Goal: Task Accomplishment & Management: Manage account settings

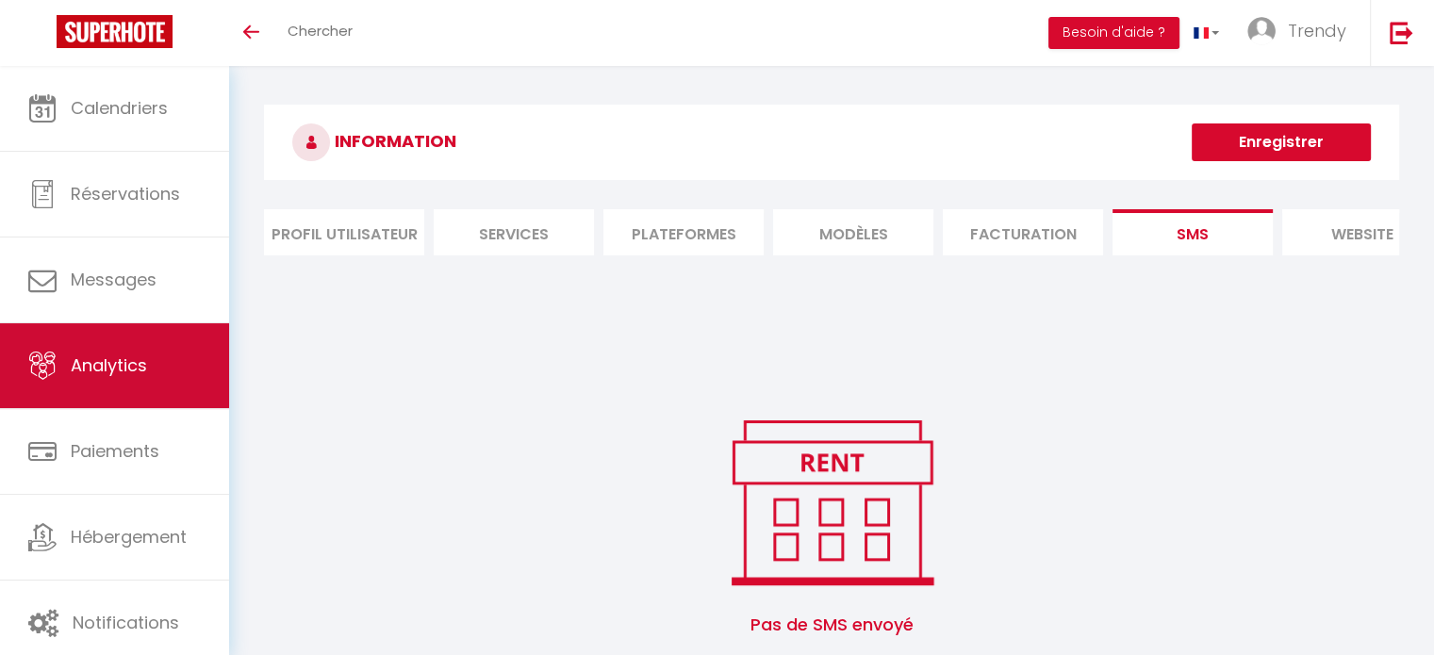
click at [128, 362] on span "Analytics" at bounding box center [109, 366] width 76 height 24
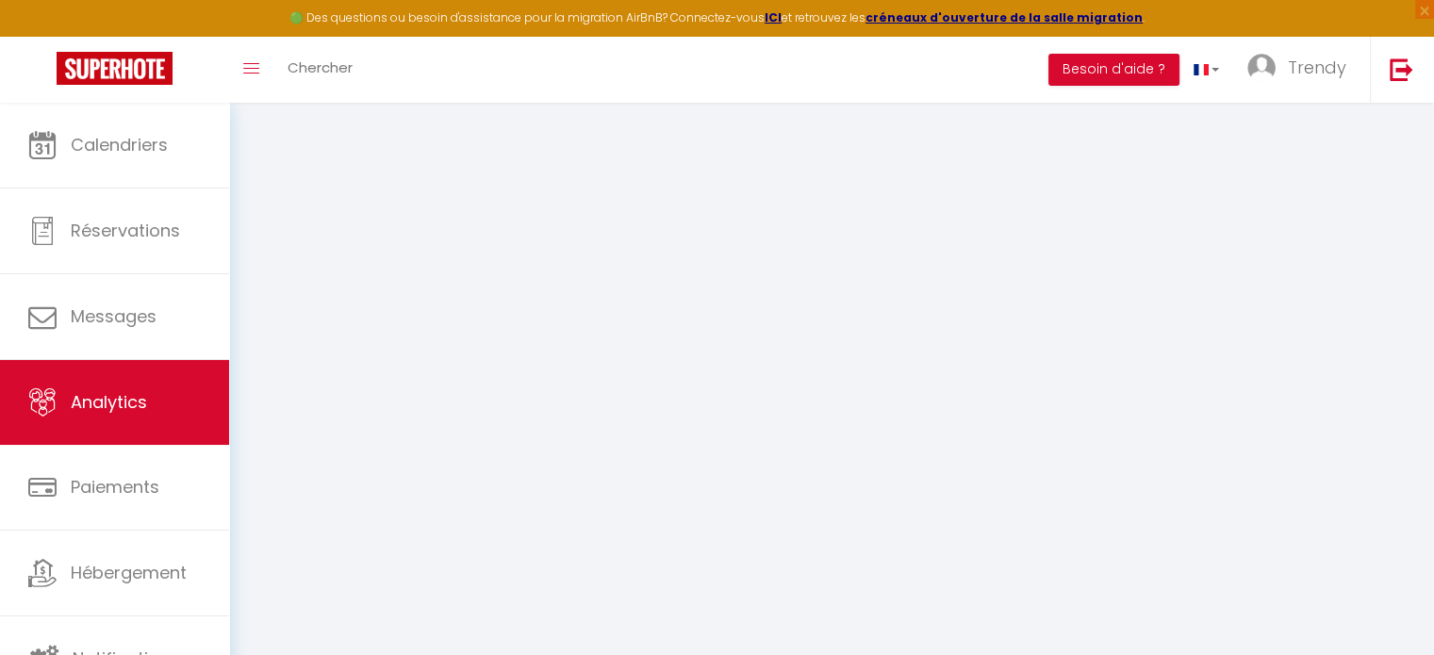
select select "2025"
select select "9"
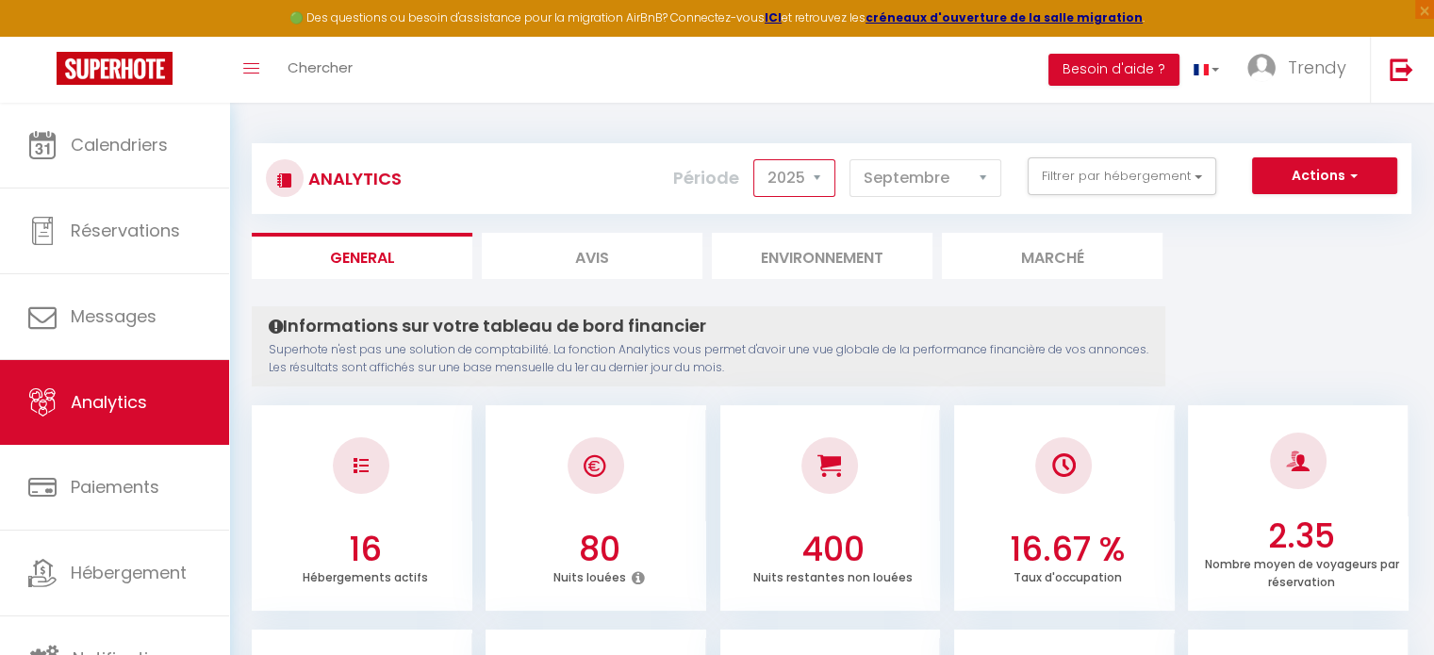
click at [815, 189] on select "2014 2015 2016 2017 2018 2019 2020 2021 2022 2023 2024 2025 2026 2027" at bounding box center [794, 178] width 82 height 38
select select "2024"
click at [757, 159] on select "2014 2015 2016 2017 2018 2019 2020 2021 2022 2023 2024 2025 2026 2027" at bounding box center [794, 178] width 82 height 38
checkbox input "false"
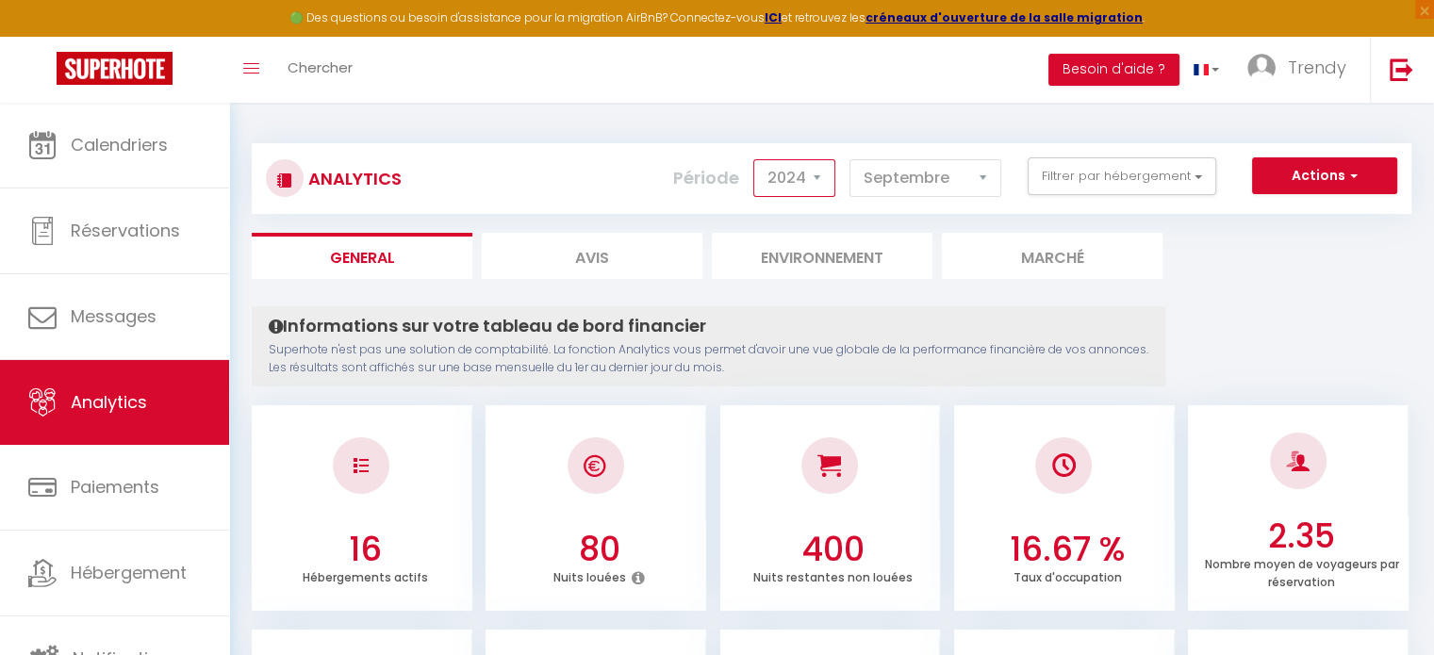
checkbox Palm "false"
checkbox Goéland "false"
checkbox Marianne "false"
checkbox NAVIGATEUR "false"
checkbox couchant "false"
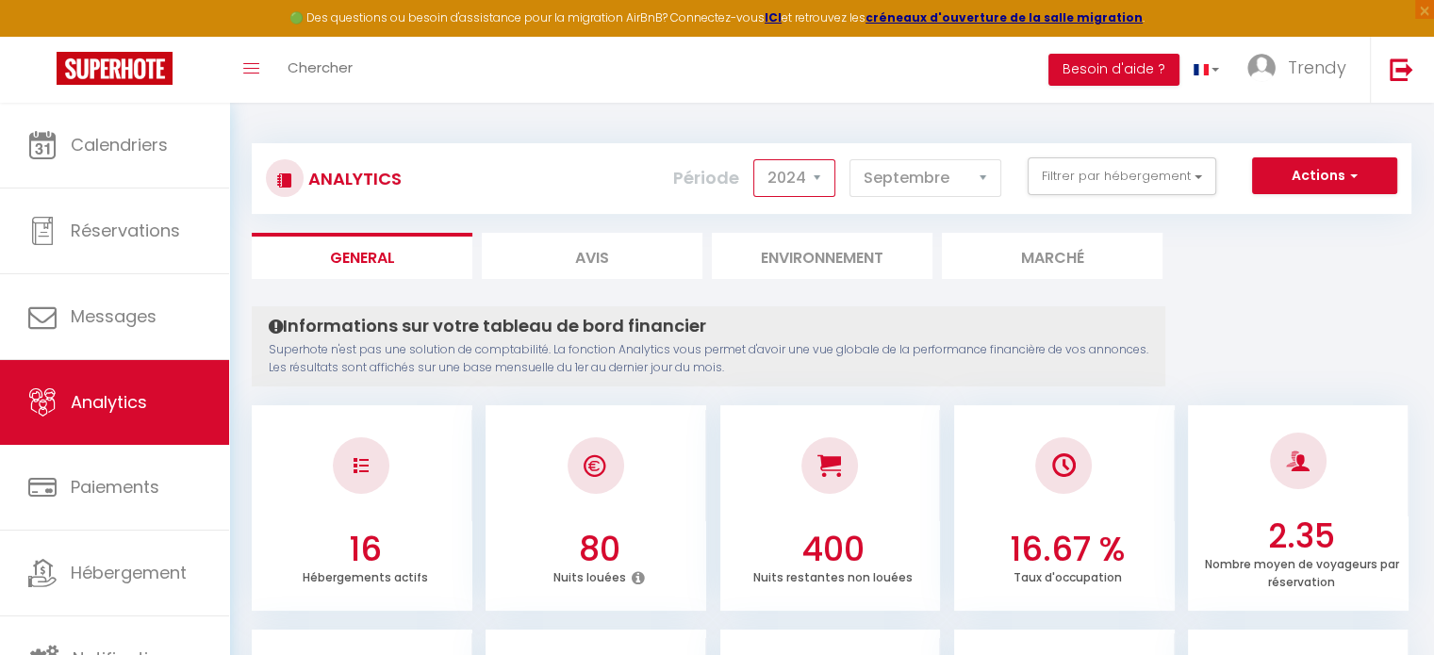
checkbox BALI "false"
checkbox BRISE "false"
checkbox input "false"
checkbox Dorés "false"
checkbox NAVI "false"
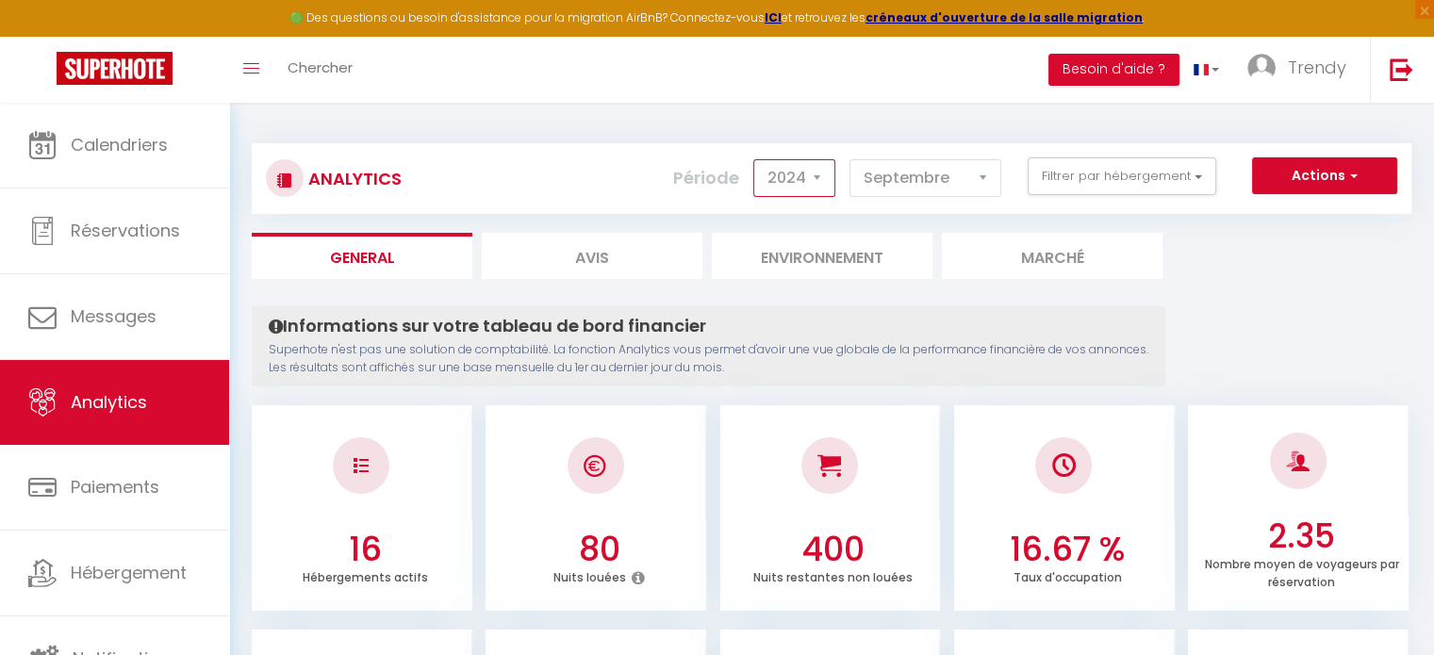
checkbox input "false"
checkbox MARINE "false"
checkbox Blue "false"
checkbox Montpelliéraine "false"
checkbox Climatisé "false"
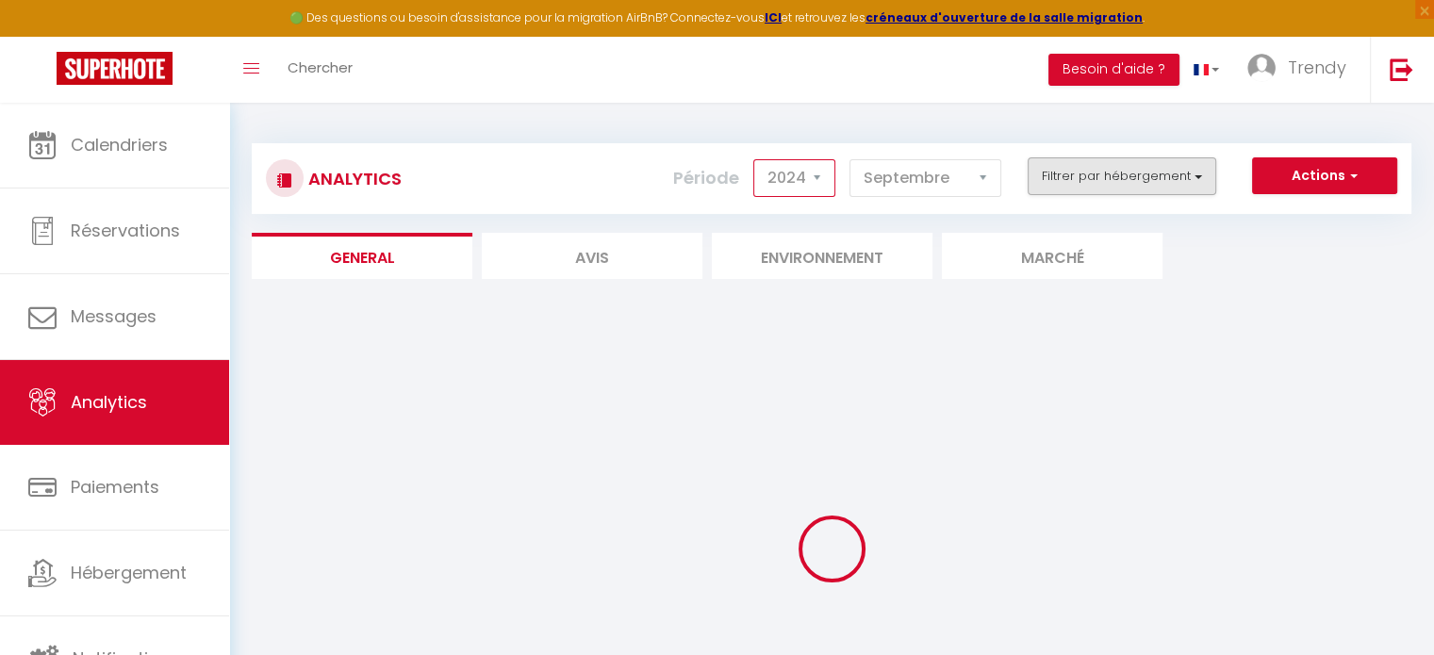
checkbox input "false"
checkbox Palm "false"
checkbox Goéland "false"
checkbox Marianne "false"
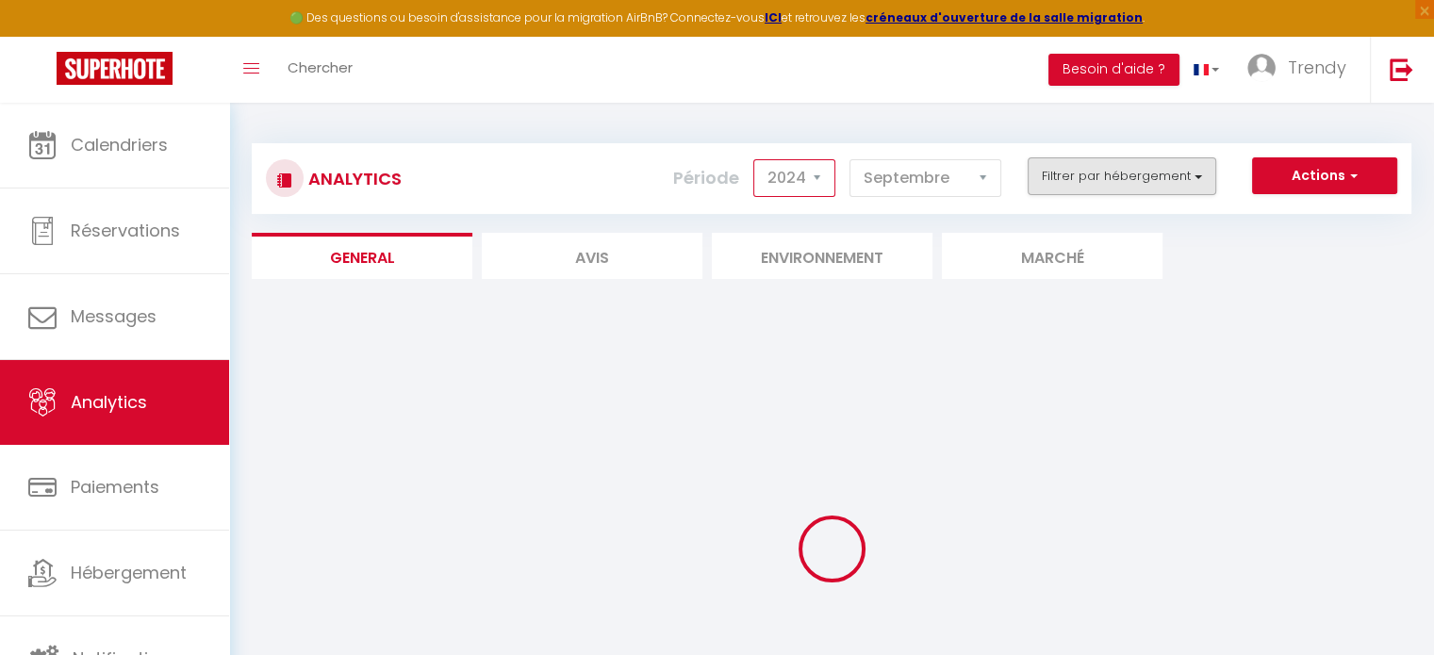
checkbox NAVIGATEUR "false"
checkbox couchant "false"
checkbox BALI "false"
checkbox BRISE "false"
checkbox input "false"
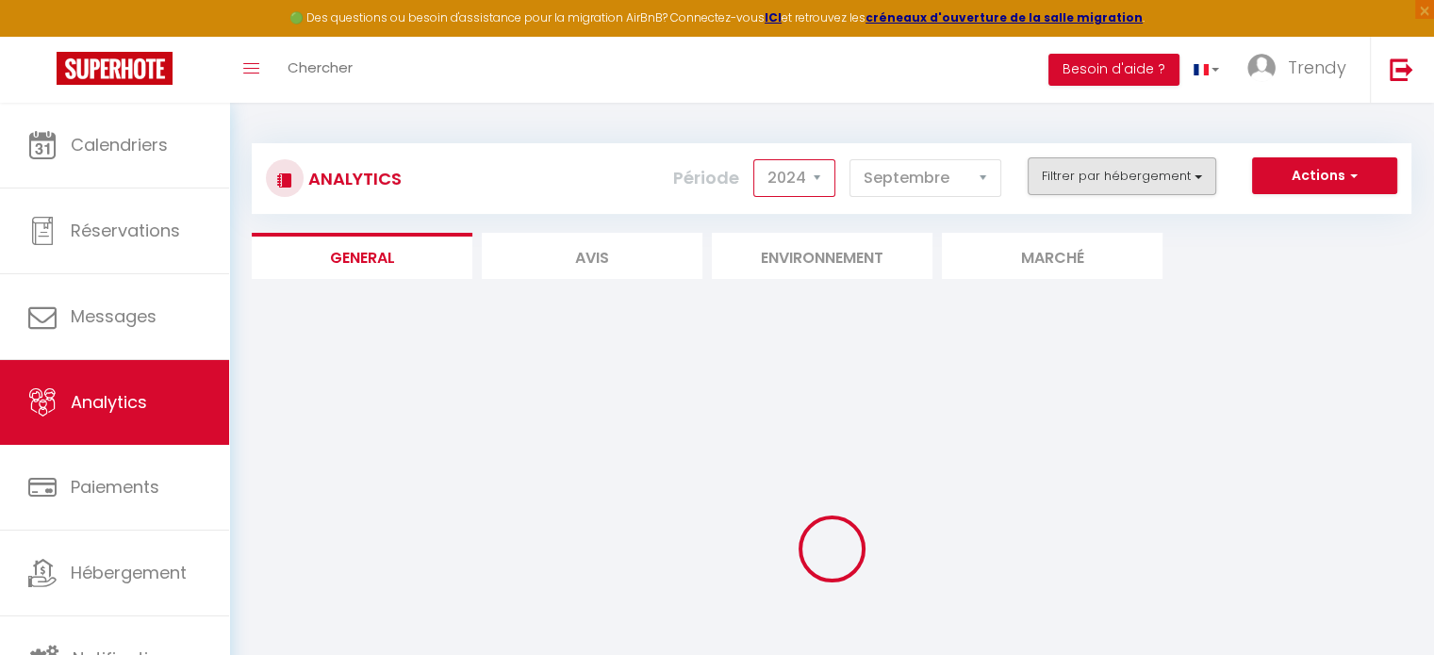
checkbox Dorés "false"
checkbox NAVI "false"
checkbox input "false"
checkbox MARINE "false"
checkbox Blue "false"
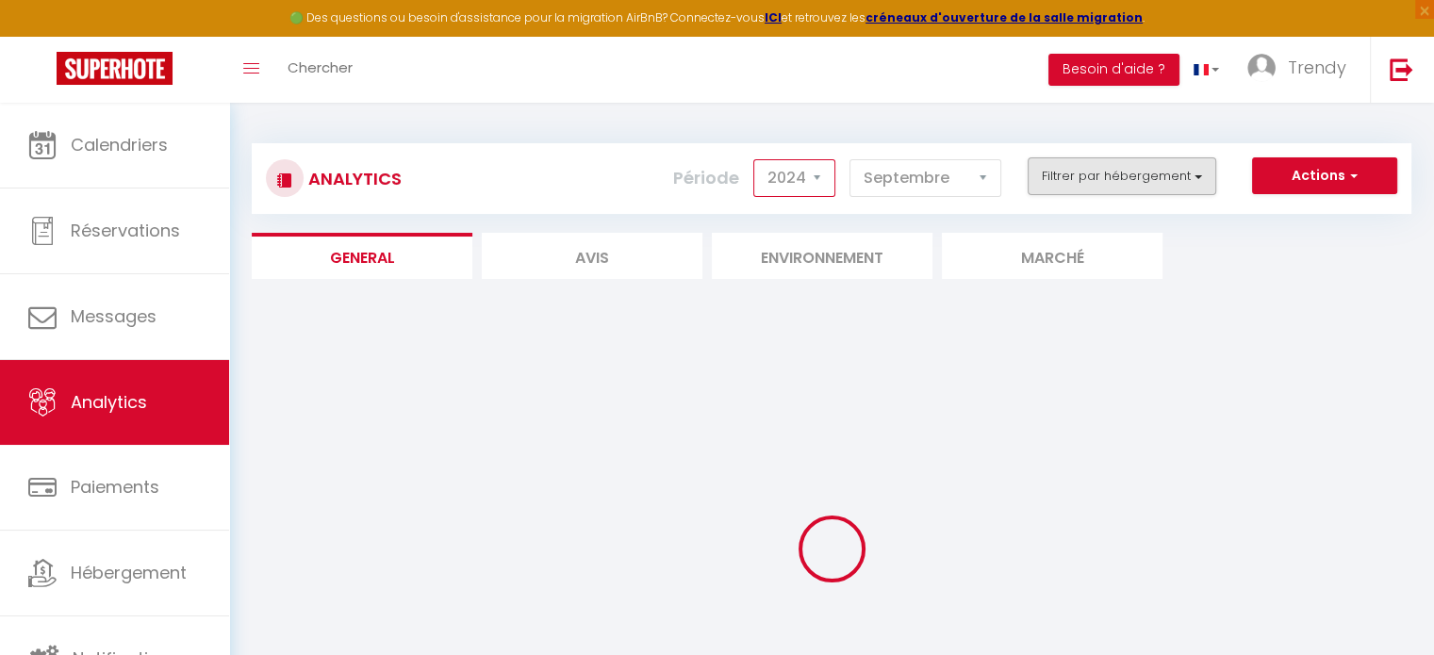
checkbox Montpelliéraine "false"
checkbox Climatisé "false"
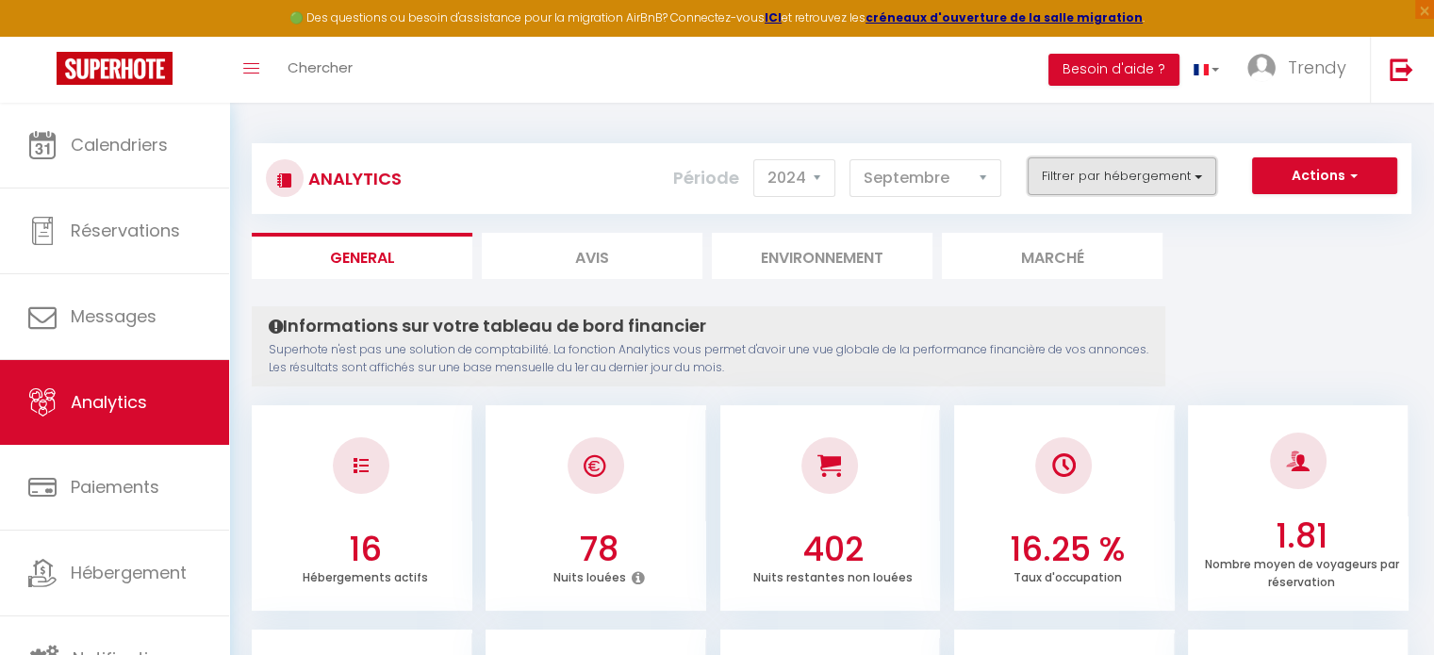
click at [1151, 190] on button "Filtrer par hébergement" at bounding box center [1122, 176] width 189 height 38
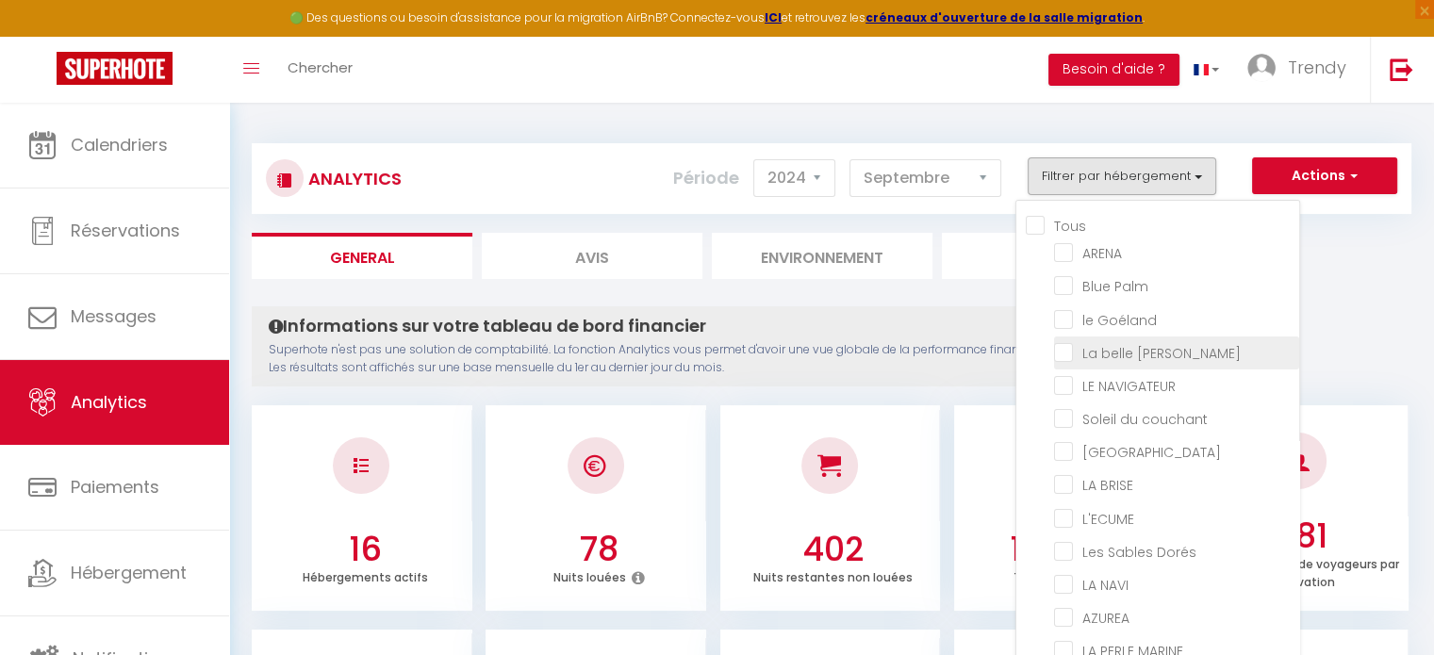
click at [1151, 345] on Marianne "checkbox" at bounding box center [1176, 351] width 245 height 19
checkbox Marianne "true"
checkbox input "false"
checkbox Palm "false"
checkbox Goéland "false"
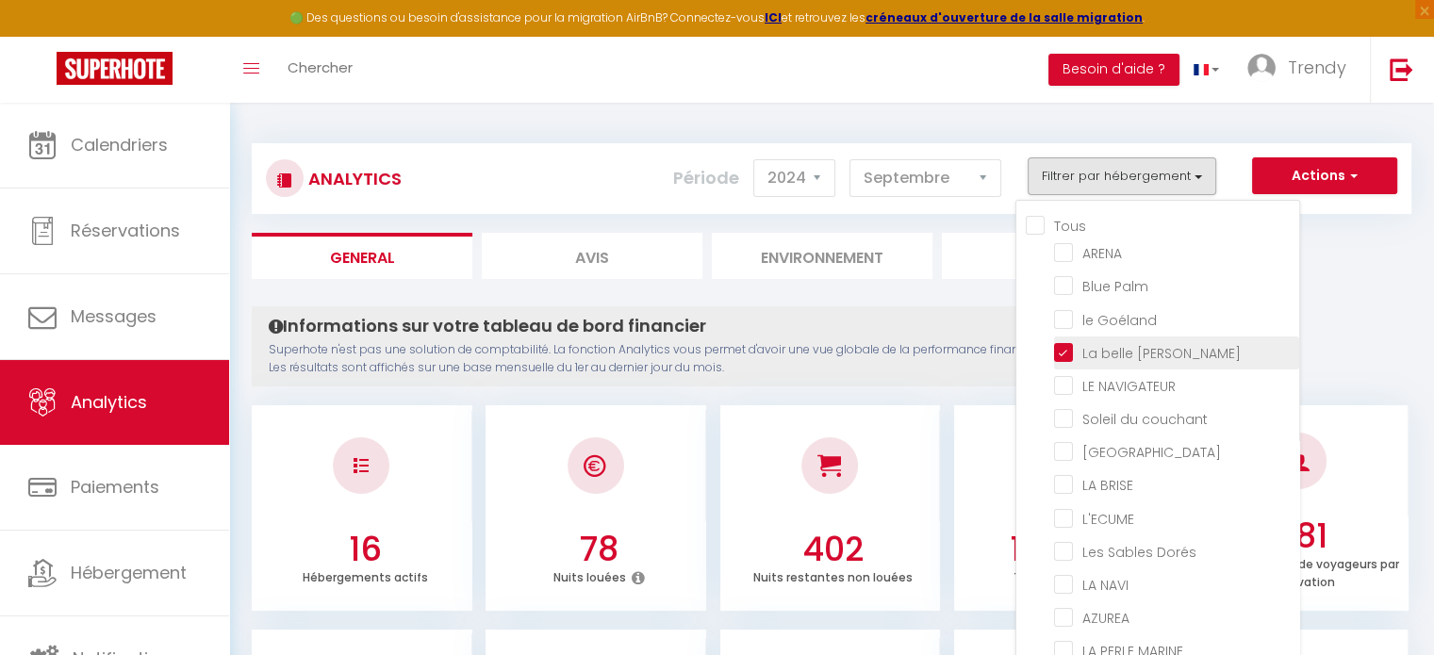
checkbox NAVIGATEUR "false"
checkbox couchant "false"
checkbox BALI "false"
checkbox BRISE "false"
checkbox input "false"
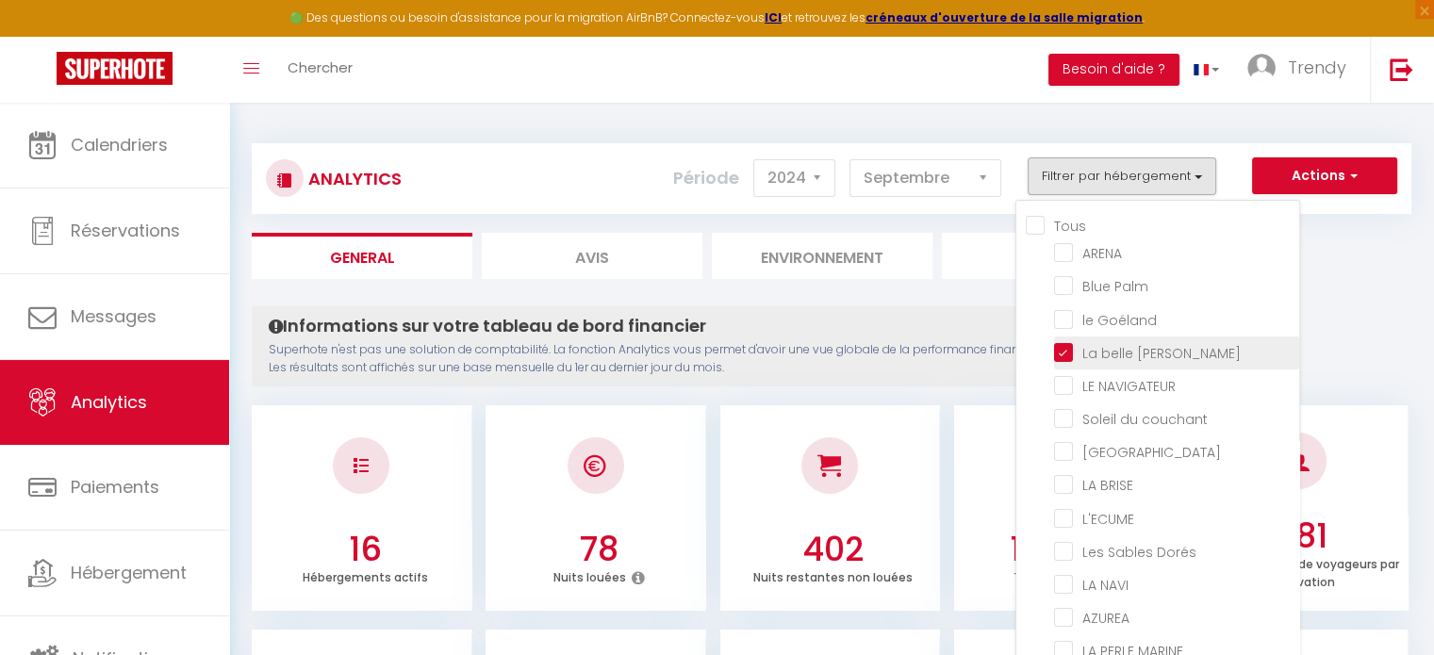
checkbox Dorés "false"
checkbox NAVI "false"
checkbox input "false"
checkbox MARINE "false"
checkbox Blue "false"
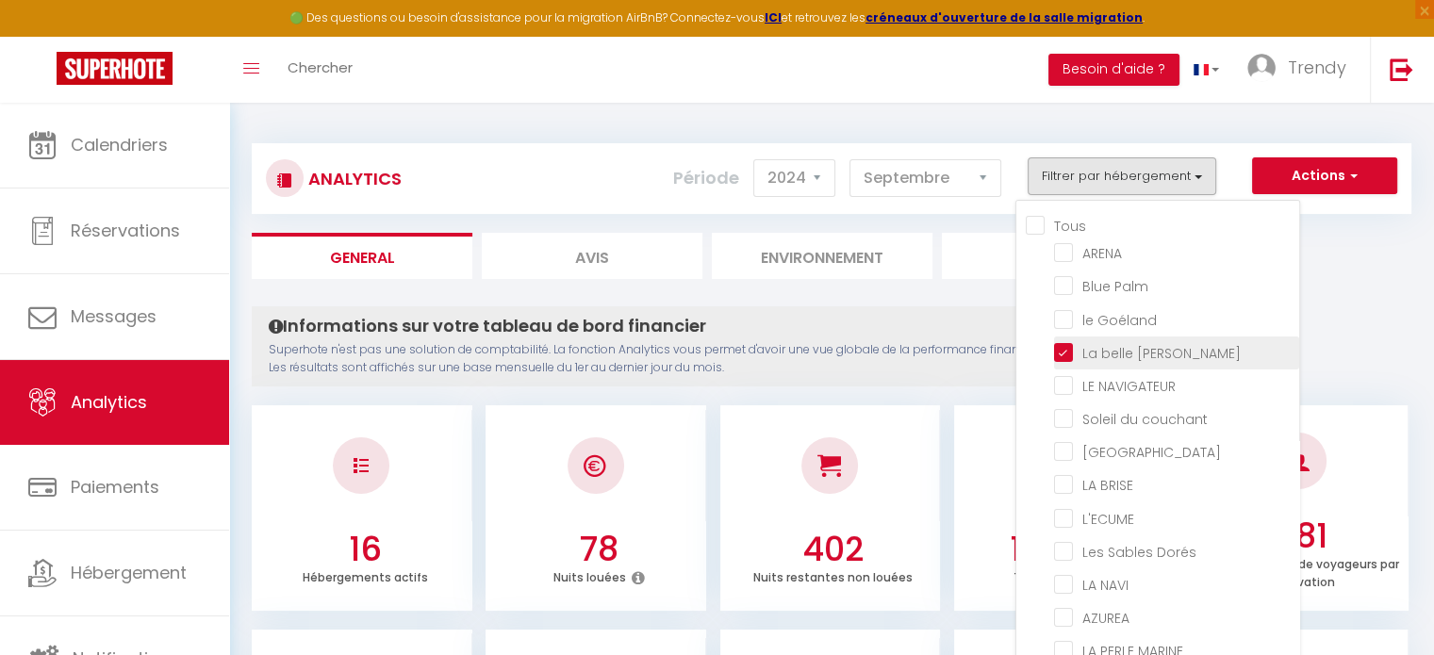
checkbox Montpelliéraine "false"
checkbox Climatisé "false"
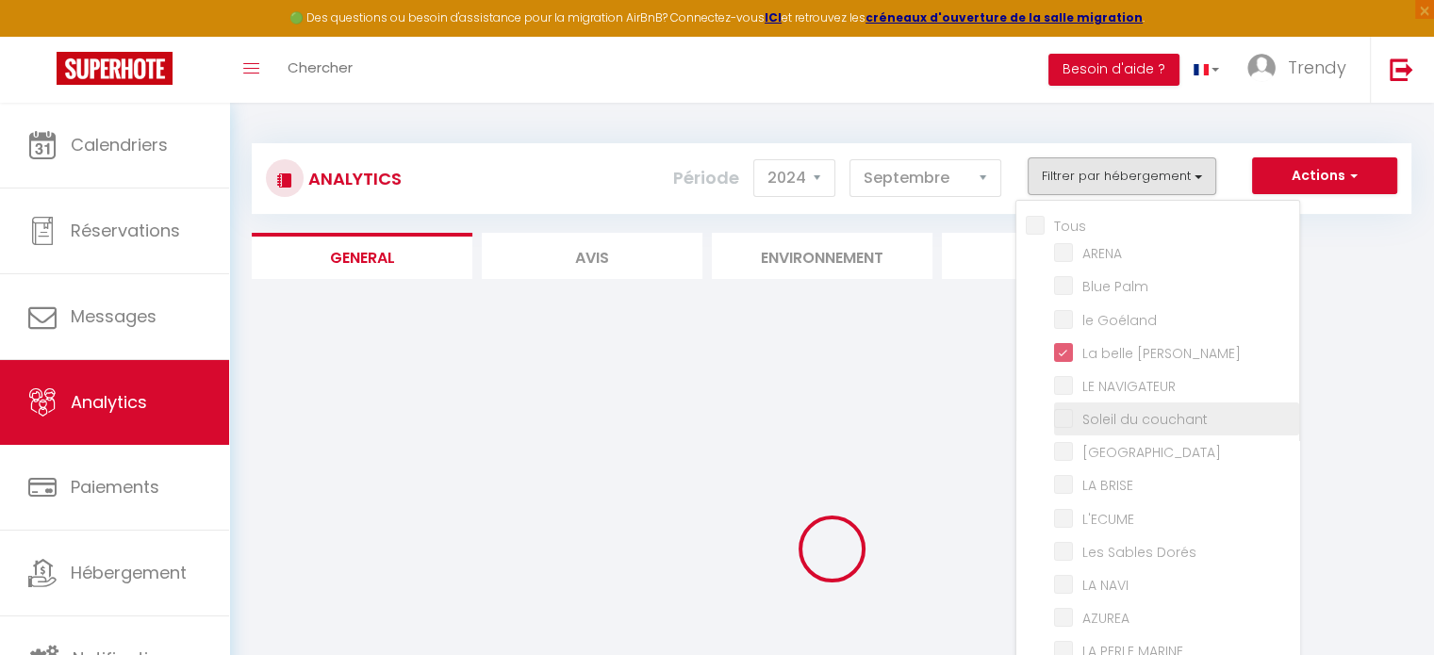
checkbox input "false"
checkbox Palm "false"
checkbox Goéland "false"
checkbox NAVIGATEUR "false"
checkbox couchant "false"
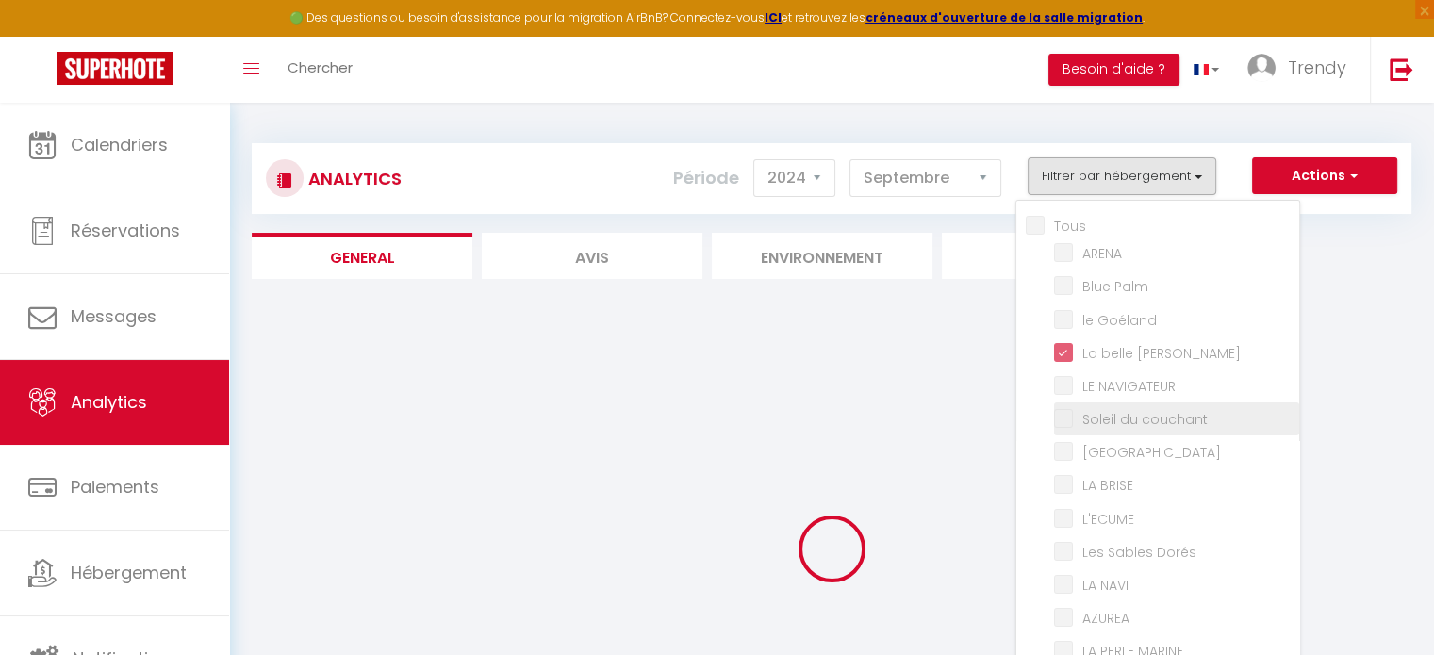
checkbox BALI "false"
checkbox BRISE "false"
checkbox input "false"
checkbox Dorés "false"
checkbox NAVI "false"
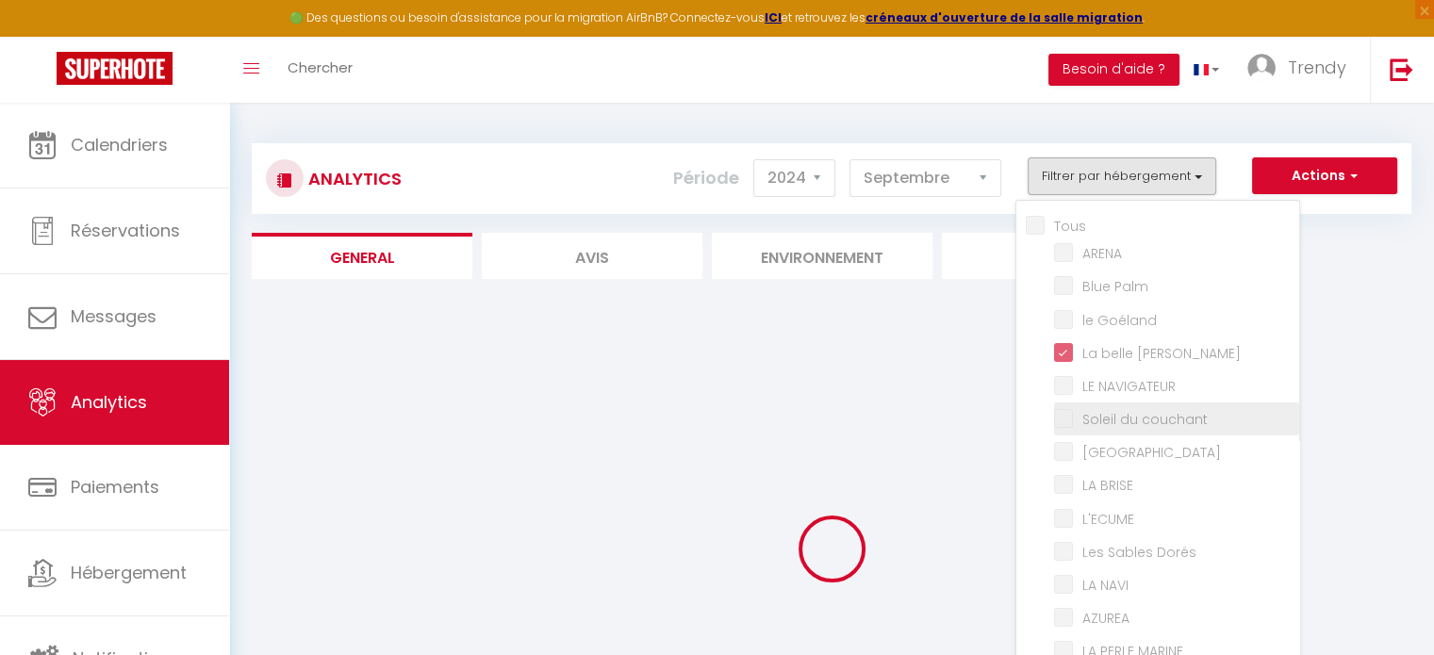
checkbox input "false"
checkbox MARINE "false"
checkbox Blue "false"
checkbox Montpelliéraine "false"
checkbox Climatisé "false"
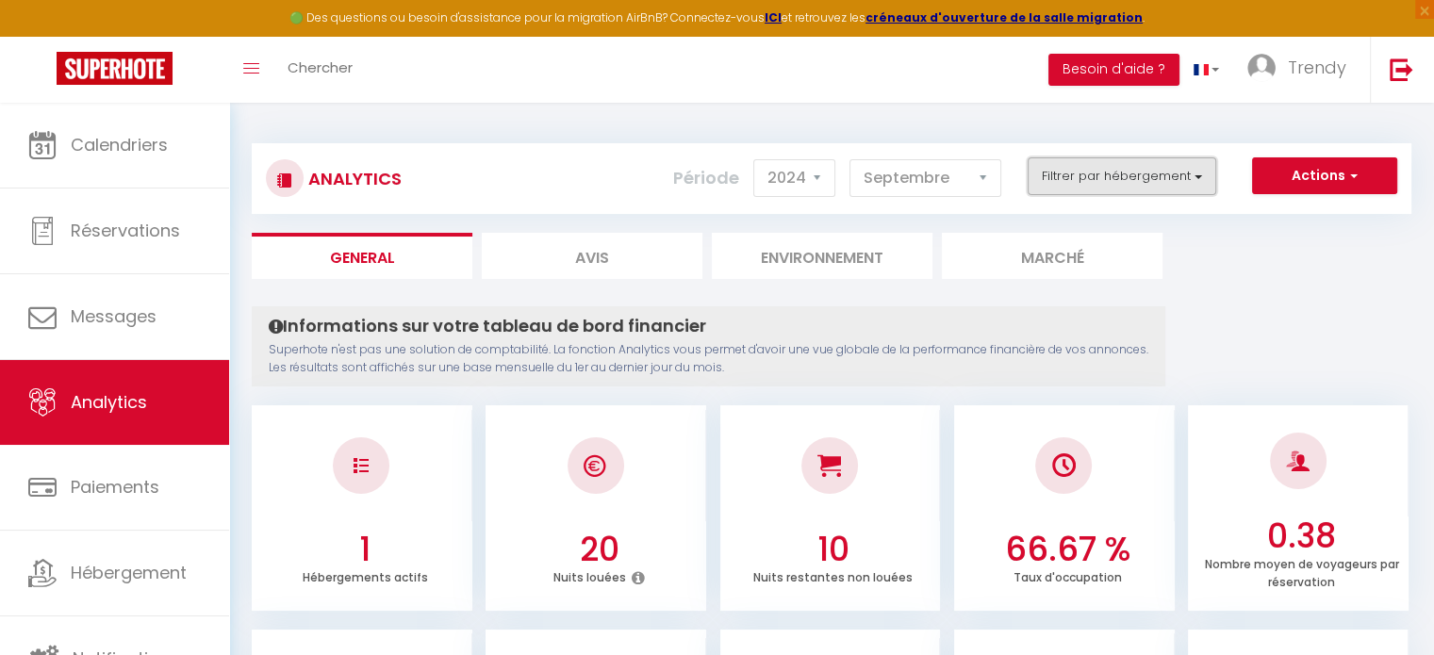
click at [1184, 181] on button "Filtrer par hébergement" at bounding box center [1122, 176] width 189 height 38
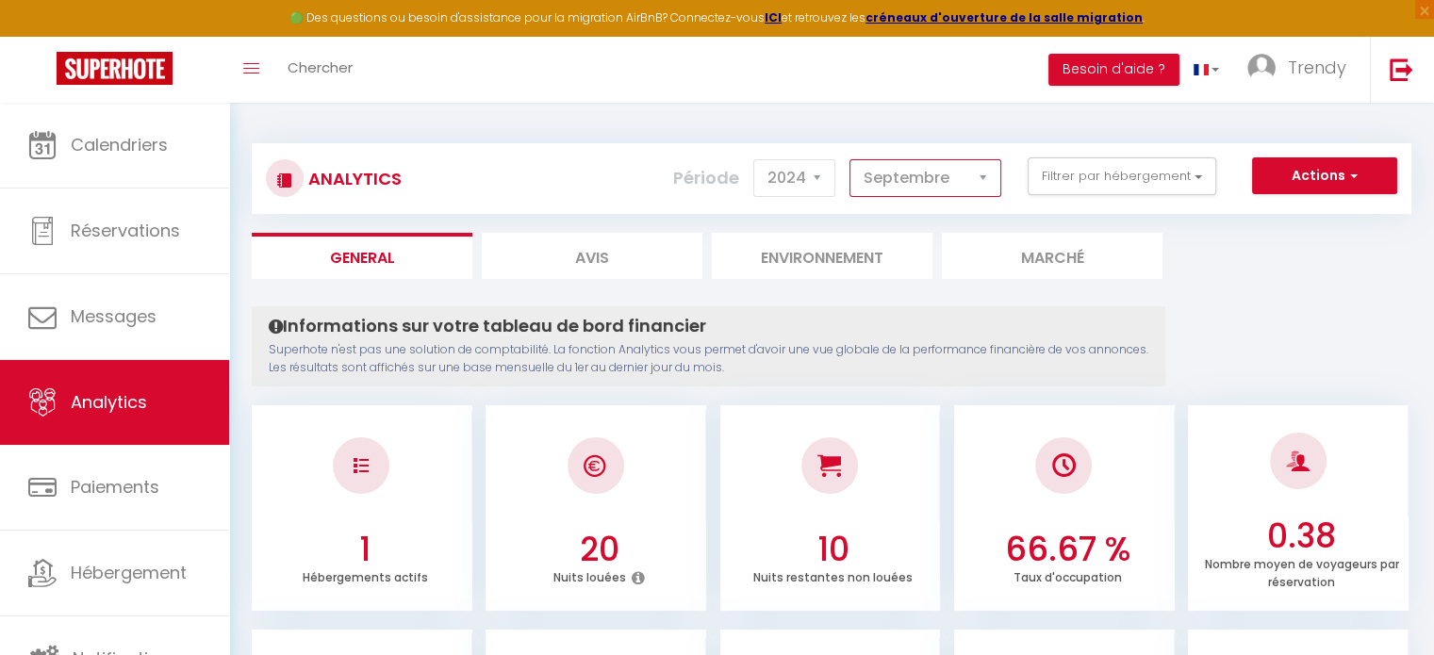
click at [937, 172] on select "[PERSON_NAME] Mars [PERSON_NAME] Juin Juillet Août Septembre Octobre Novembre D…" at bounding box center [926, 178] width 152 height 38
click at [851, 159] on select "[PERSON_NAME] Mars [PERSON_NAME] Juin Juillet Août Septembre Octobre Novembre D…" at bounding box center [926, 178] width 152 height 38
click at [981, 180] on select "[PERSON_NAME] Mars [PERSON_NAME] Juin Juillet Août Septembre Octobre Novembre D…" at bounding box center [926, 178] width 152 height 38
click at [851, 159] on select "[PERSON_NAME] Mars [PERSON_NAME] Juin Juillet Août Septembre Octobre Novembre D…" at bounding box center [926, 178] width 152 height 38
click at [950, 168] on select "[PERSON_NAME] Mars [PERSON_NAME] Juin Juillet Août Septembre Octobre Novembre D…" at bounding box center [926, 178] width 152 height 38
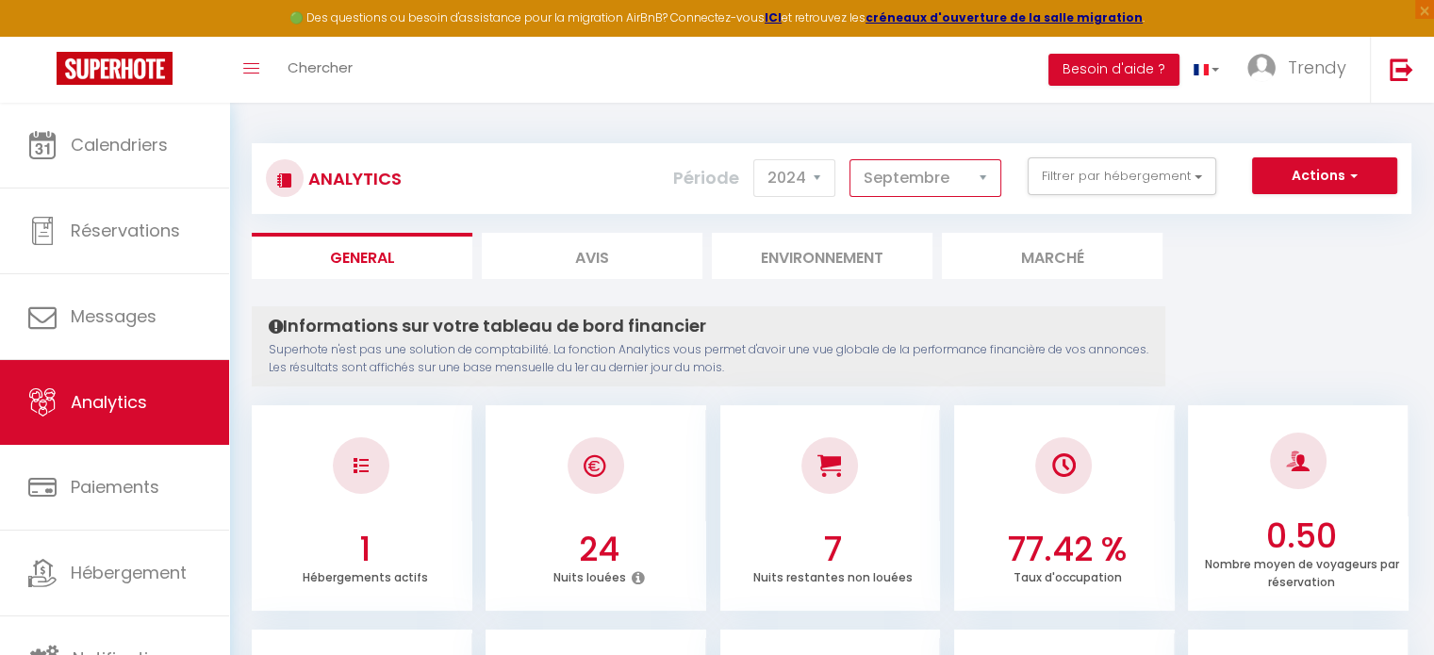
click at [851, 159] on select "[PERSON_NAME] Mars [PERSON_NAME] Juin Juillet Août Septembre Octobre Novembre D…" at bounding box center [926, 178] width 152 height 38
click at [952, 185] on select "[PERSON_NAME] Mars [PERSON_NAME] Juin Juillet Août Septembre Octobre Novembre D…" at bounding box center [926, 178] width 152 height 38
click at [851, 159] on select "[PERSON_NAME] Mars [PERSON_NAME] Juin Juillet Août Septembre Octobre Novembre D…" at bounding box center [926, 178] width 152 height 38
click at [963, 176] on select "[PERSON_NAME] Mars [PERSON_NAME] Juin Juillet Août Septembre Octobre Novembre D…" at bounding box center [926, 178] width 152 height 38
click at [851, 159] on select "[PERSON_NAME] Mars [PERSON_NAME] Juin Juillet Août Septembre Octobre Novembre D…" at bounding box center [926, 178] width 152 height 38
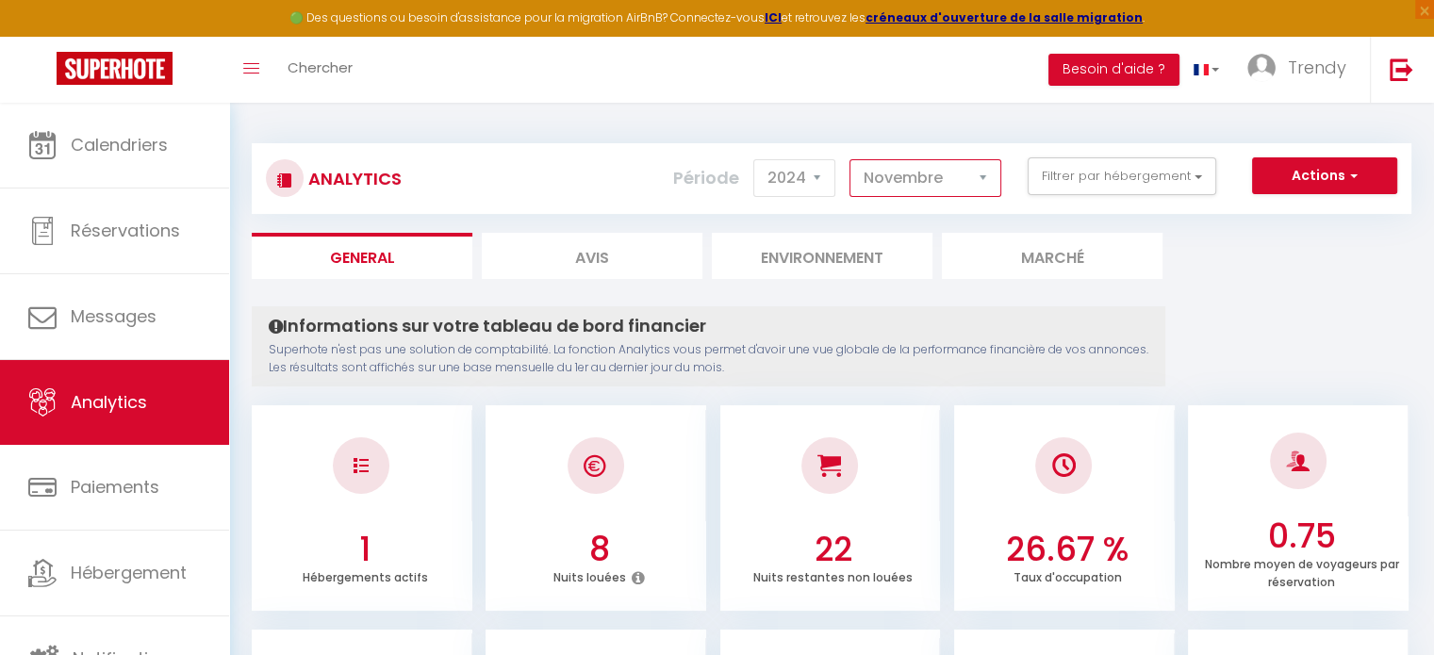
click at [969, 174] on select "[PERSON_NAME] Mars [PERSON_NAME] Juin Juillet Août Septembre Octobre Novembre D…" at bounding box center [926, 178] width 152 height 38
select select "12"
click at [851, 159] on select "[PERSON_NAME] Mars [PERSON_NAME] Juin Juillet Août Septembre Octobre Novembre D…" at bounding box center [926, 178] width 152 height 38
click at [807, 181] on select "2014 2015 2016 2017 2018 2019 2020 2021 2022 2023 2024 2025 2026 2027" at bounding box center [794, 178] width 82 height 38
select select "2025"
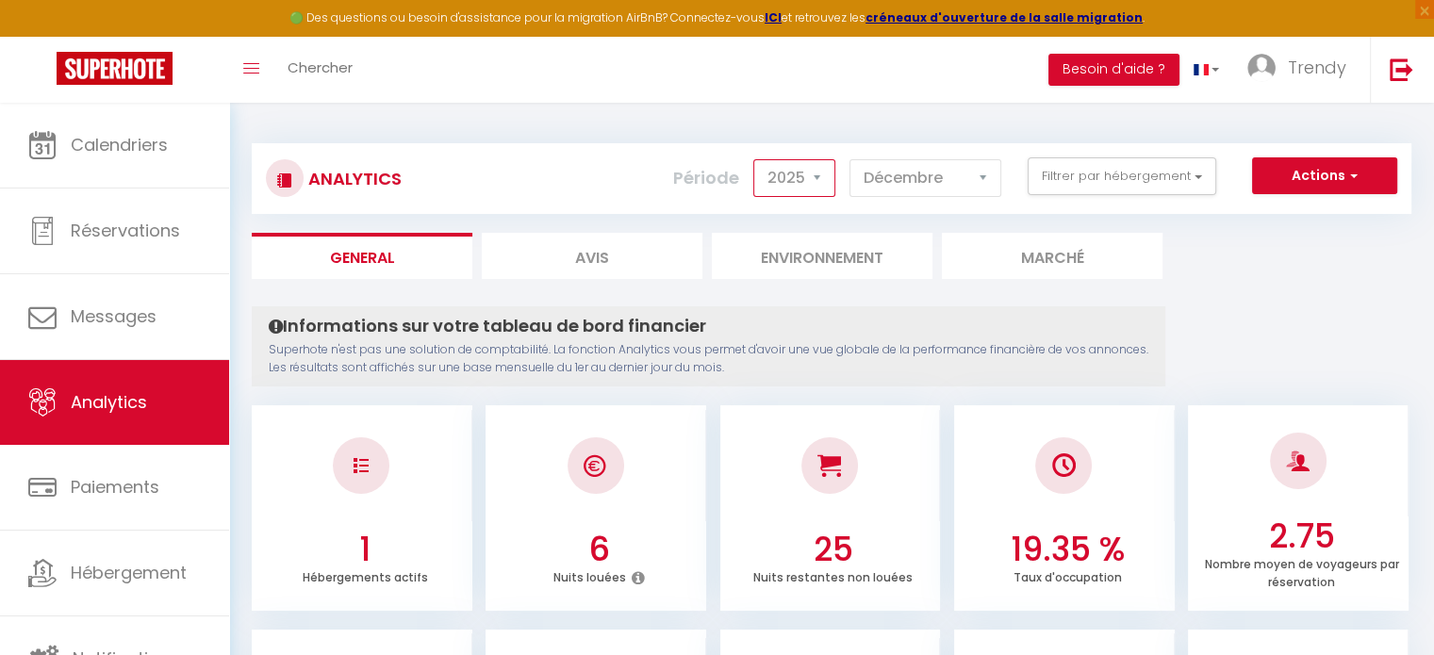
click at [757, 159] on select "2014 2015 2016 2017 2018 2019 2020 2021 2022 2023 2024 2025 2026 2027" at bounding box center [794, 178] width 82 height 38
click at [970, 172] on select "[PERSON_NAME] Mars [PERSON_NAME] Juin Juillet Août Septembre Octobre Novembre D…" at bounding box center [926, 178] width 152 height 38
click at [851, 159] on select "[PERSON_NAME] Mars [PERSON_NAME] Juin Juillet Août Septembre Octobre Novembre D…" at bounding box center [926, 178] width 152 height 38
click at [826, 179] on select "2014 2015 2016 2017 2018 2019 2020 2021 2022 2023 2024 2025 2026 2027" at bounding box center [794, 178] width 82 height 38
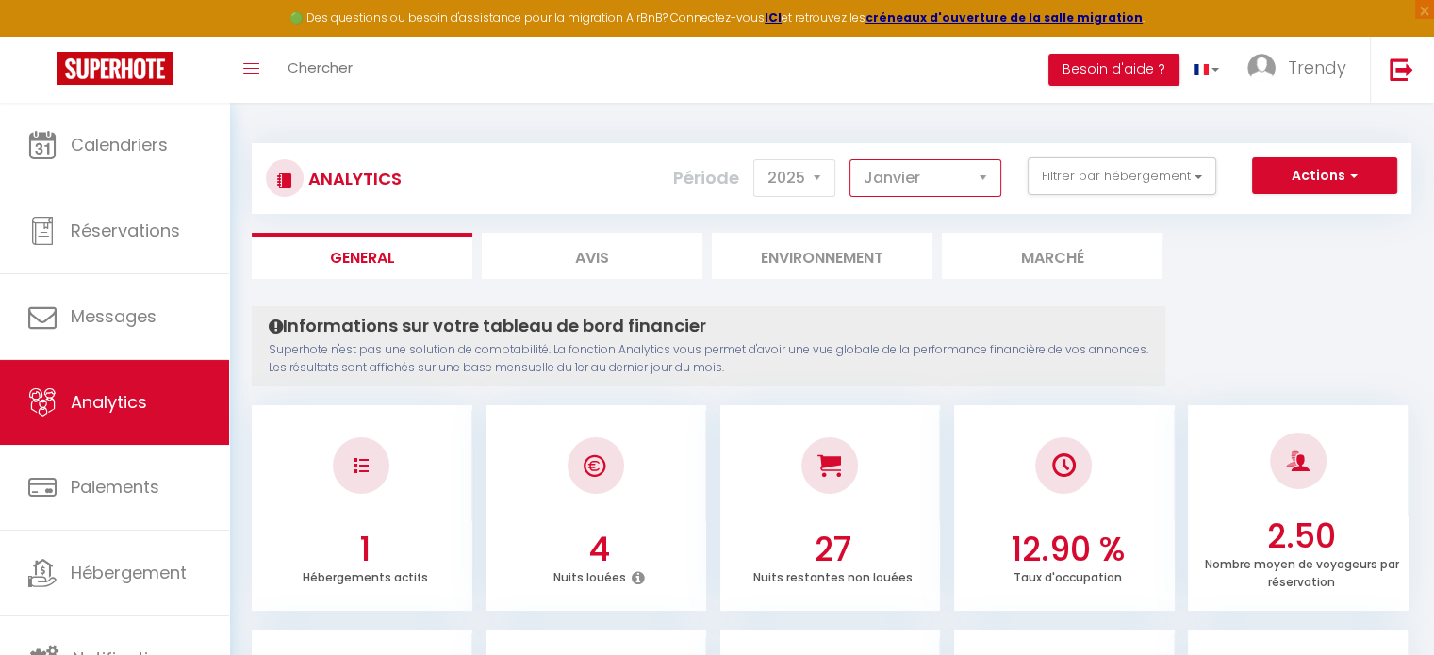
click at [977, 173] on select "[PERSON_NAME] Mars [PERSON_NAME] Juin Juillet Août Septembre Octobre Novembre D…" at bounding box center [926, 178] width 152 height 38
click at [851, 159] on select "[PERSON_NAME] Mars [PERSON_NAME] Juin Juillet Août Septembre Octobre Novembre D…" at bounding box center [926, 178] width 152 height 38
click at [984, 173] on select "[PERSON_NAME] Mars [PERSON_NAME] Juin Juillet Août Septembre Octobre Novembre D…" at bounding box center [926, 178] width 152 height 38
click at [851, 159] on select "[PERSON_NAME] Mars [PERSON_NAME] Juin Juillet Août Septembre Octobre Novembre D…" at bounding box center [926, 178] width 152 height 38
click at [977, 174] on select "[PERSON_NAME] Mars [PERSON_NAME] Juin Juillet Août Septembre Octobre Novembre D…" at bounding box center [926, 178] width 152 height 38
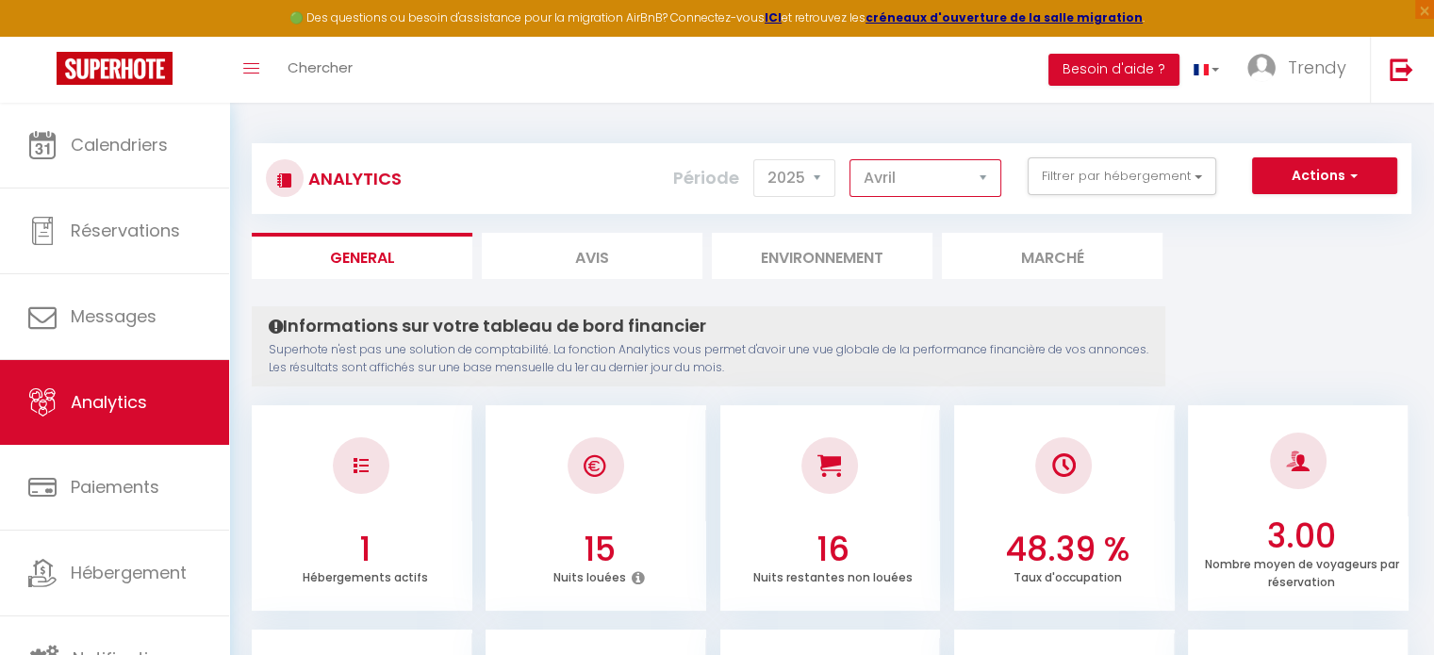
click at [851, 159] on select "[PERSON_NAME] Mars [PERSON_NAME] Juin Juillet Août Septembre Octobre Novembre D…" at bounding box center [926, 178] width 152 height 38
click at [979, 177] on select "[PERSON_NAME] Mars [PERSON_NAME] Juin Juillet Août Septembre Octobre Novembre D…" at bounding box center [926, 178] width 152 height 38
click at [851, 159] on select "[PERSON_NAME] Mars [PERSON_NAME] Juin Juillet Août Septembre Octobre Novembre D…" at bounding box center [926, 178] width 152 height 38
click at [968, 171] on select "[PERSON_NAME] Mars [PERSON_NAME] Juin Juillet Août Septembre Octobre Novembre D…" at bounding box center [926, 178] width 152 height 38
click at [851, 159] on select "[PERSON_NAME] Mars [PERSON_NAME] Juin Juillet Août Septembre Octobre Novembre D…" at bounding box center [926, 178] width 152 height 38
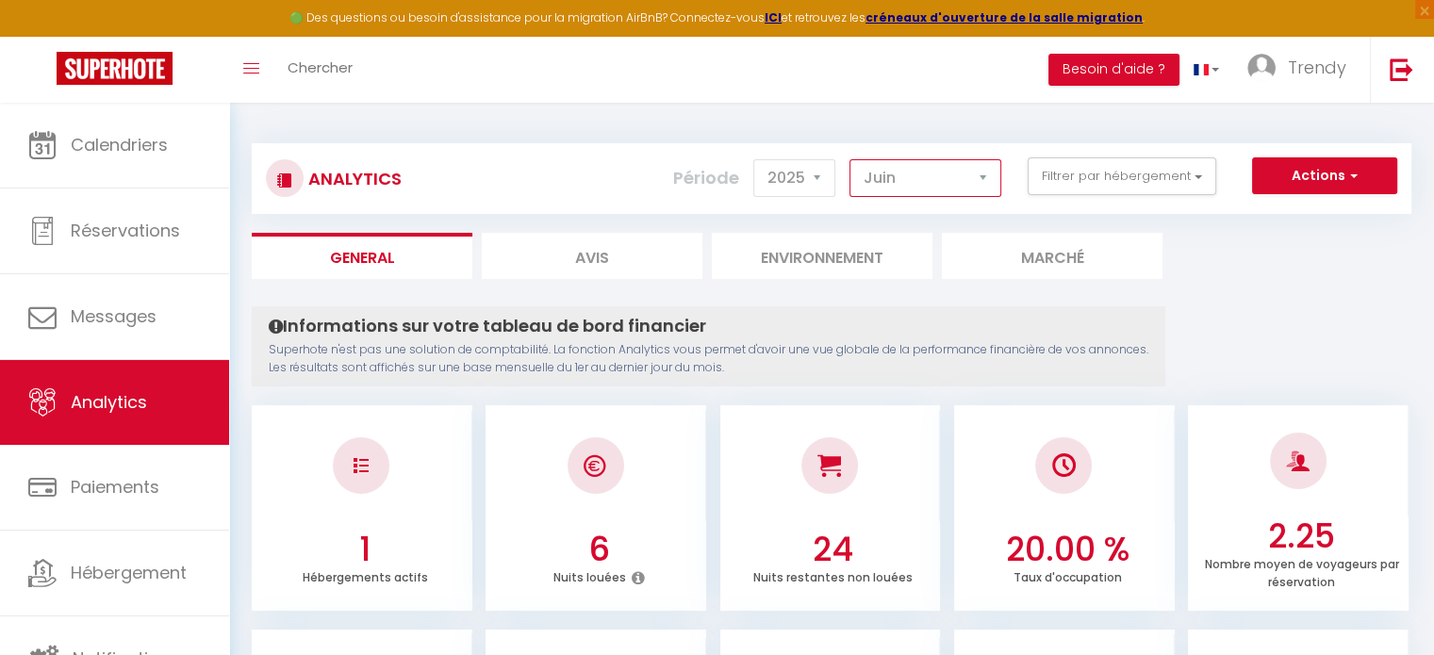
click at [968, 168] on select "[PERSON_NAME] Mars [PERSON_NAME] Juin Juillet Août Septembre Octobre Novembre D…" at bounding box center [926, 178] width 152 height 38
click at [851, 159] on select "[PERSON_NAME] Mars [PERSON_NAME] Juin Juillet Août Septembre Octobre Novembre D…" at bounding box center [926, 178] width 152 height 38
click at [933, 165] on select "[PERSON_NAME] Mars [PERSON_NAME] Juin Juillet Août Septembre Octobre Novembre D…" at bounding box center [926, 178] width 152 height 38
click at [851, 159] on select "[PERSON_NAME] Mars [PERSON_NAME] Juin Juillet Août Septembre Octobre Novembre D…" at bounding box center [926, 178] width 152 height 38
click at [952, 188] on select "[PERSON_NAME] Mars [PERSON_NAME] Juin Juillet Août Septembre Octobre Novembre D…" at bounding box center [926, 178] width 152 height 38
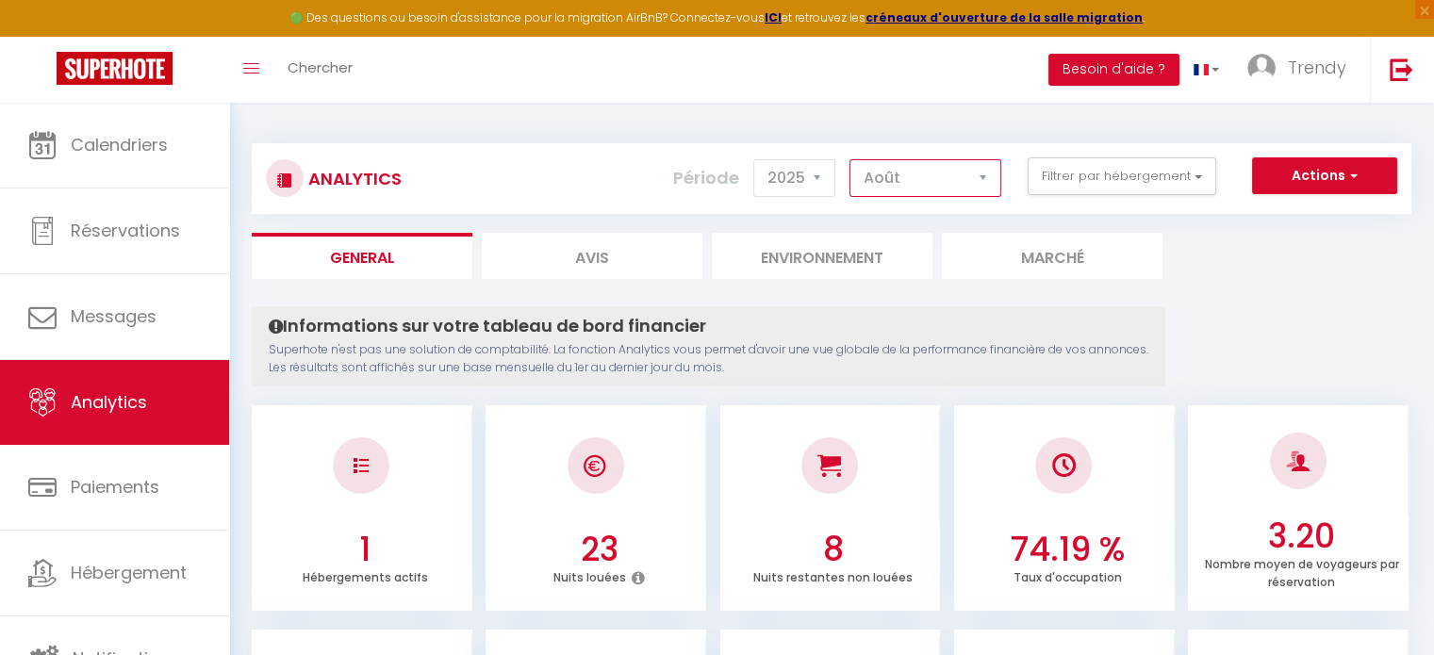
select select "9"
click at [851, 159] on select "[PERSON_NAME] Mars [PERSON_NAME] Juin Juillet Août Septembre Octobre Novembre D…" at bounding box center [926, 178] width 152 height 38
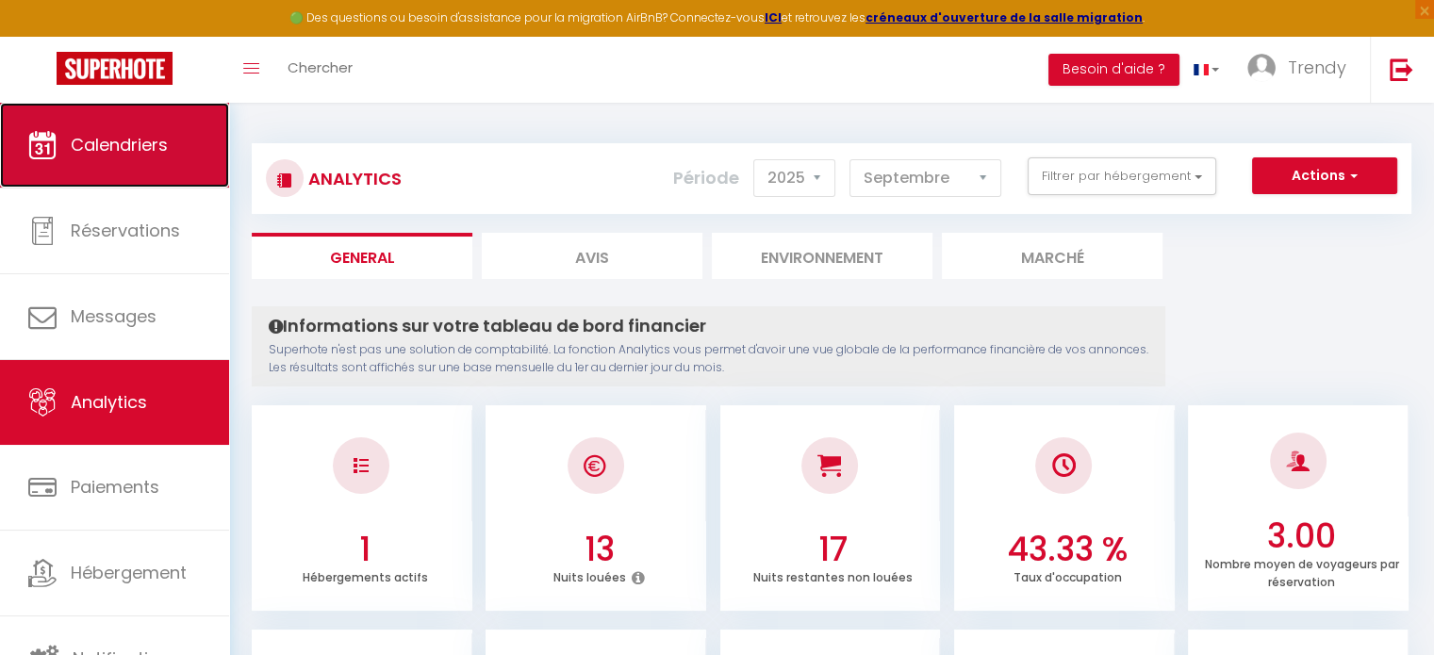
click at [129, 146] on span "Calendriers" at bounding box center [119, 145] width 97 height 24
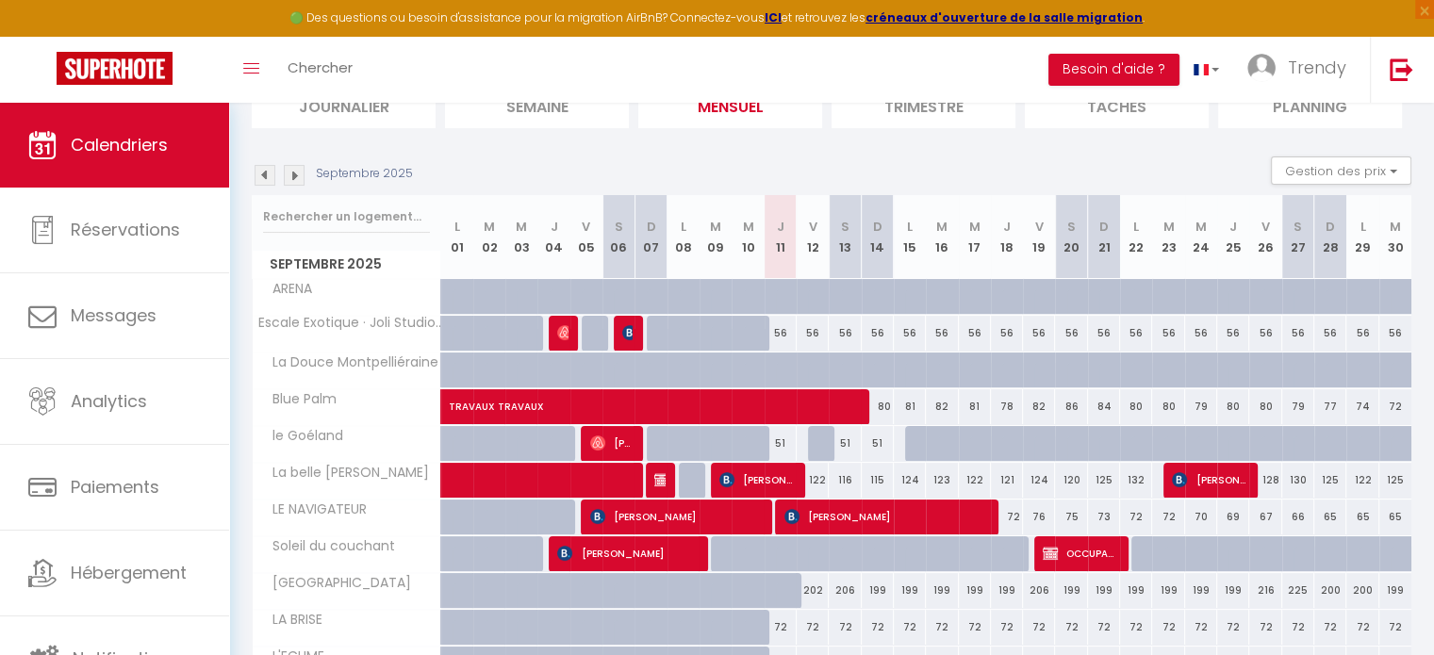
scroll to position [94, 0]
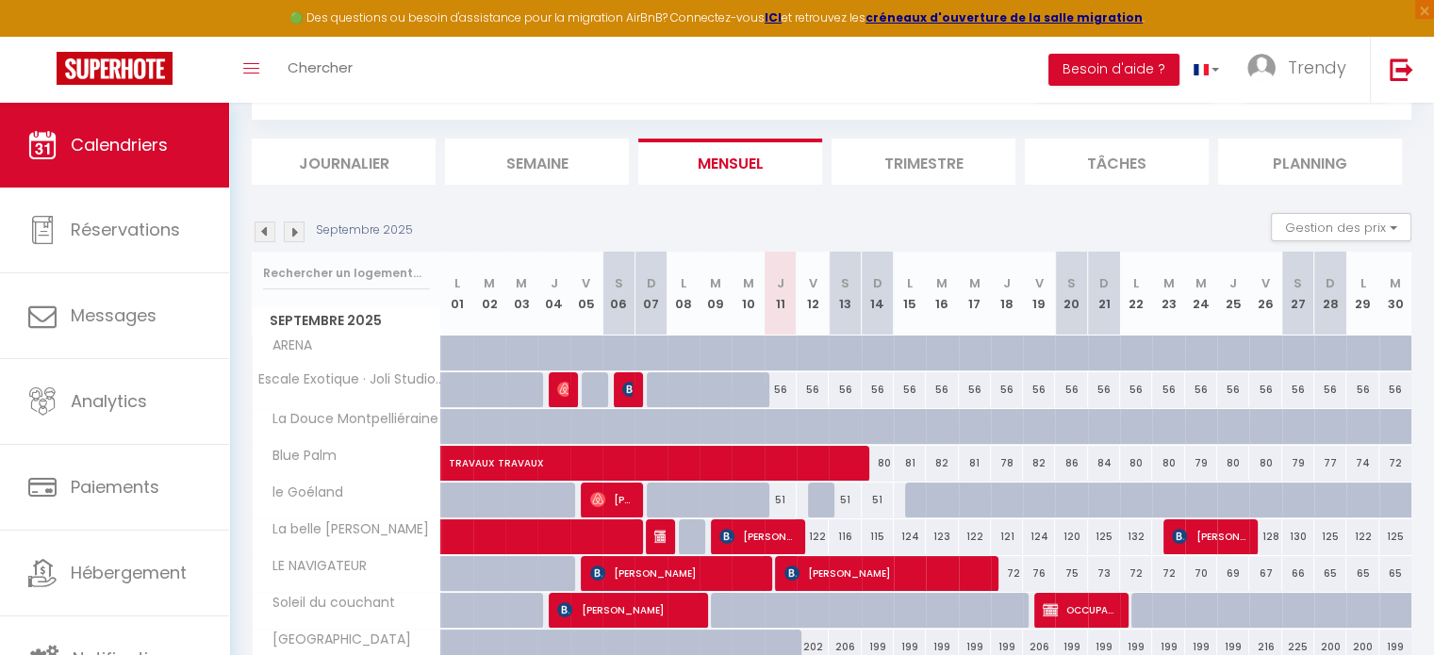
click at [298, 237] on img at bounding box center [294, 232] width 21 height 21
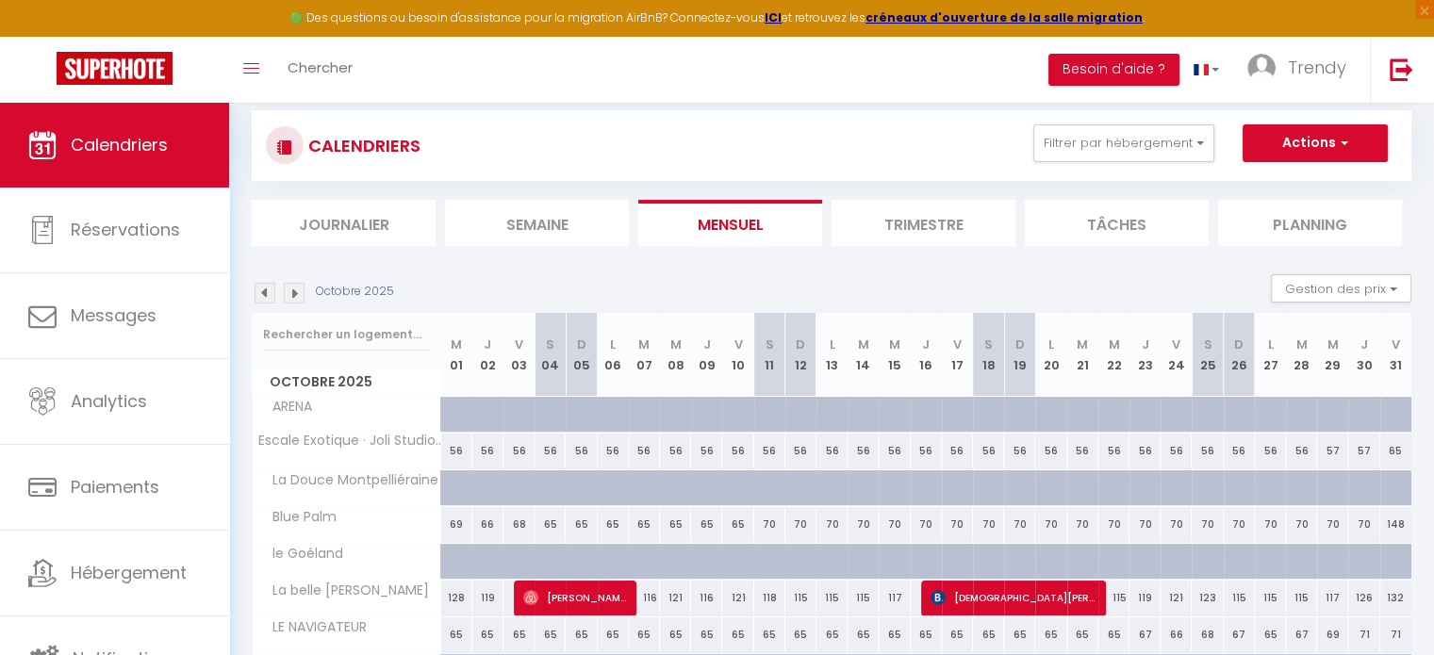
scroll to position [0, 0]
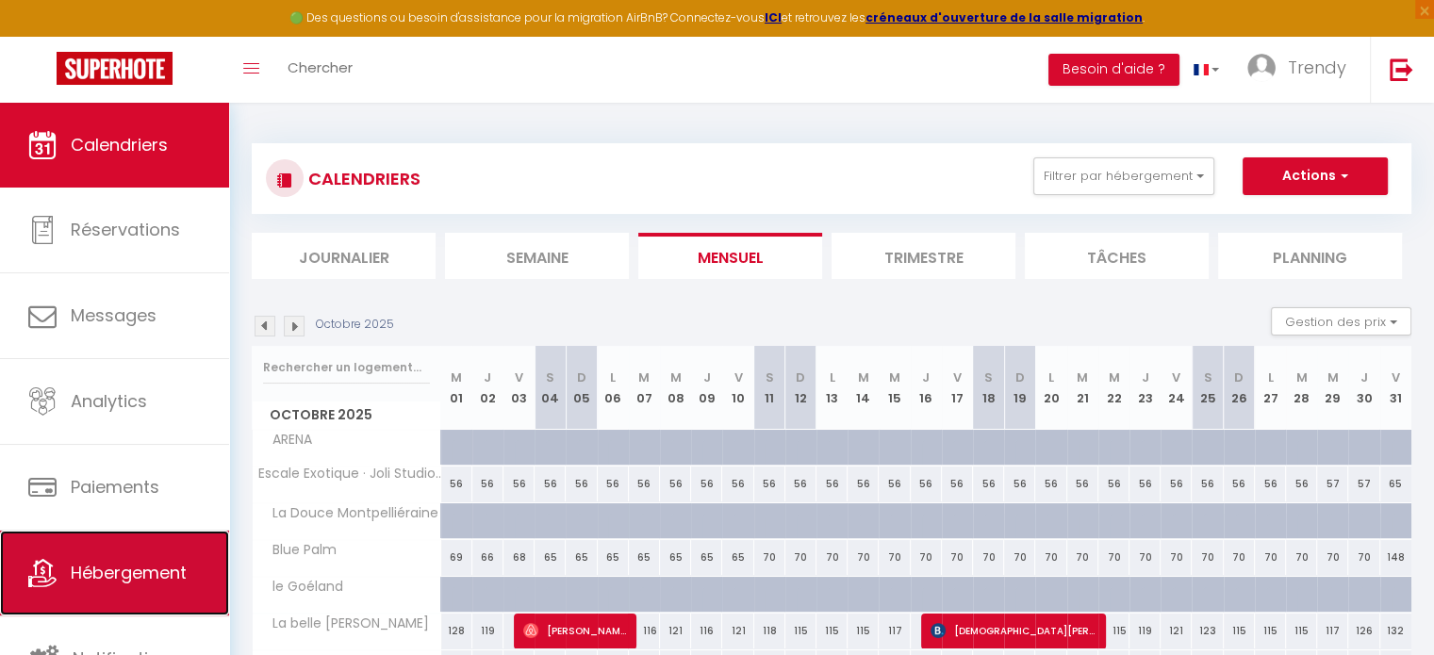
click at [83, 580] on span "Hébergement" at bounding box center [129, 573] width 116 height 24
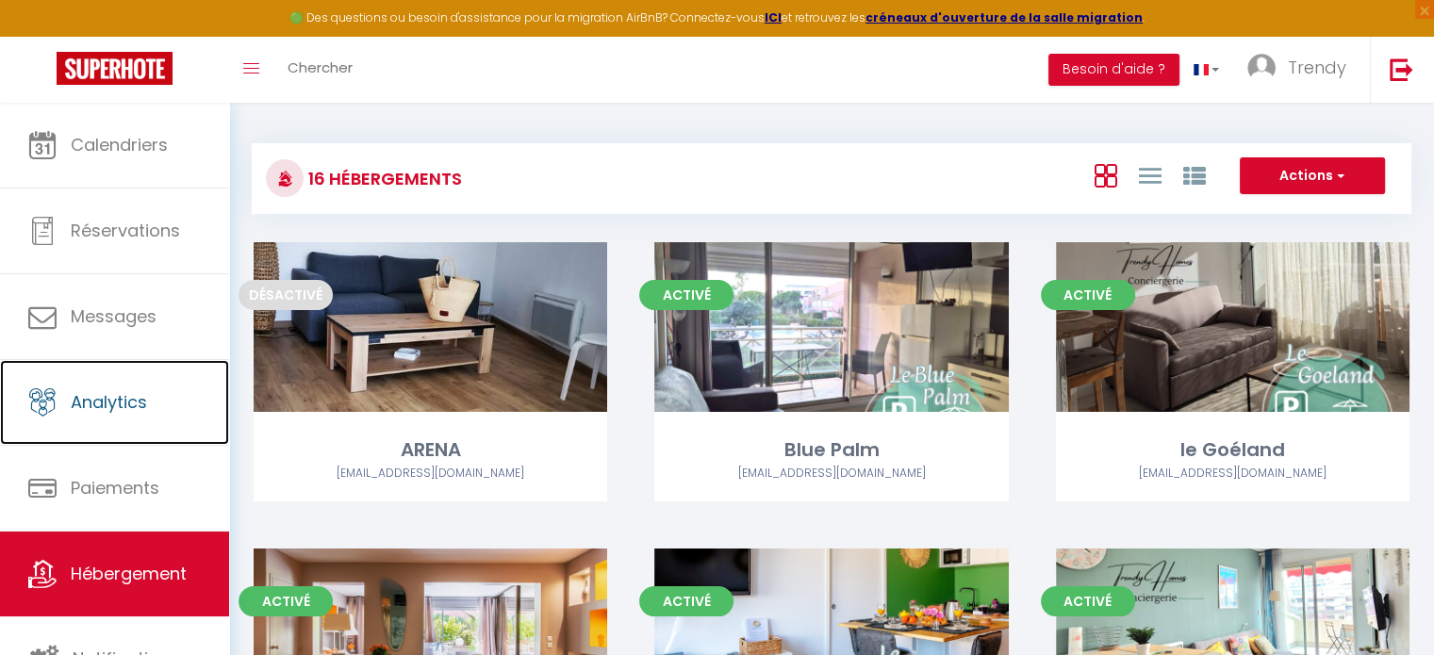
drag, startPoint x: 151, startPoint y: 375, endPoint x: 255, endPoint y: 428, distance: 116.4
click at [152, 375] on link "Analytics" at bounding box center [114, 402] width 229 height 85
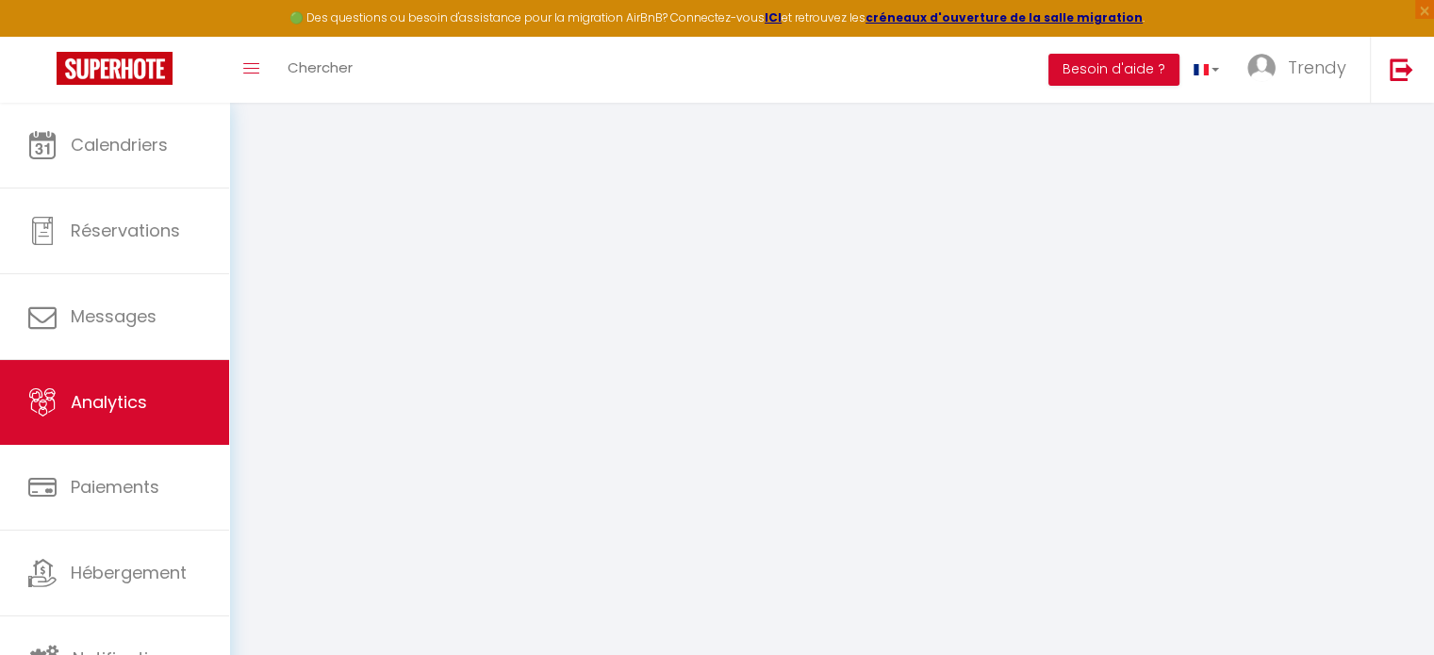
select select "2025"
select select "9"
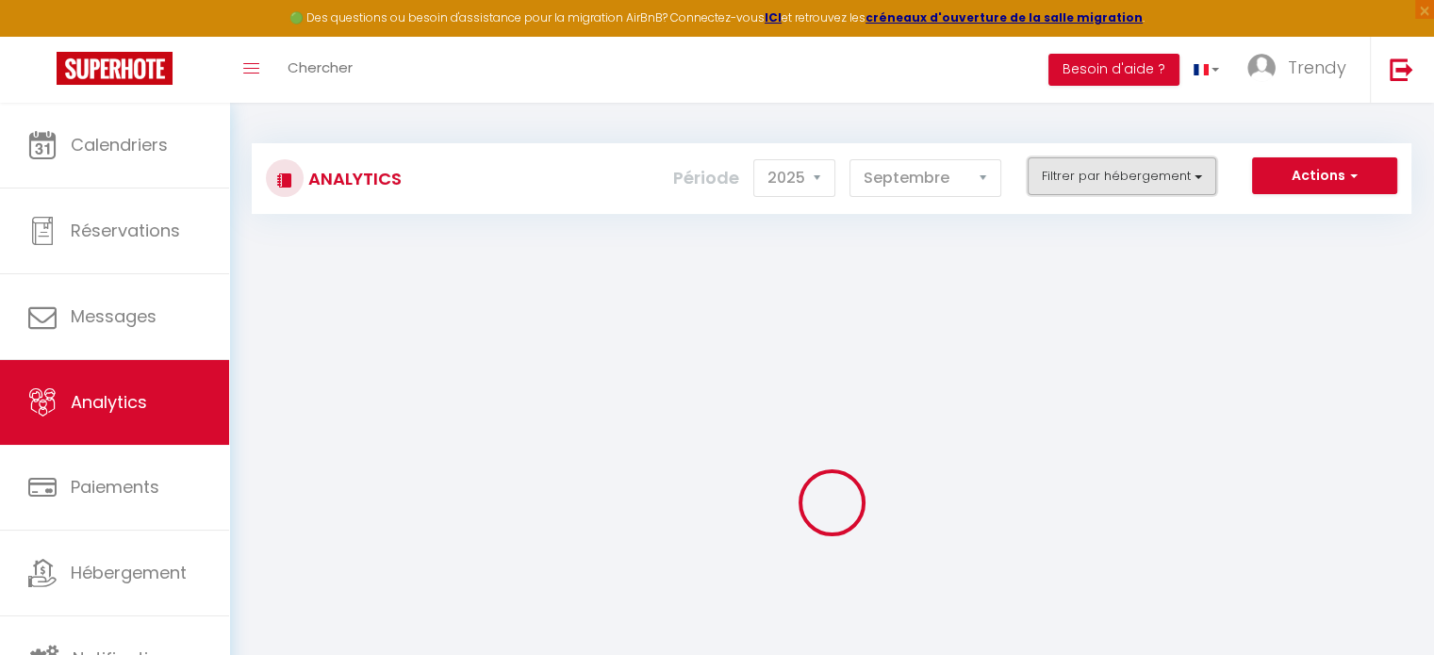
click at [1119, 165] on button "Filtrer par hébergement" at bounding box center [1122, 176] width 189 height 38
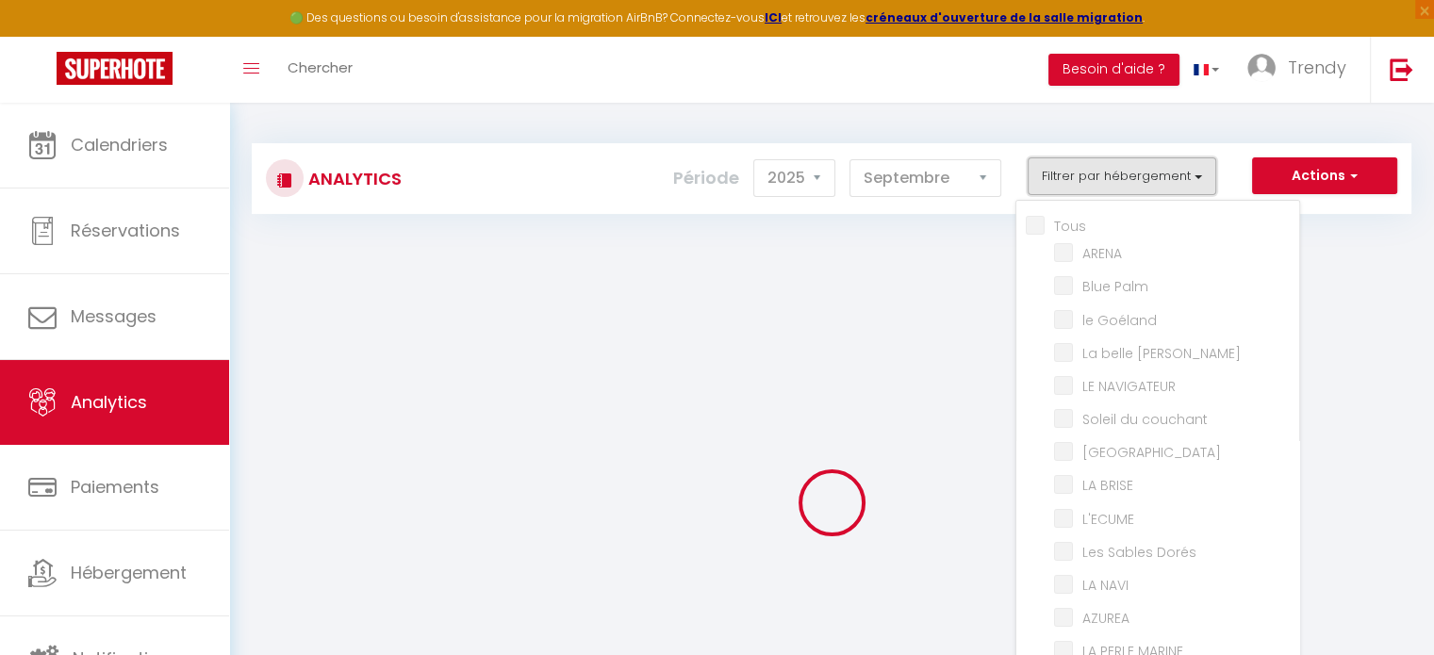
checkbox input "false"
checkbox Palm "false"
checkbox Goéland "false"
checkbox Marianne "false"
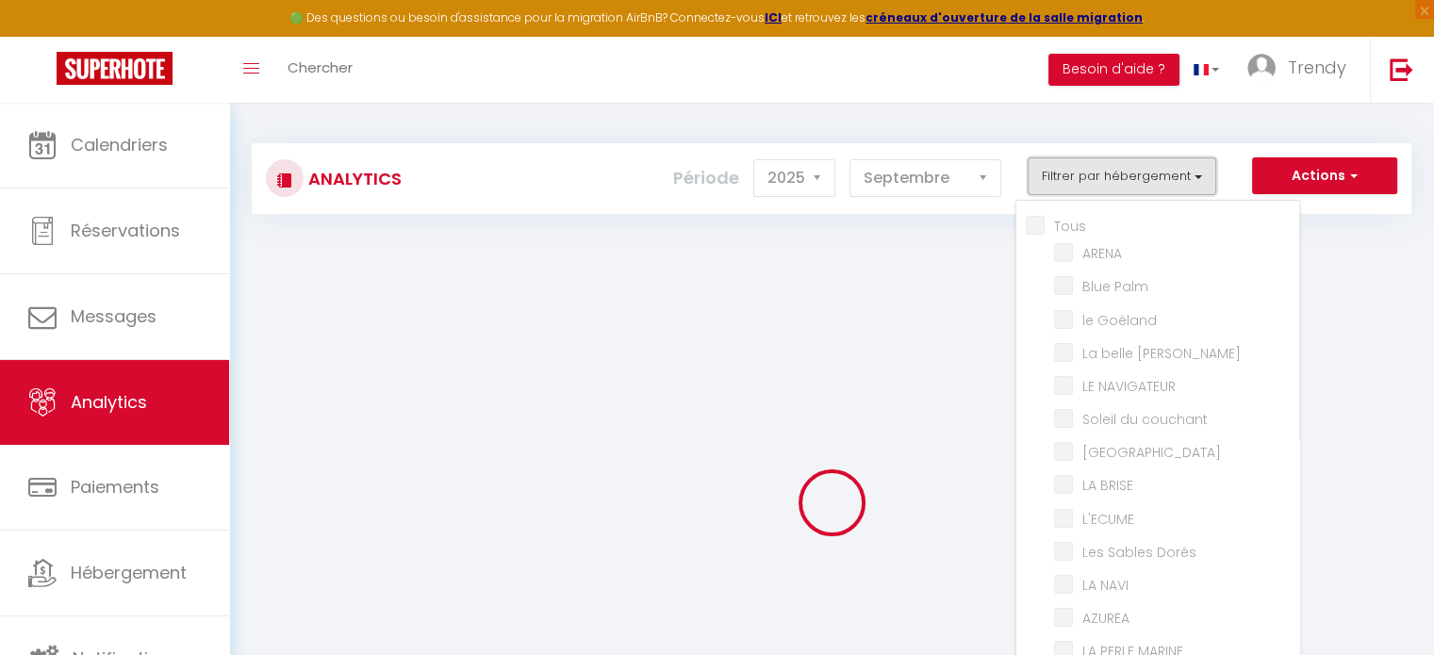
checkbox NAVIGATEUR "false"
checkbox couchant "false"
checkbox BALI "false"
checkbox BRISE "false"
checkbox input "false"
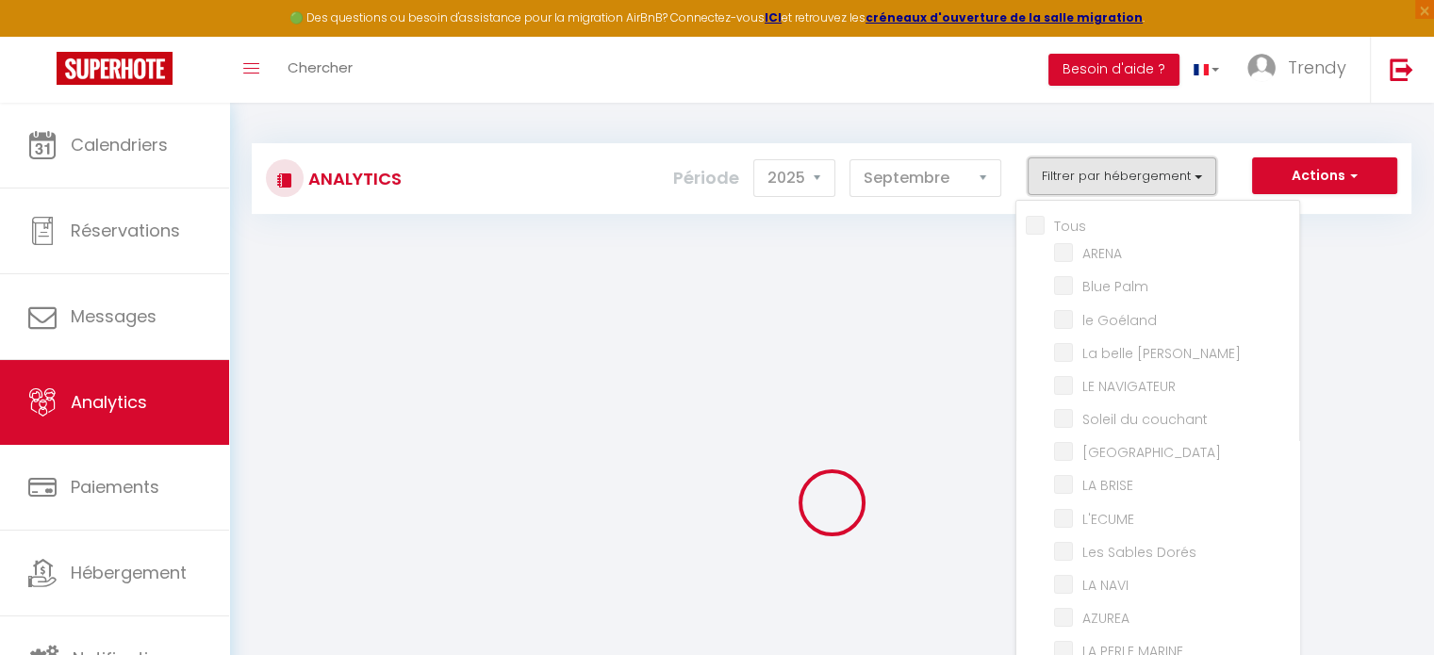
checkbox Dorés "false"
checkbox NAVI "false"
checkbox input "false"
checkbox MARINE "false"
checkbox Blue "false"
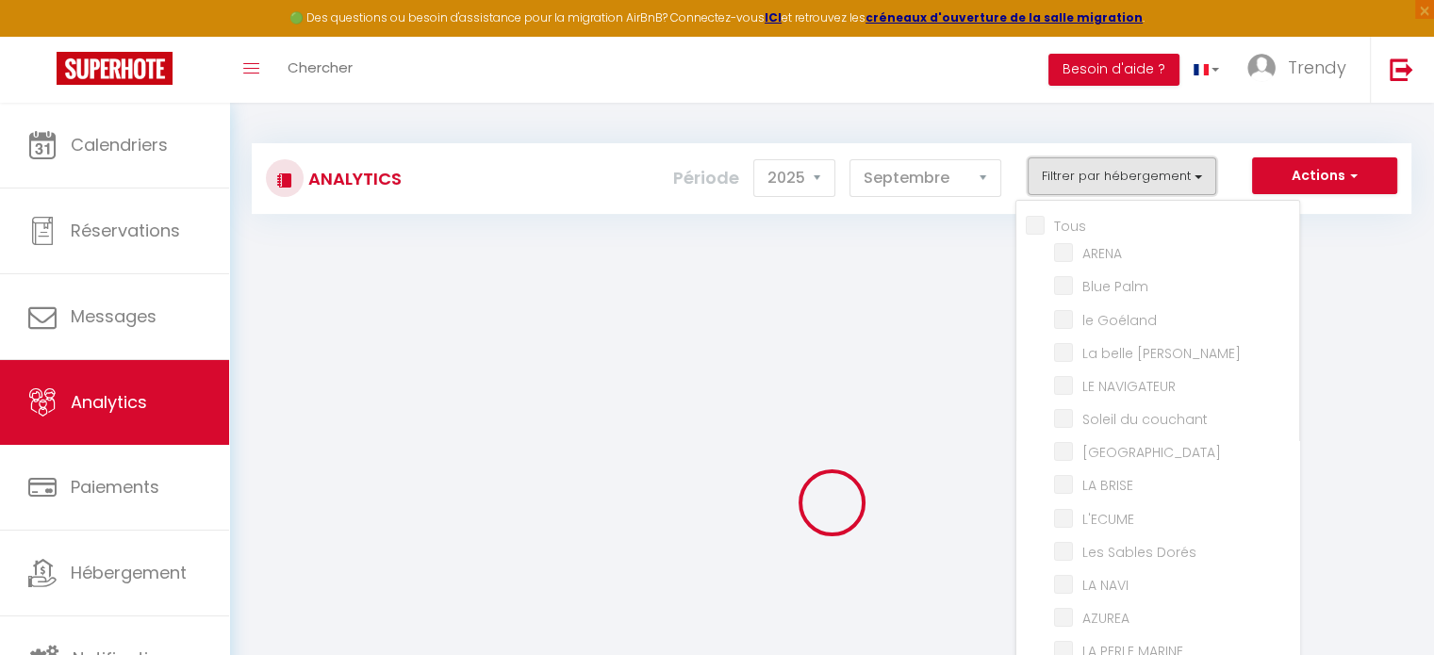
checkbox Montpelliéraine "false"
checkbox Climatisé "false"
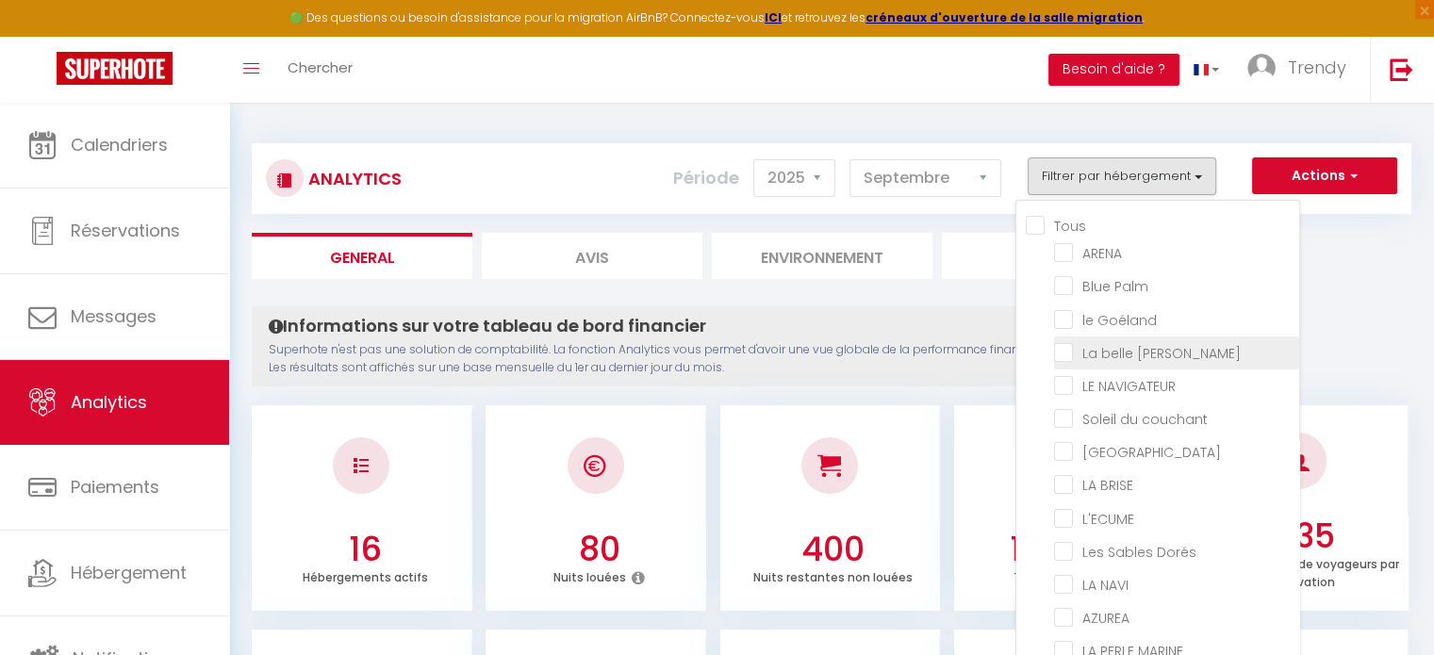
click at [1160, 350] on Marianne "checkbox" at bounding box center [1176, 351] width 245 height 19
checkbox Marianne "true"
checkbox input "false"
checkbox Palm "false"
checkbox Goéland "false"
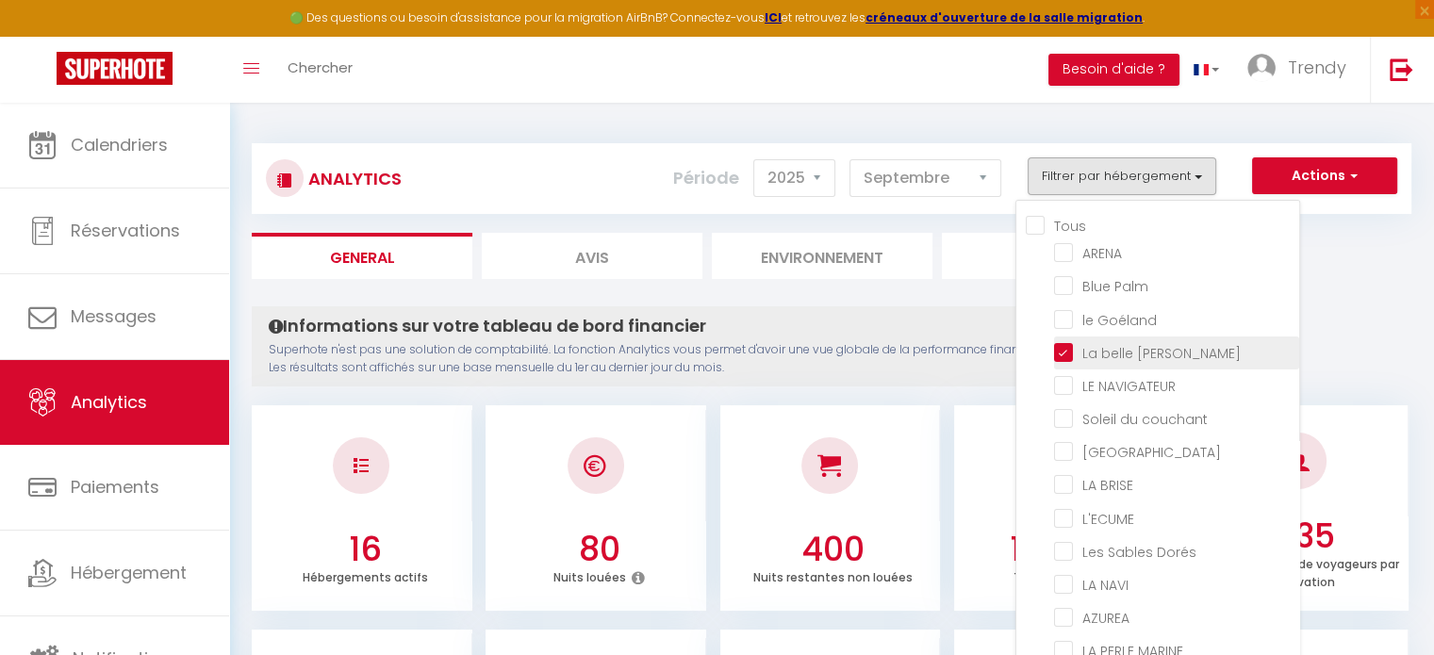
checkbox NAVIGATEUR "false"
checkbox couchant "false"
checkbox BALI "false"
checkbox BRISE "false"
checkbox input "false"
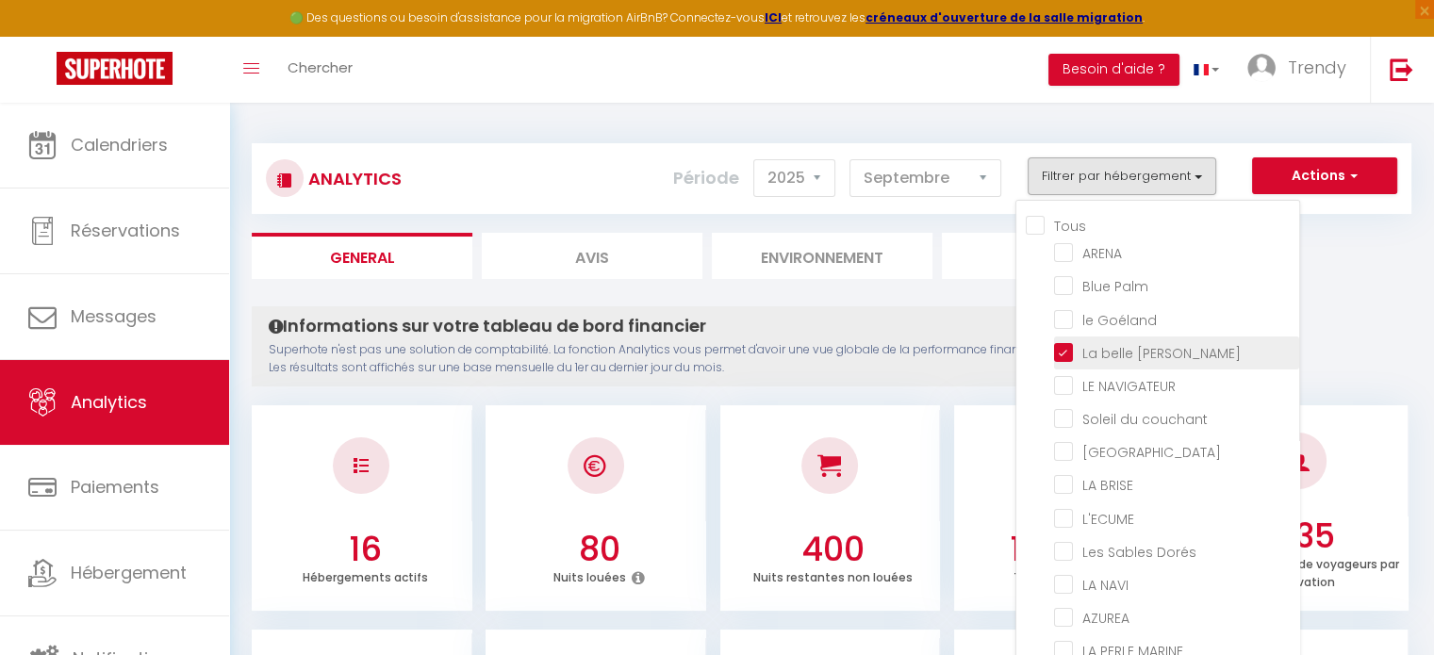
checkbox Dorés "false"
checkbox NAVI "false"
checkbox input "false"
checkbox MARINE "false"
checkbox Blue "false"
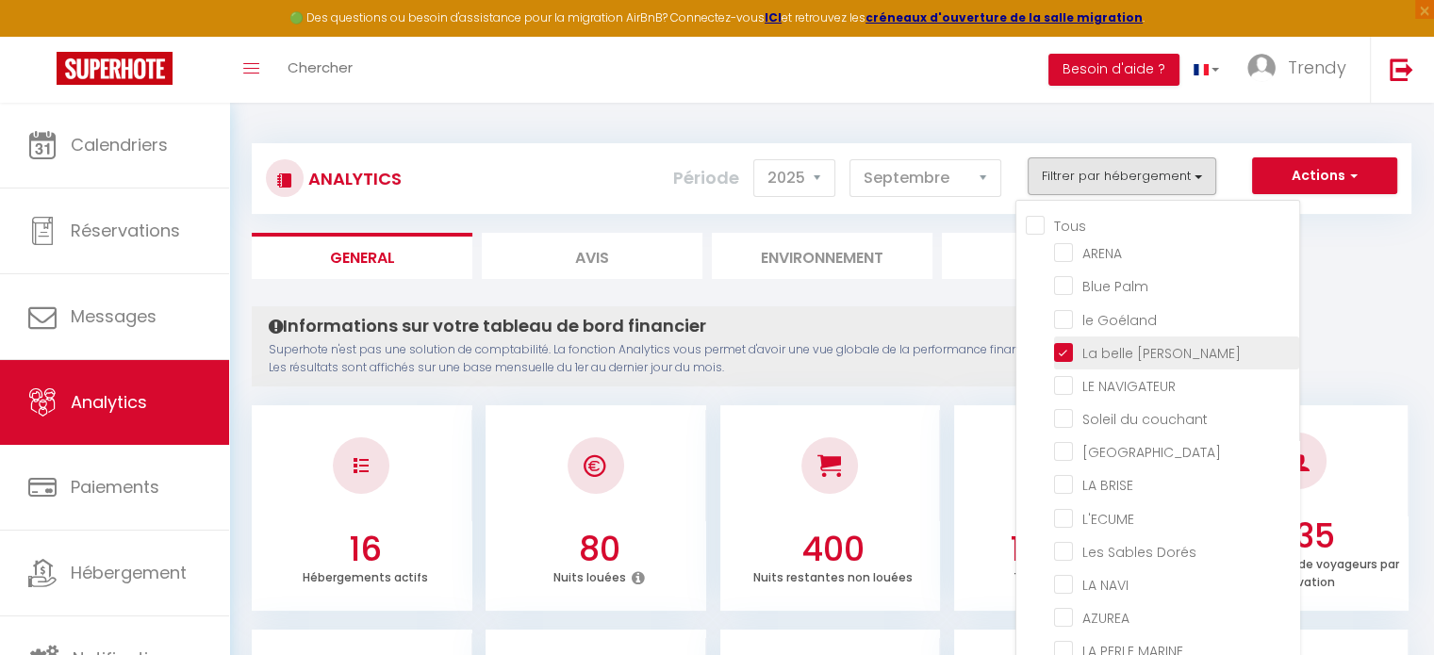
checkbox Montpelliéraine "false"
checkbox Climatisé "false"
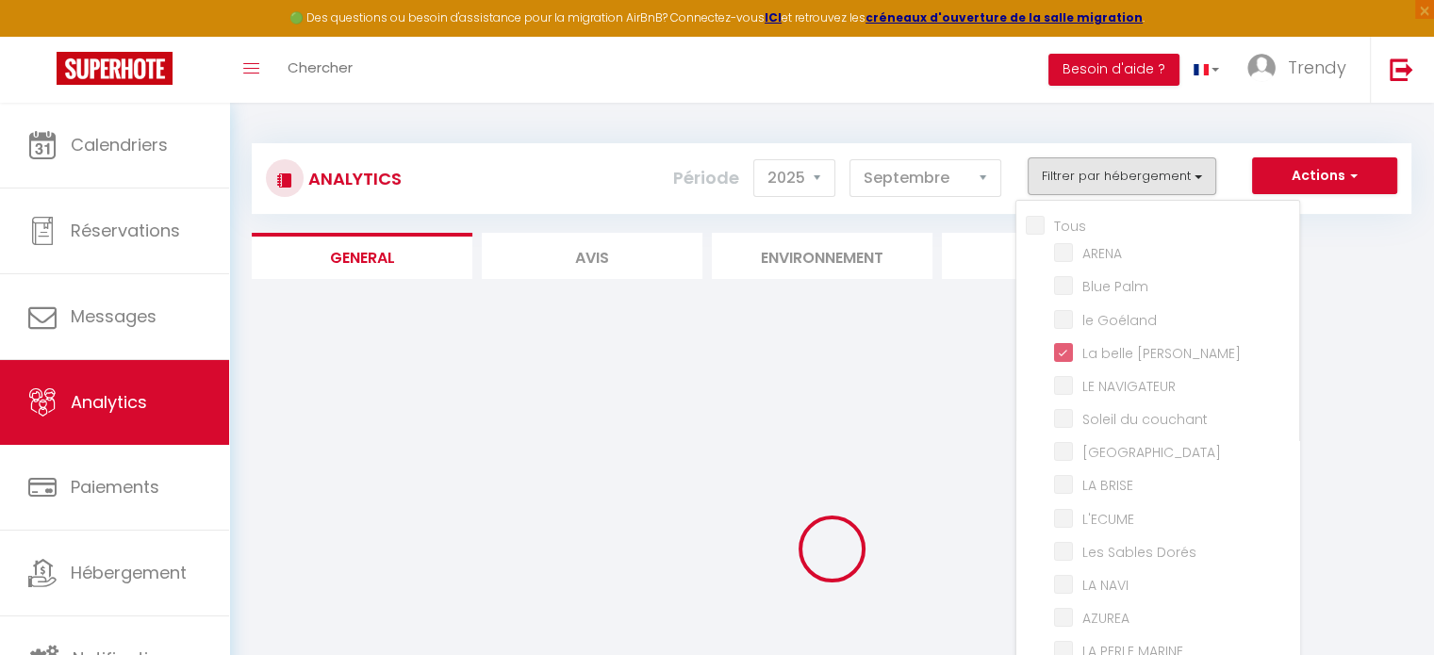
checkbox input "false"
checkbox Palm "false"
checkbox Goéland "false"
checkbox NAVIGATEUR "false"
checkbox couchant "false"
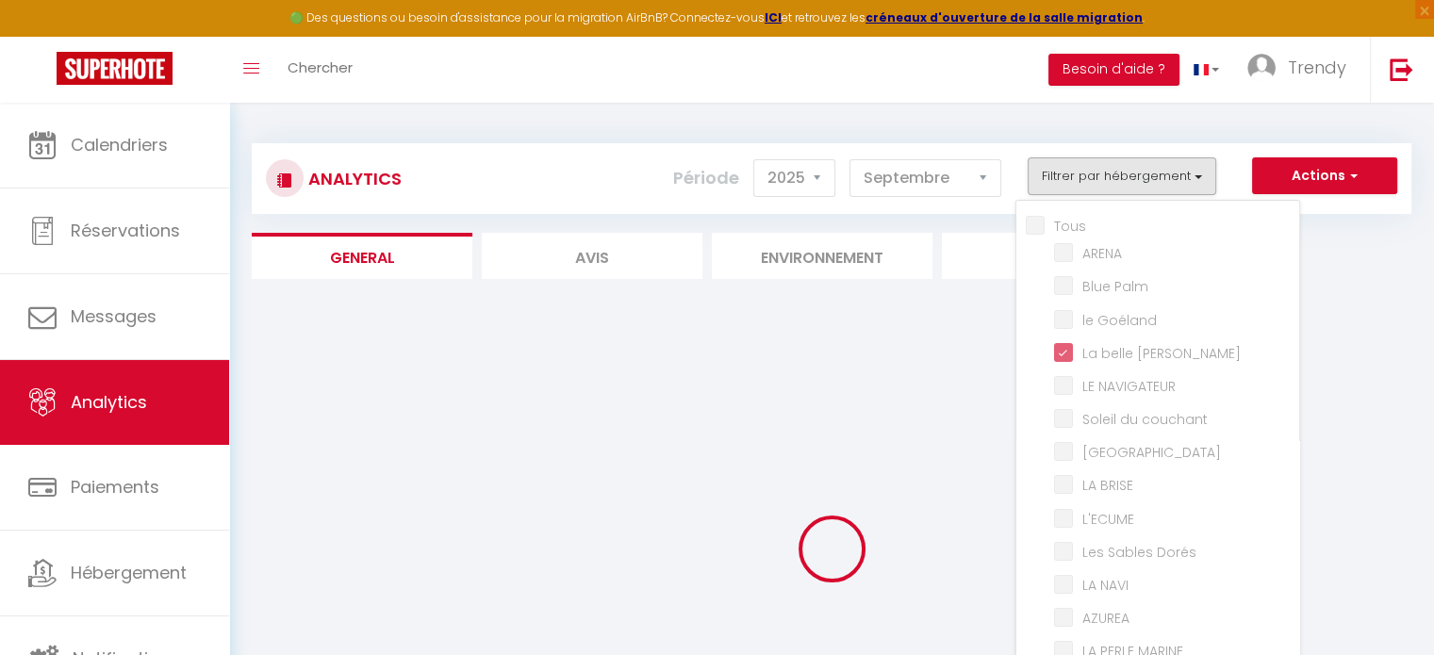
checkbox BALI "false"
checkbox BRISE "false"
checkbox input "false"
checkbox Dorés "false"
checkbox NAVI "false"
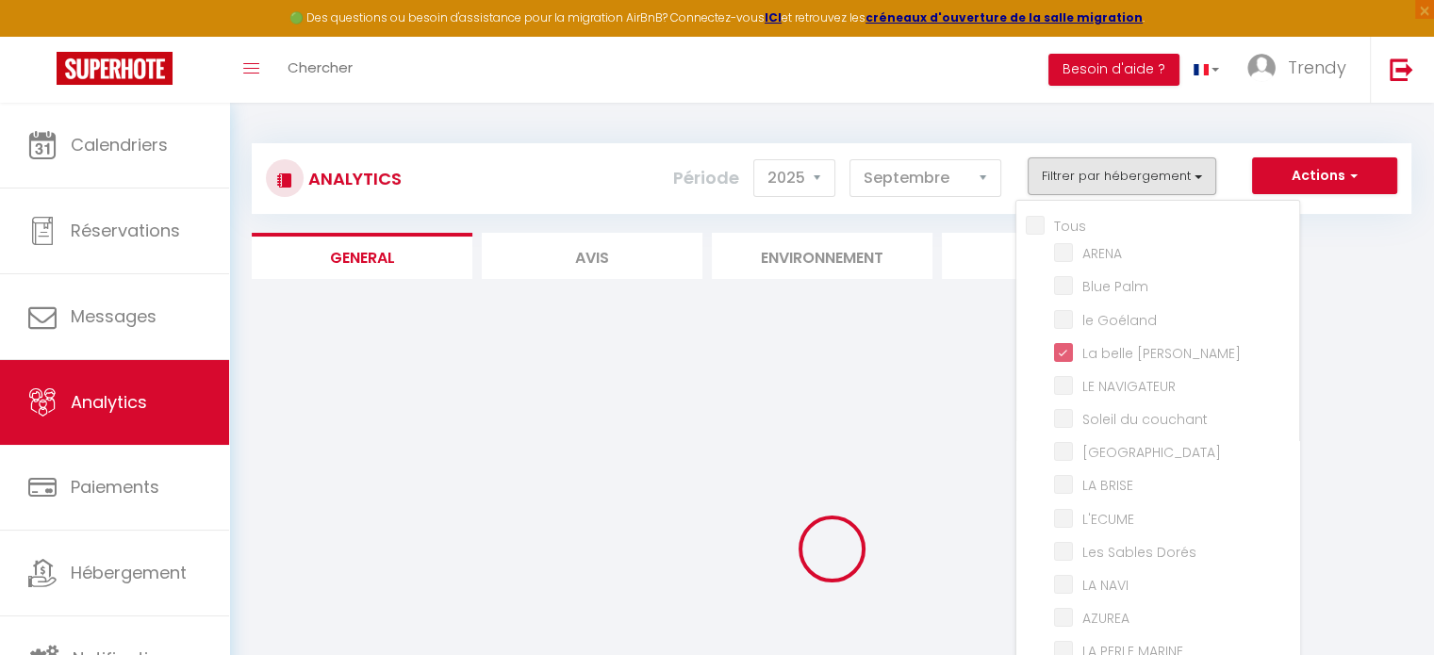
checkbox input "false"
checkbox MARINE "false"
checkbox Blue "false"
checkbox Montpelliéraine "false"
checkbox Climatisé "false"
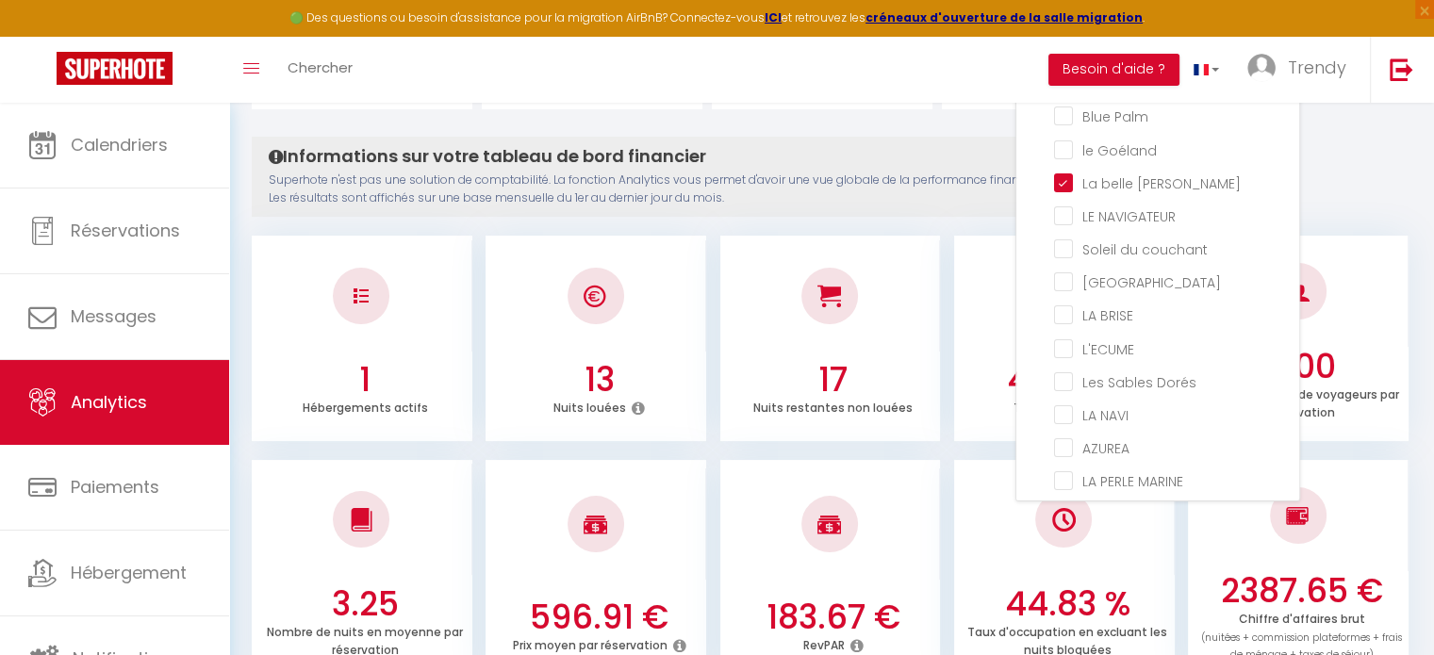
scroll to position [189, 0]
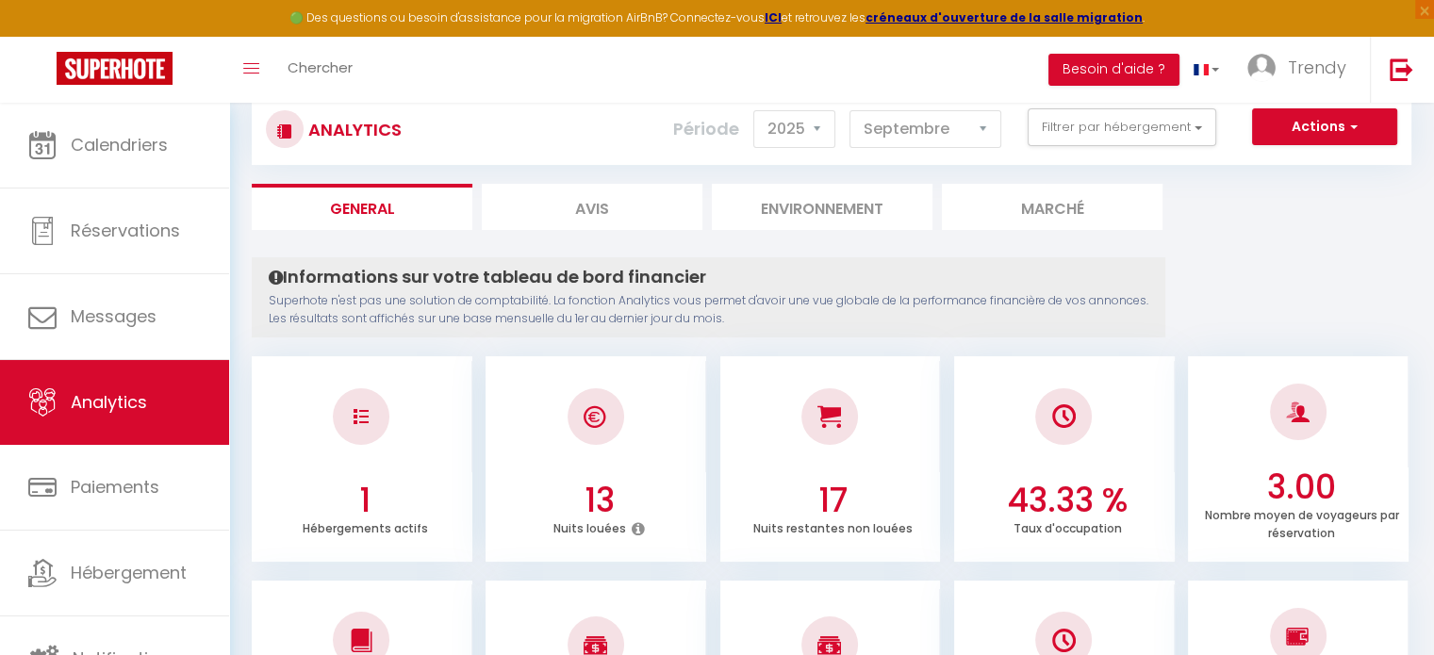
scroll to position [0, 0]
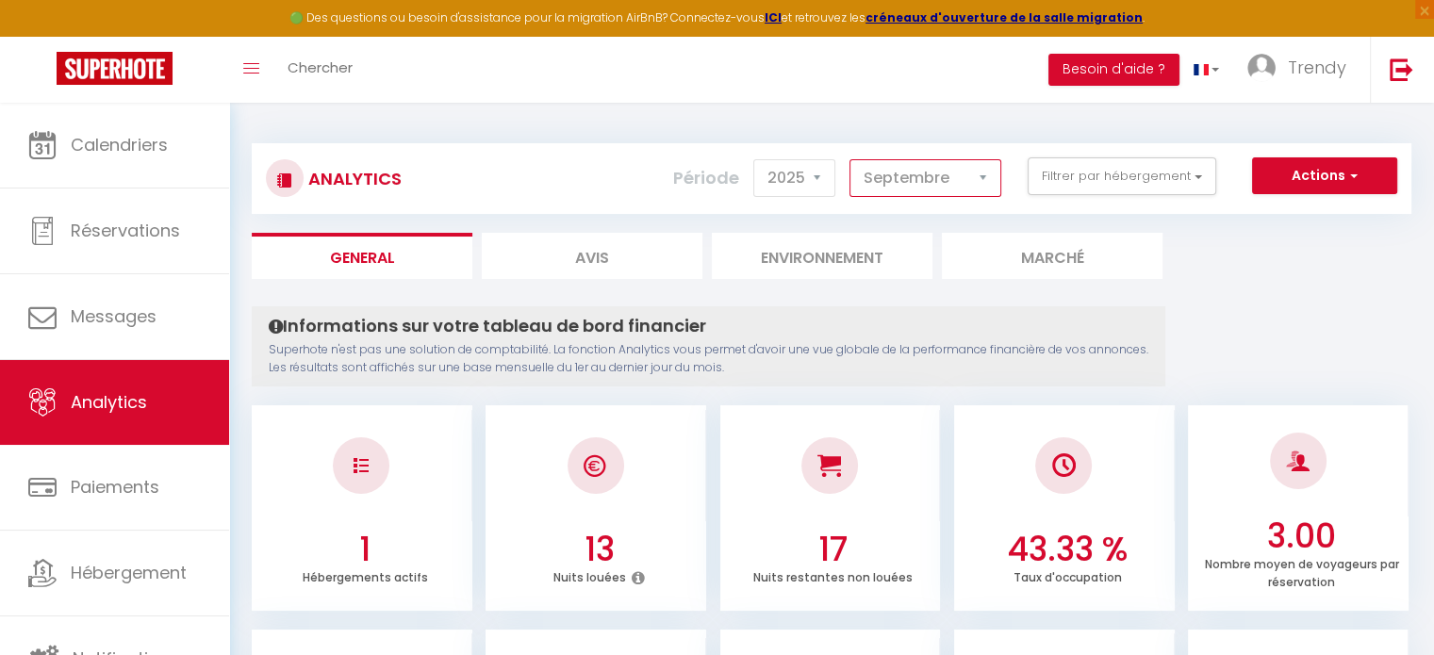
click at [962, 174] on select "[PERSON_NAME] Mars [PERSON_NAME] Juin Juillet Août Septembre Octobre Novembre D…" at bounding box center [926, 178] width 152 height 38
select select "10"
click at [851, 159] on select "[PERSON_NAME] Mars [PERSON_NAME] Juin Juillet Août Septembre Octobre Novembre D…" at bounding box center [926, 178] width 152 height 38
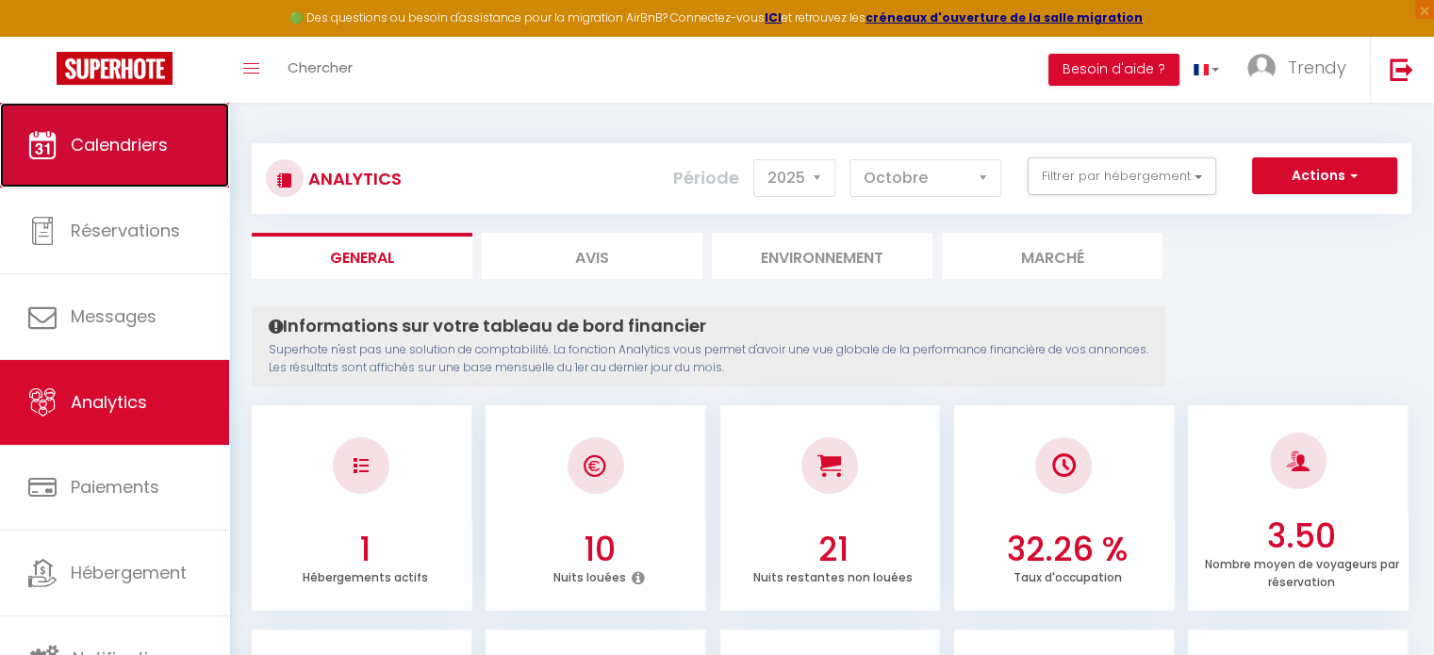
click at [147, 135] on span "Calendriers" at bounding box center [119, 145] width 97 height 24
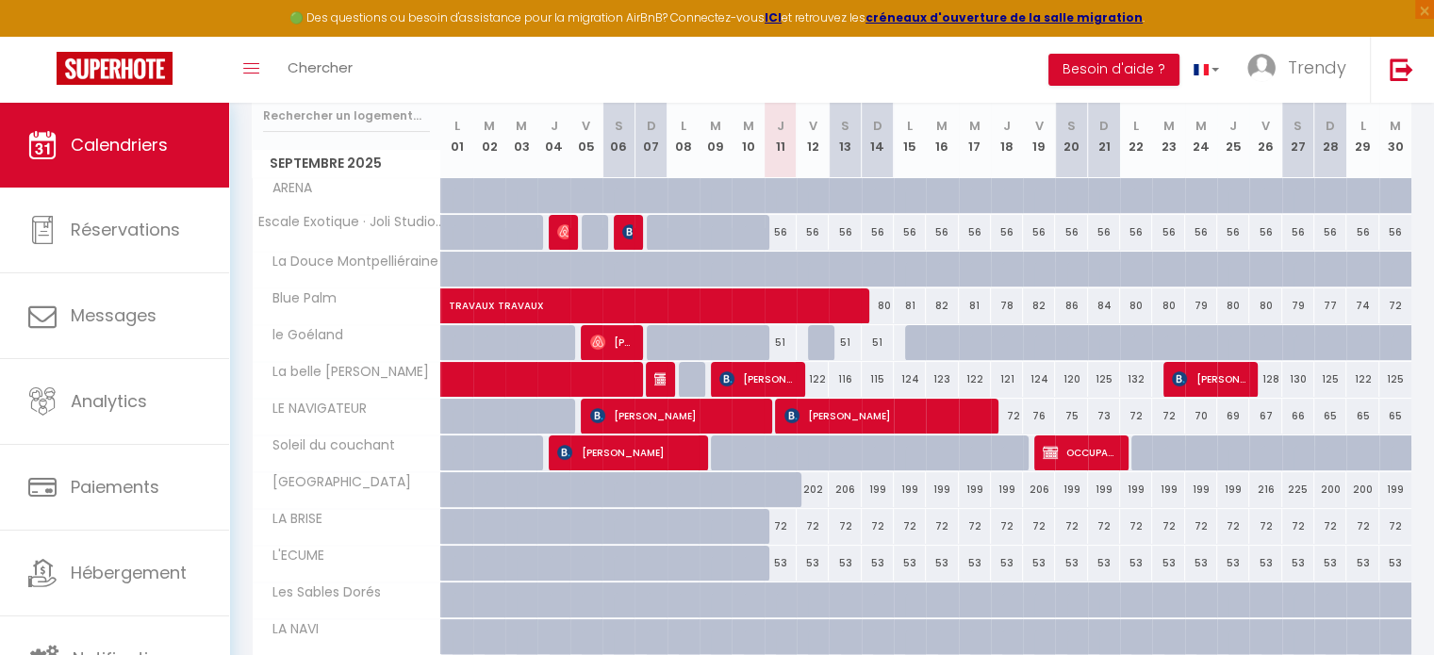
scroll to position [248, 0]
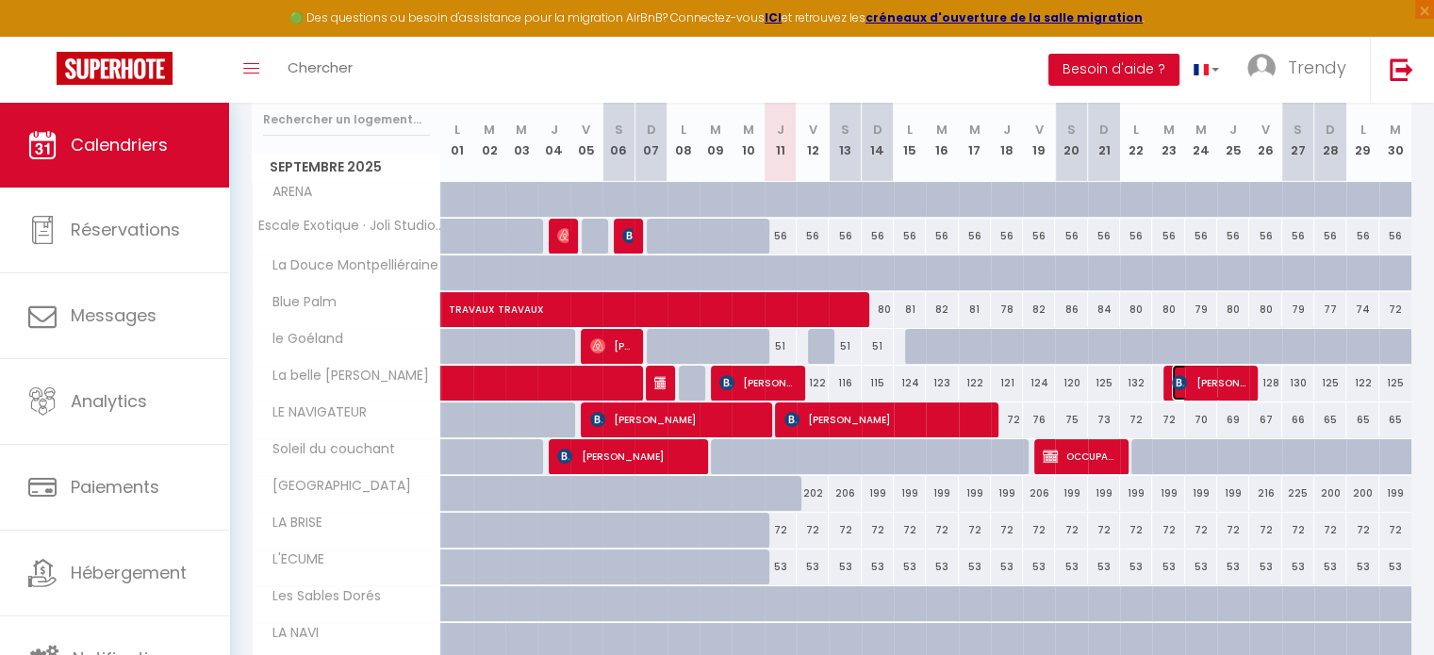
click at [1196, 385] on span "[PERSON_NAME]" at bounding box center [1209, 383] width 74 height 36
select select "OK"
select select "KO"
select select "0"
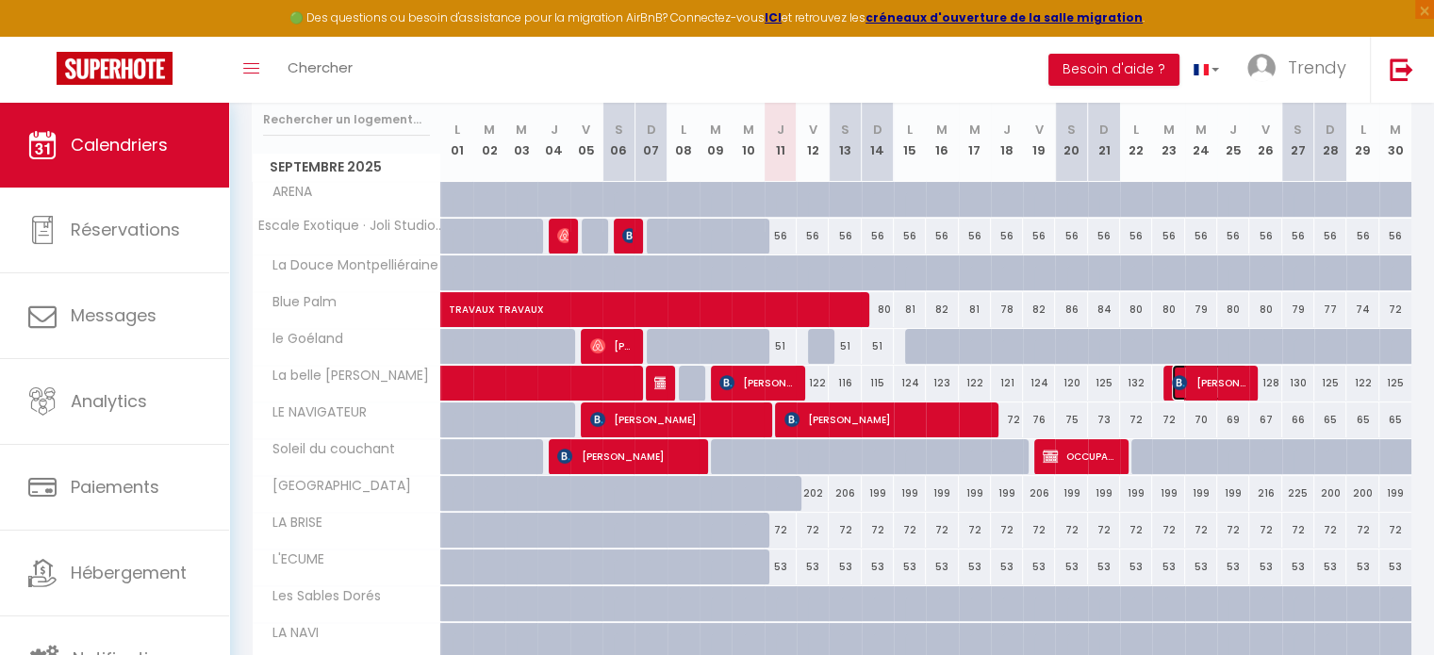
select select "1"
select select
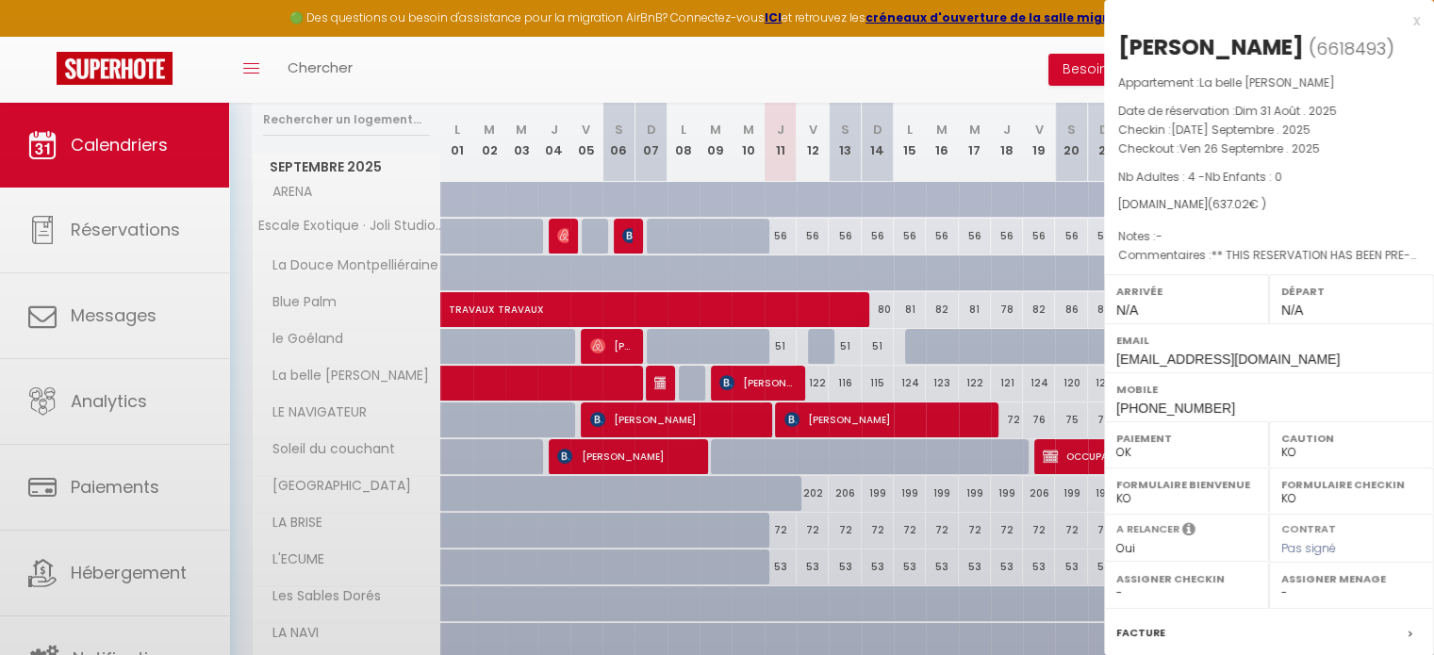
select select "43358"
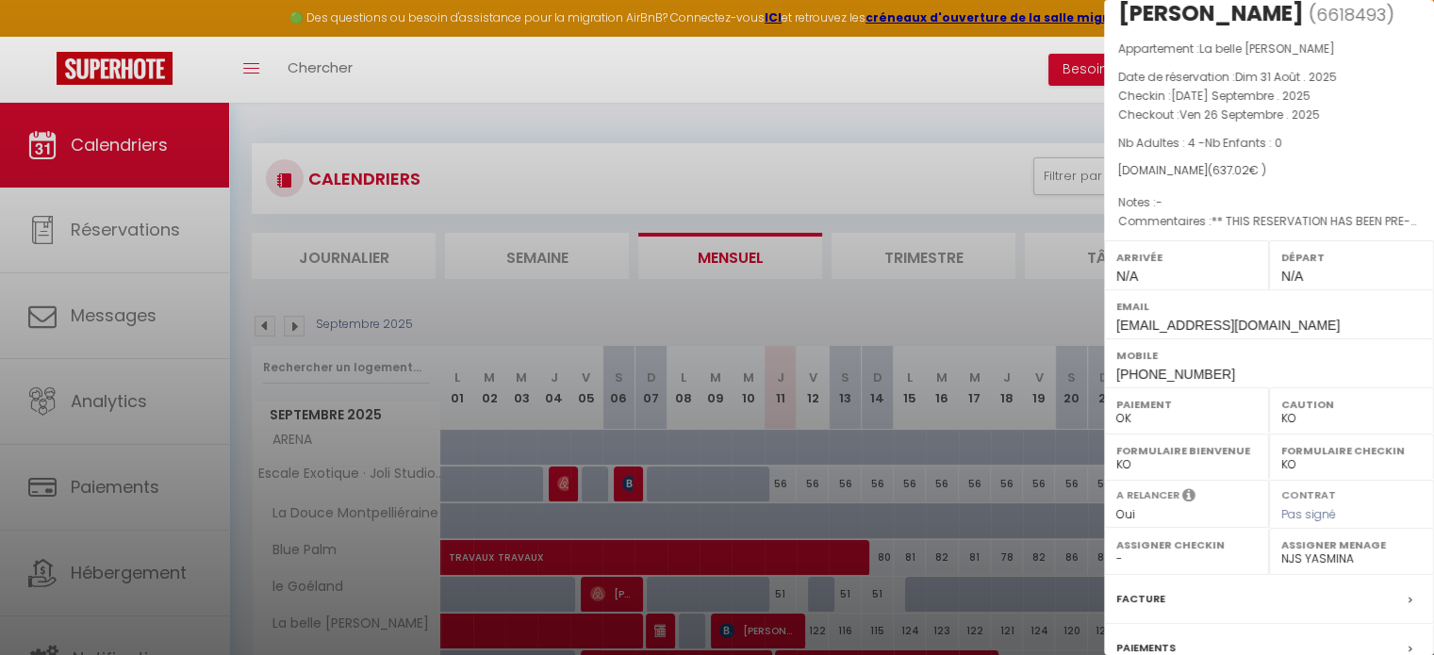
scroll to position [0, 0]
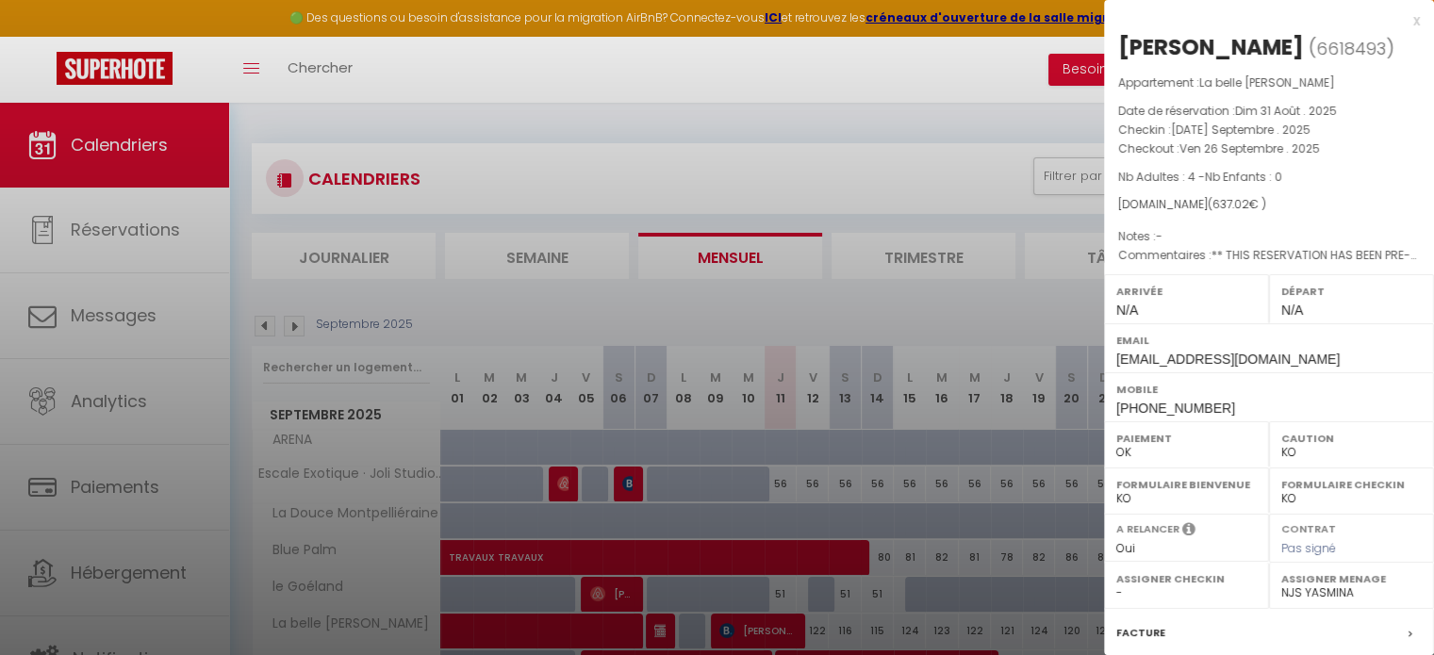
click at [956, 209] on div at bounding box center [717, 327] width 1434 height 655
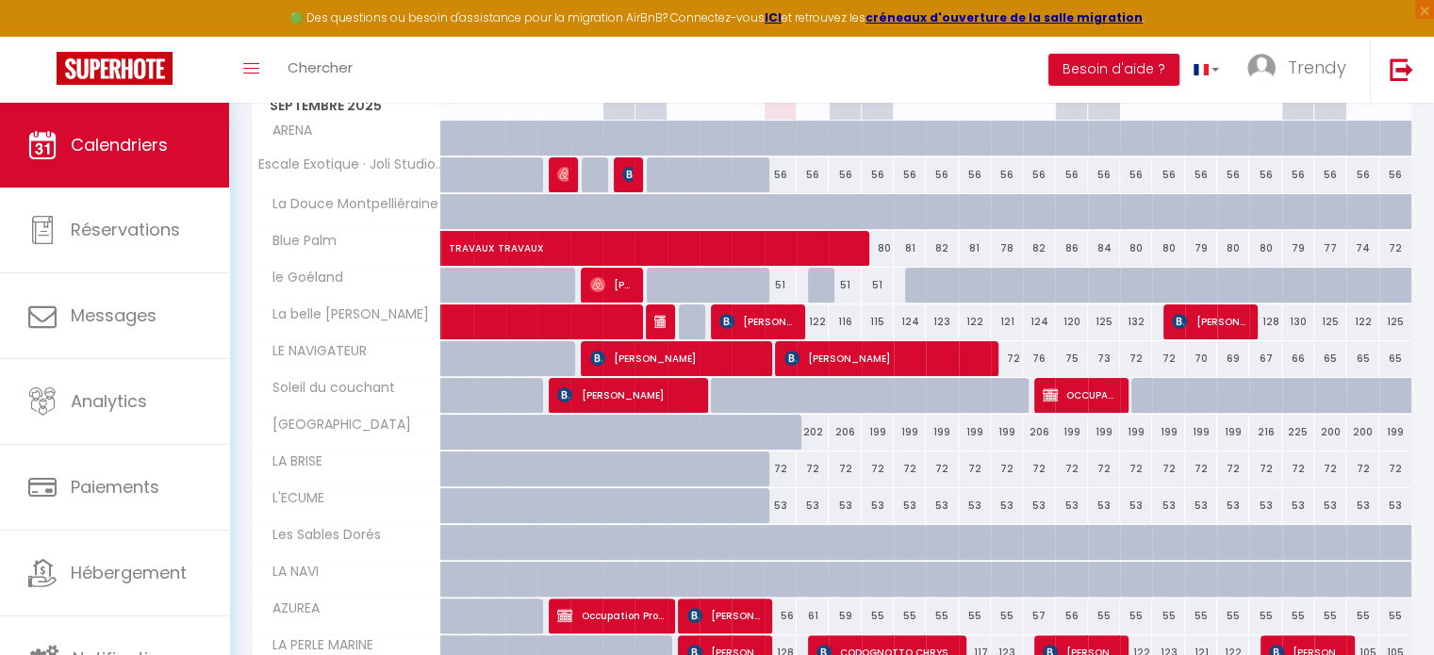
scroll to position [248, 0]
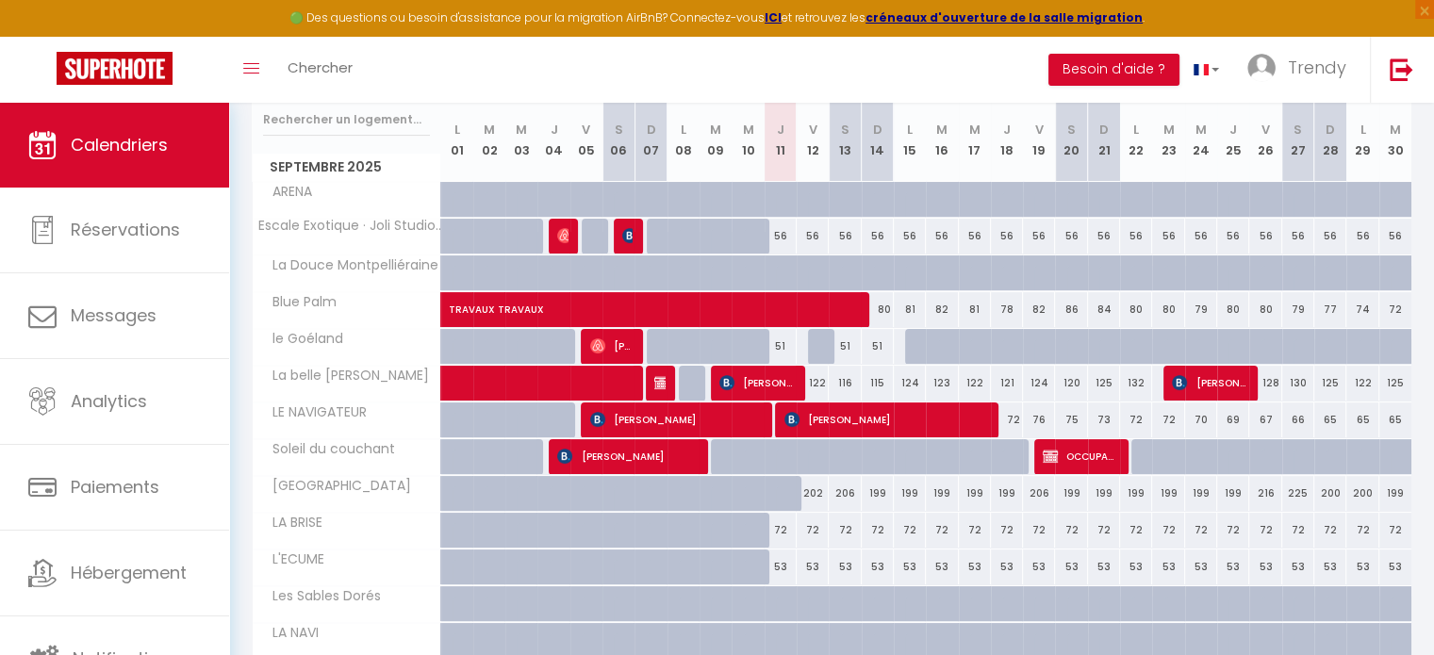
click at [820, 380] on div "122" at bounding box center [813, 383] width 32 height 35
type input "122"
select select "1"
type input "Ven 12 Septembre 2025"
type input "Sam 13 Septembre 2025"
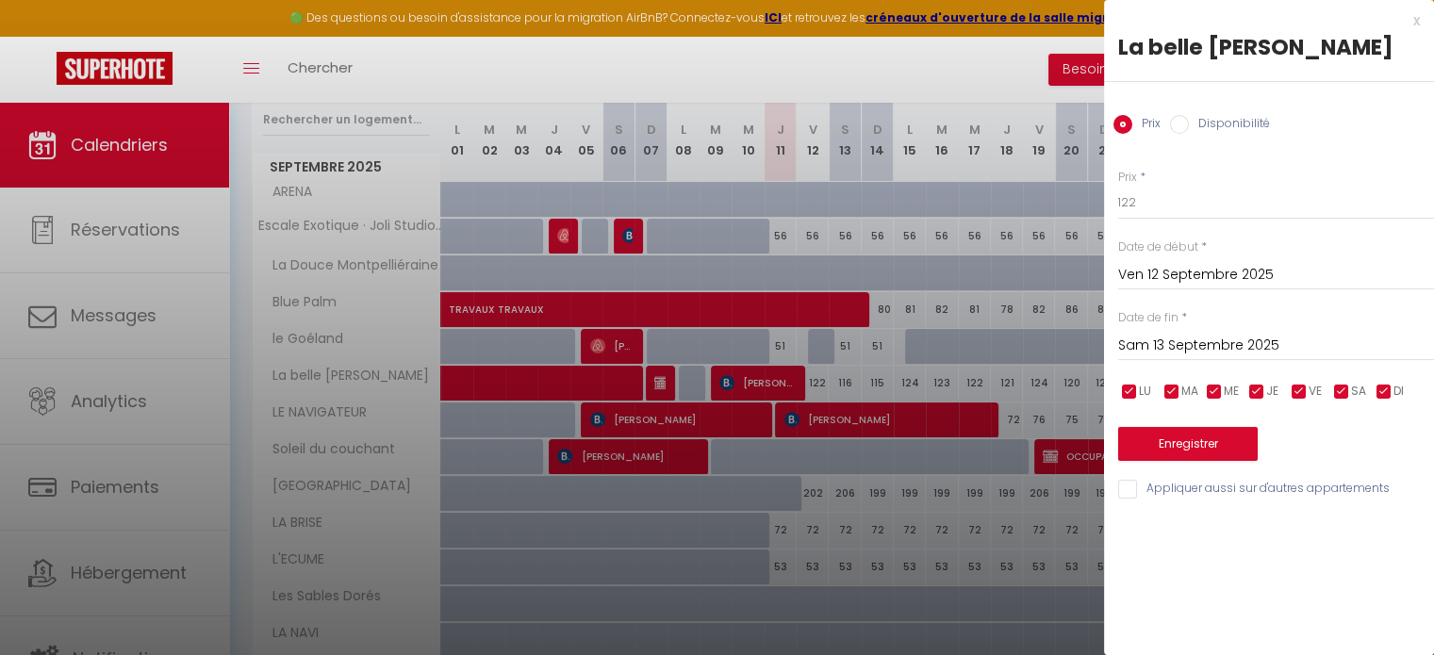
click at [1203, 115] on label "Disponibilité" at bounding box center [1229, 125] width 81 height 21
click at [1189, 115] on input "Disponibilité" at bounding box center [1179, 124] width 19 height 19
radio input "true"
radio input "false"
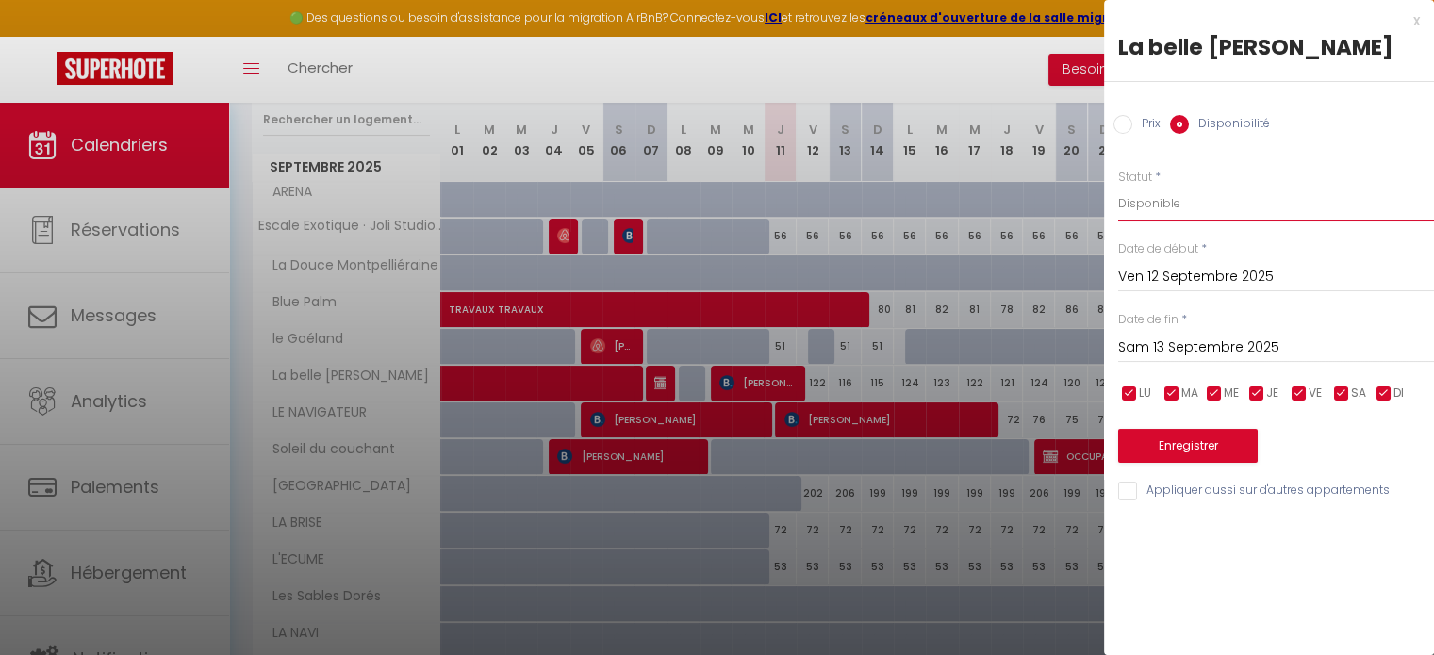
click at [1203, 193] on select "Disponible Indisponible" at bounding box center [1276, 204] width 316 height 36
select select "0"
click at [1118, 186] on select "Disponible Indisponible" at bounding box center [1276, 204] width 316 height 36
click at [1310, 344] on input "Sam 13 Septembre 2025" at bounding box center [1276, 348] width 316 height 25
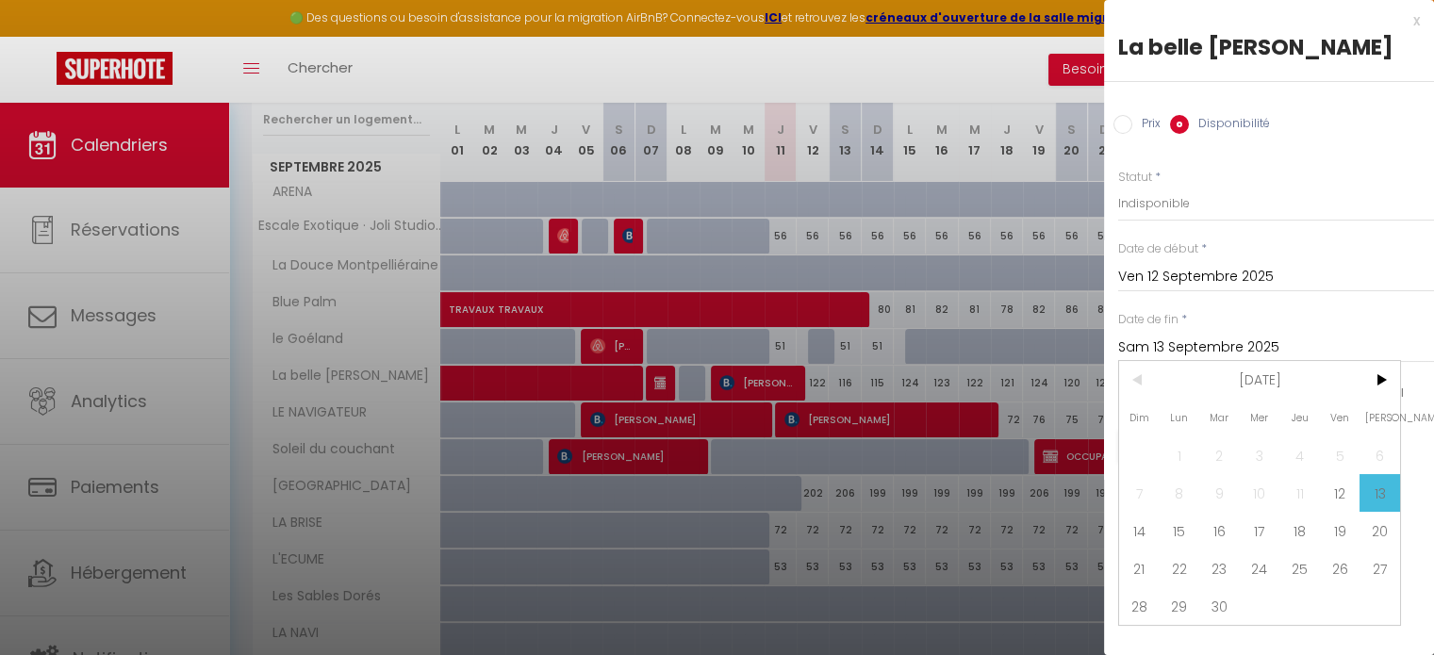
click at [1218, 572] on span "23" at bounding box center [1220, 569] width 41 height 38
type input "[DATE] Septembre 2025"
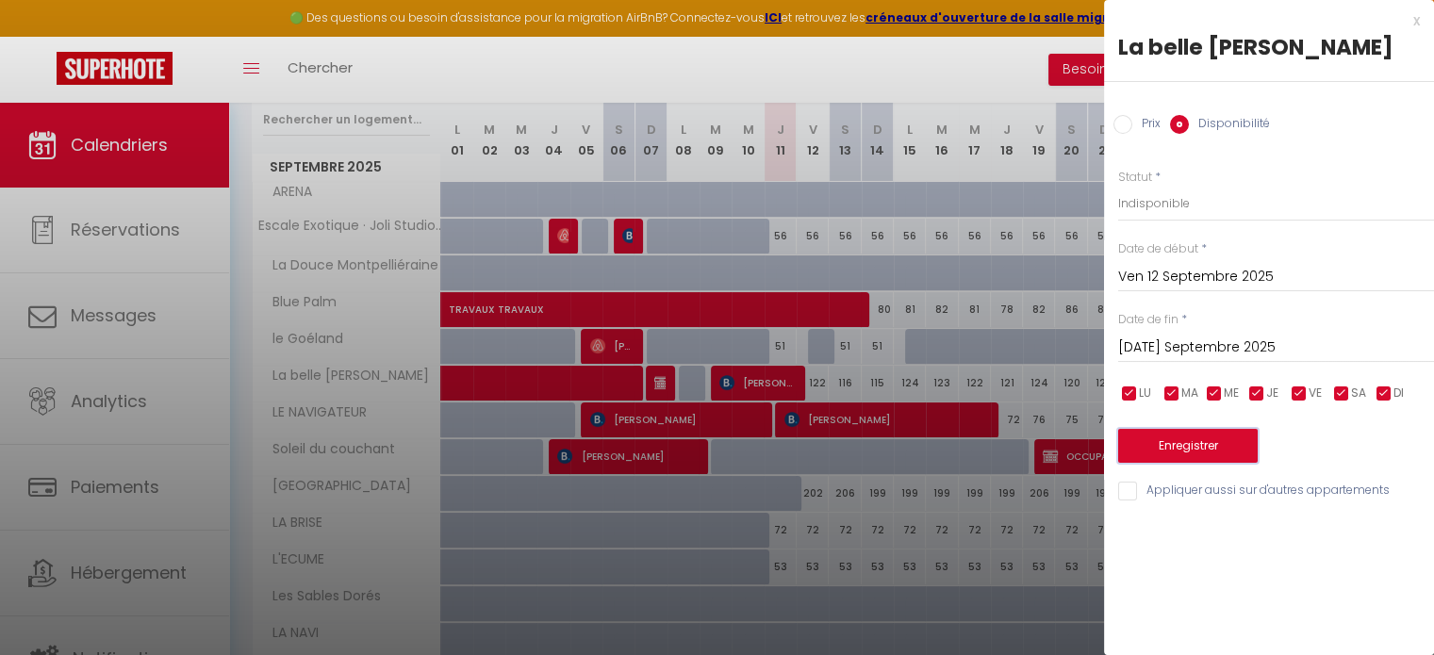
click at [1184, 449] on button "Enregistrer" at bounding box center [1188, 446] width 140 height 34
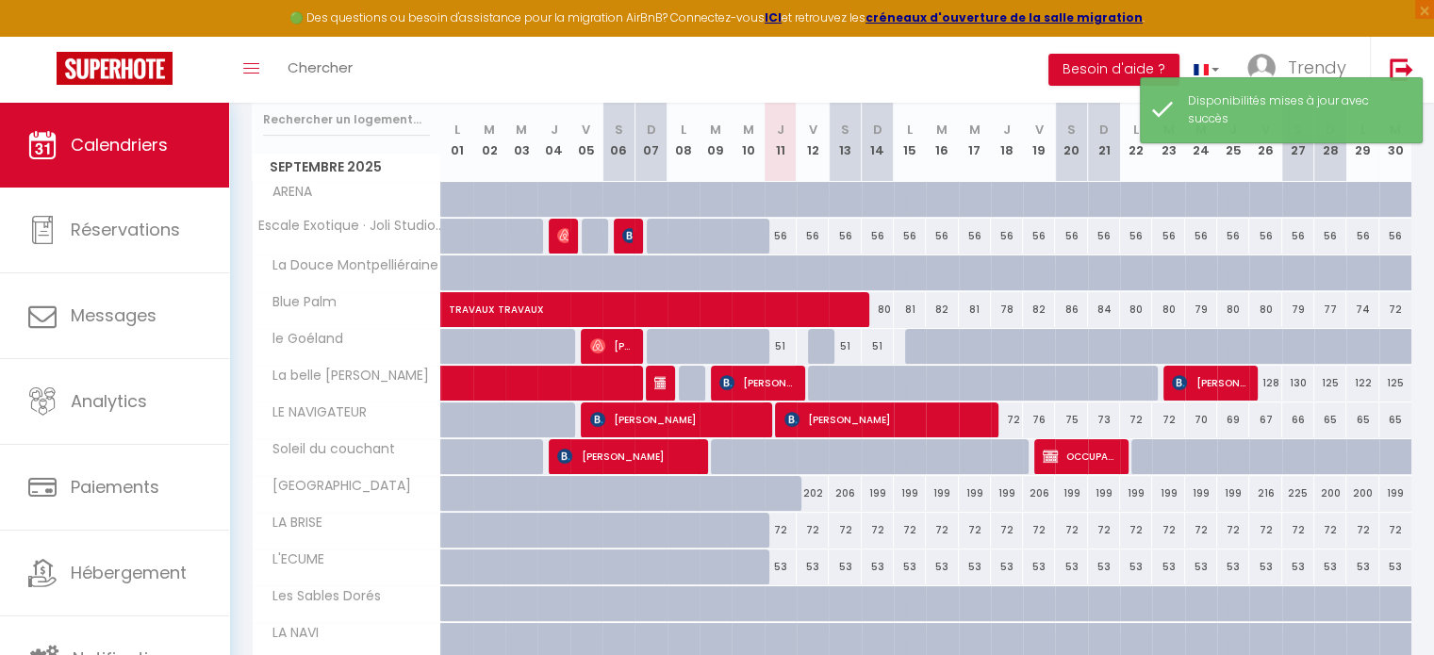
click at [1270, 382] on div "128" at bounding box center [1266, 383] width 32 height 35
select select "1"
type input "Ven 26 Septembre 2025"
type input "Sam 27 Septembre 2025"
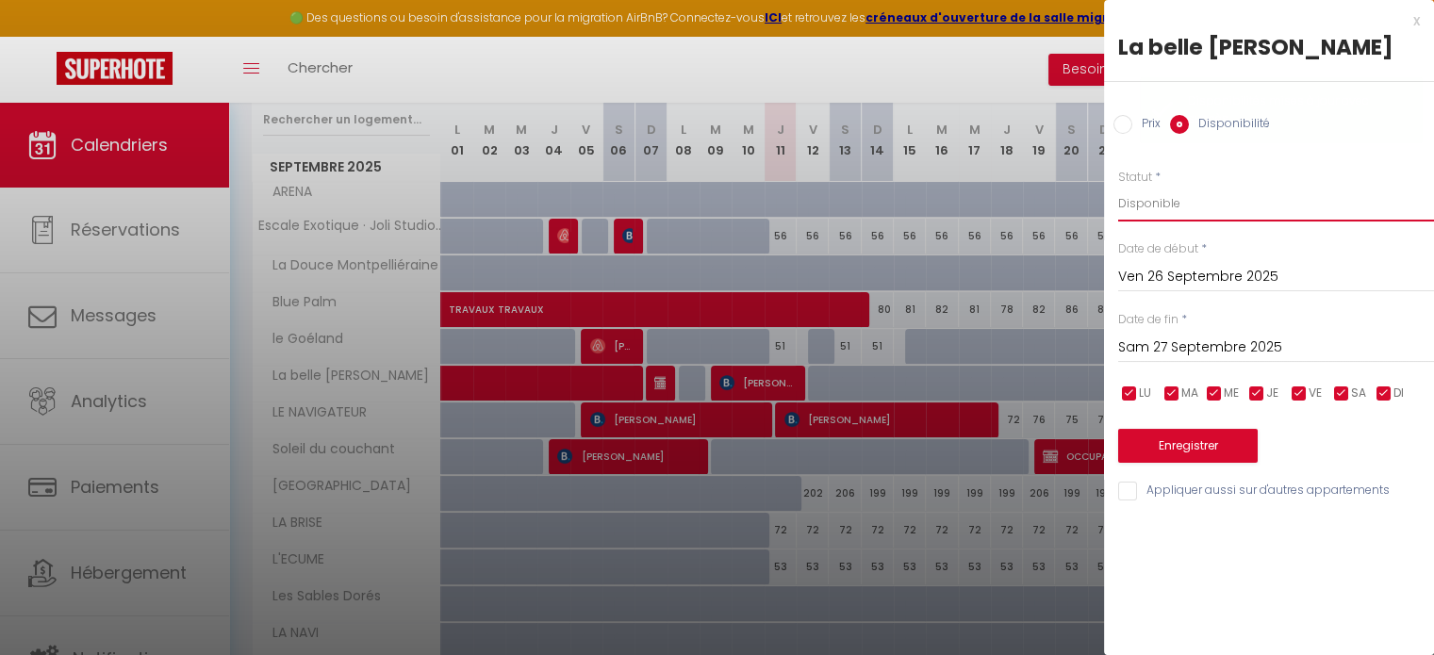
click at [1198, 210] on select "Disponible Indisponible" at bounding box center [1276, 204] width 316 height 36
select select "0"
click at [1118, 186] on select "Disponible Indisponible" at bounding box center [1276, 204] width 316 height 36
click at [1250, 202] on select "Disponible Indisponible" at bounding box center [1276, 204] width 316 height 36
click at [1118, 186] on select "Disponible Indisponible" at bounding box center [1276, 204] width 316 height 36
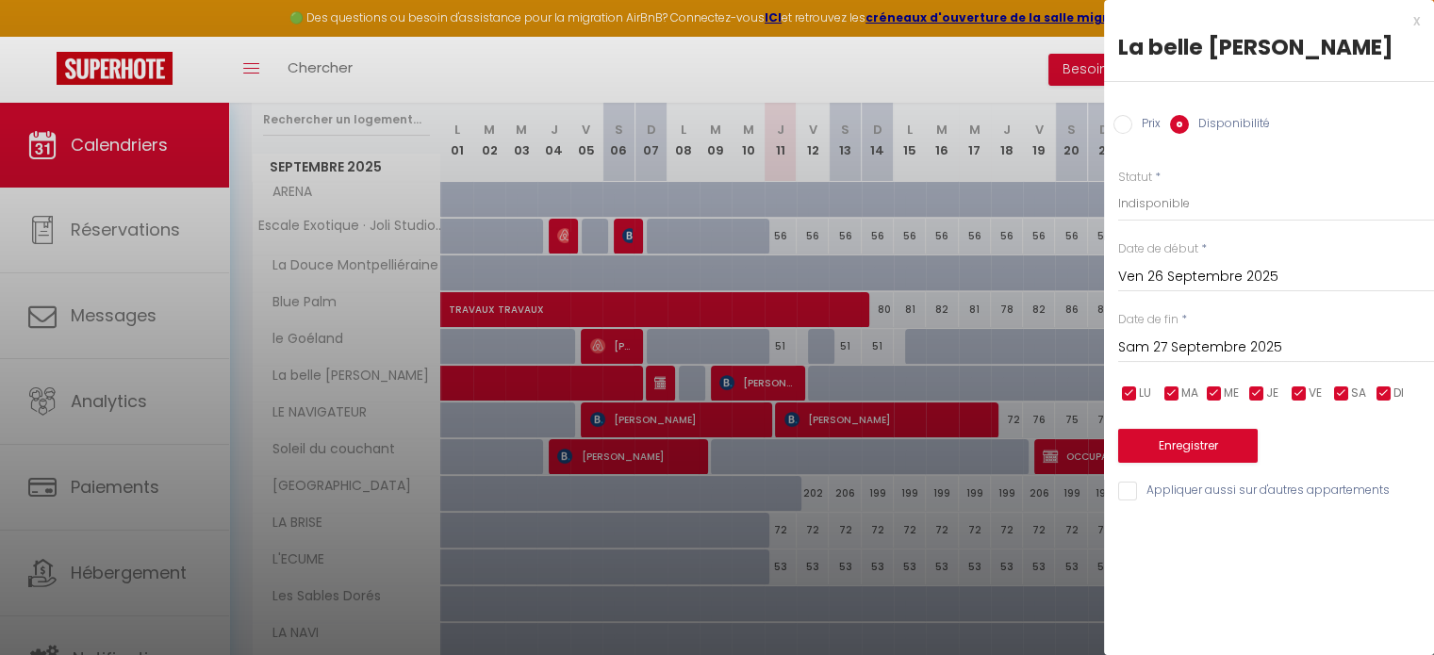
click at [1349, 349] on input "Sam 27 Septembre 2025" at bounding box center [1276, 348] width 316 height 25
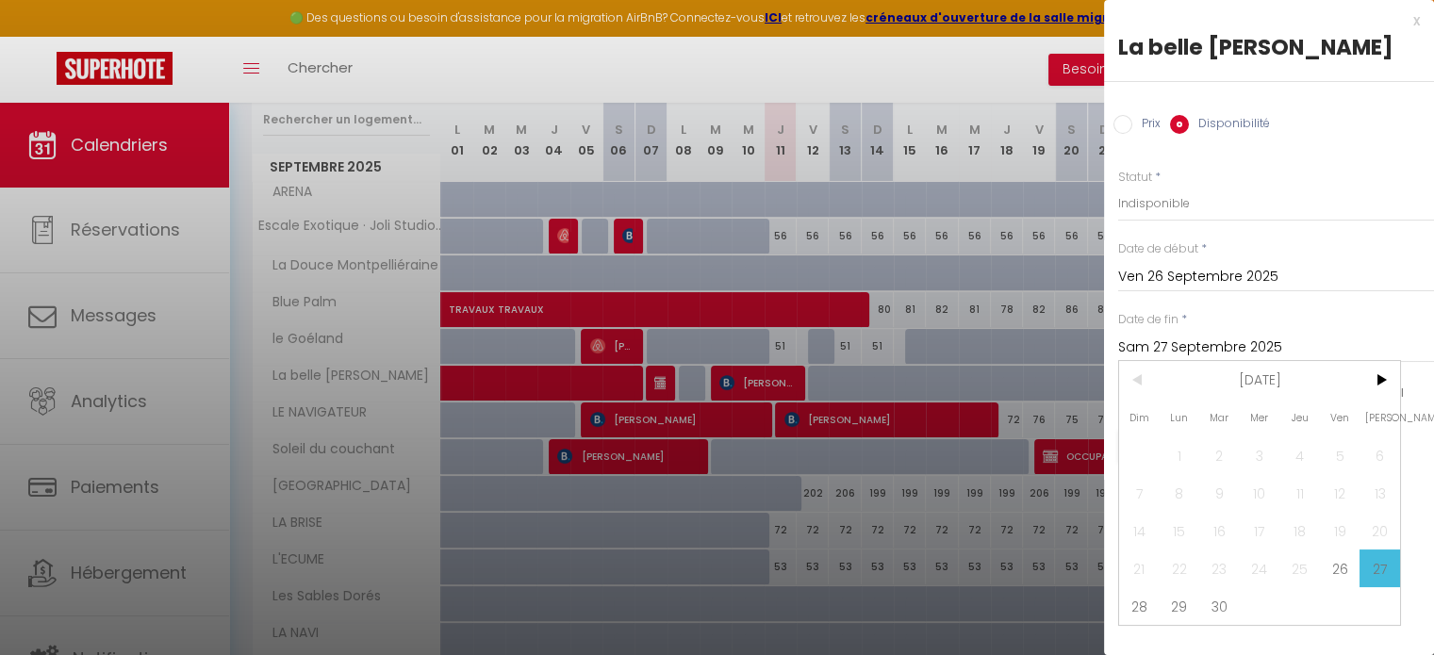
click at [1418, 18] on div "x" at bounding box center [1262, 20] width 316 height 23
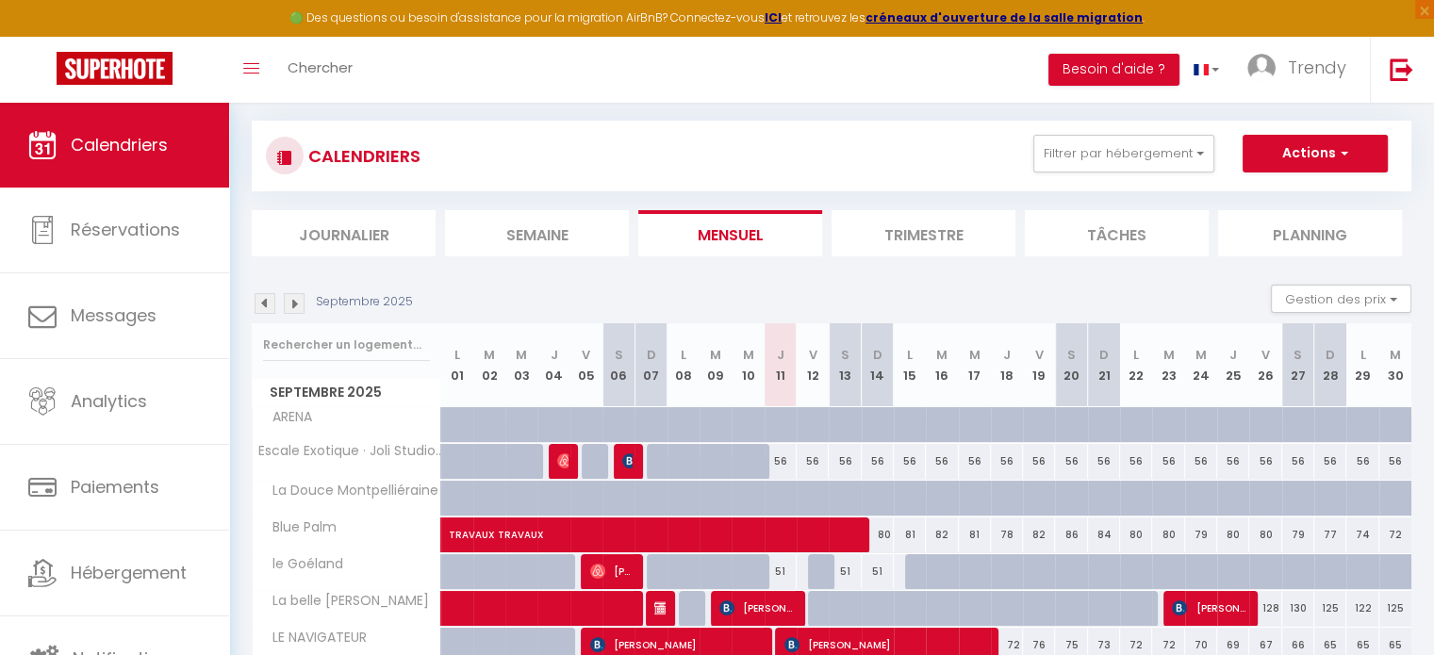
scroll to position [0, 0]
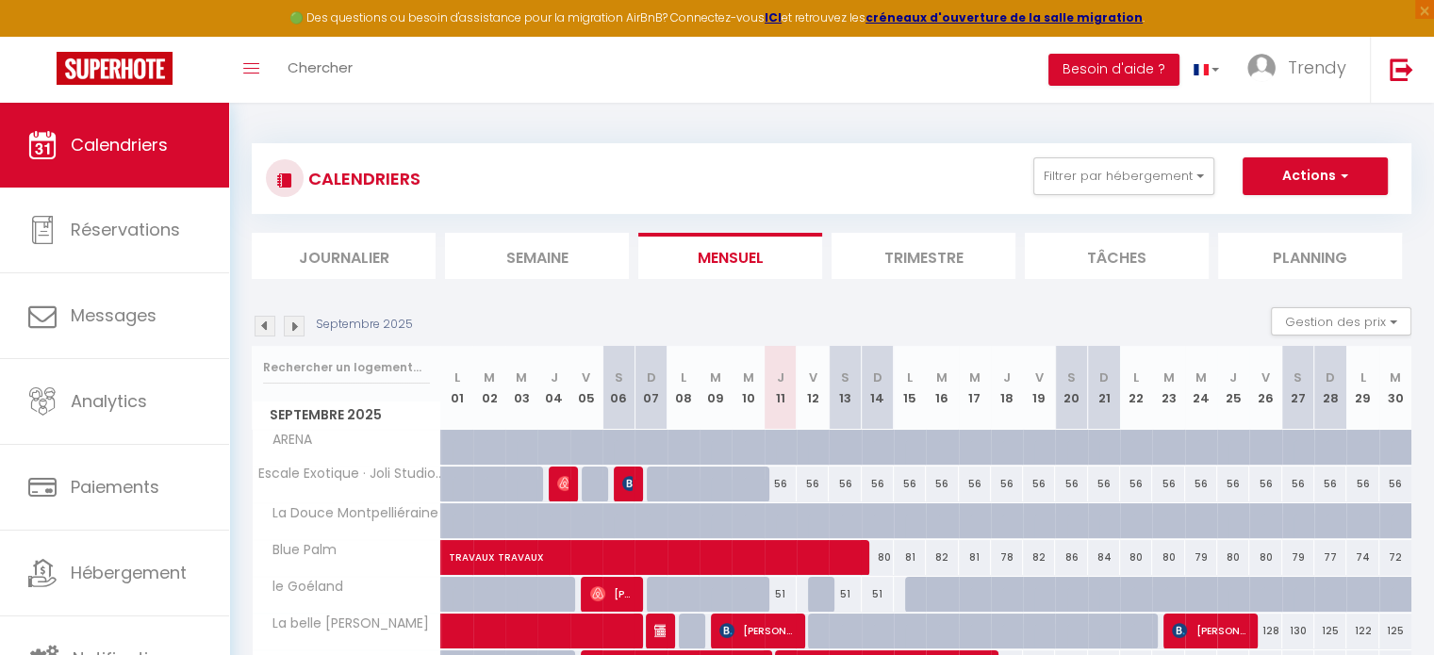
click at [298, 324] on img at bounding box center [294, 326] width 21 height 21
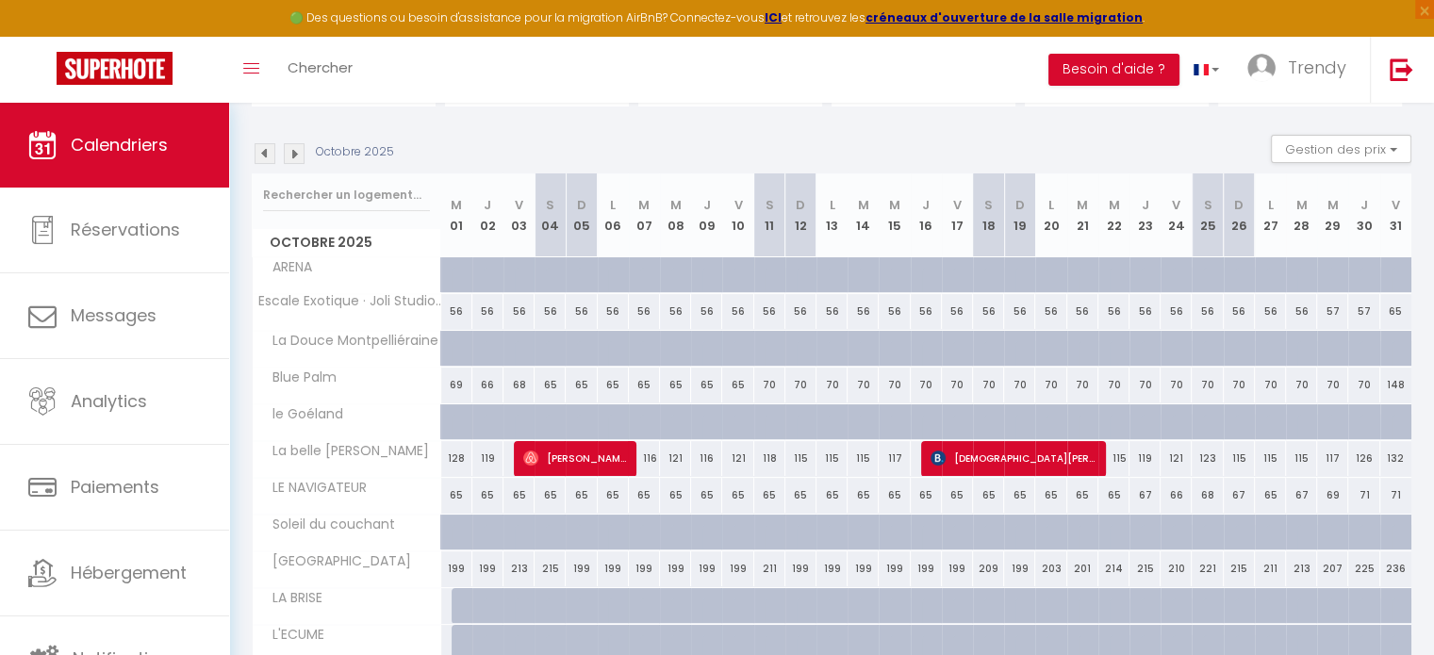
scroll to position [283, 0]
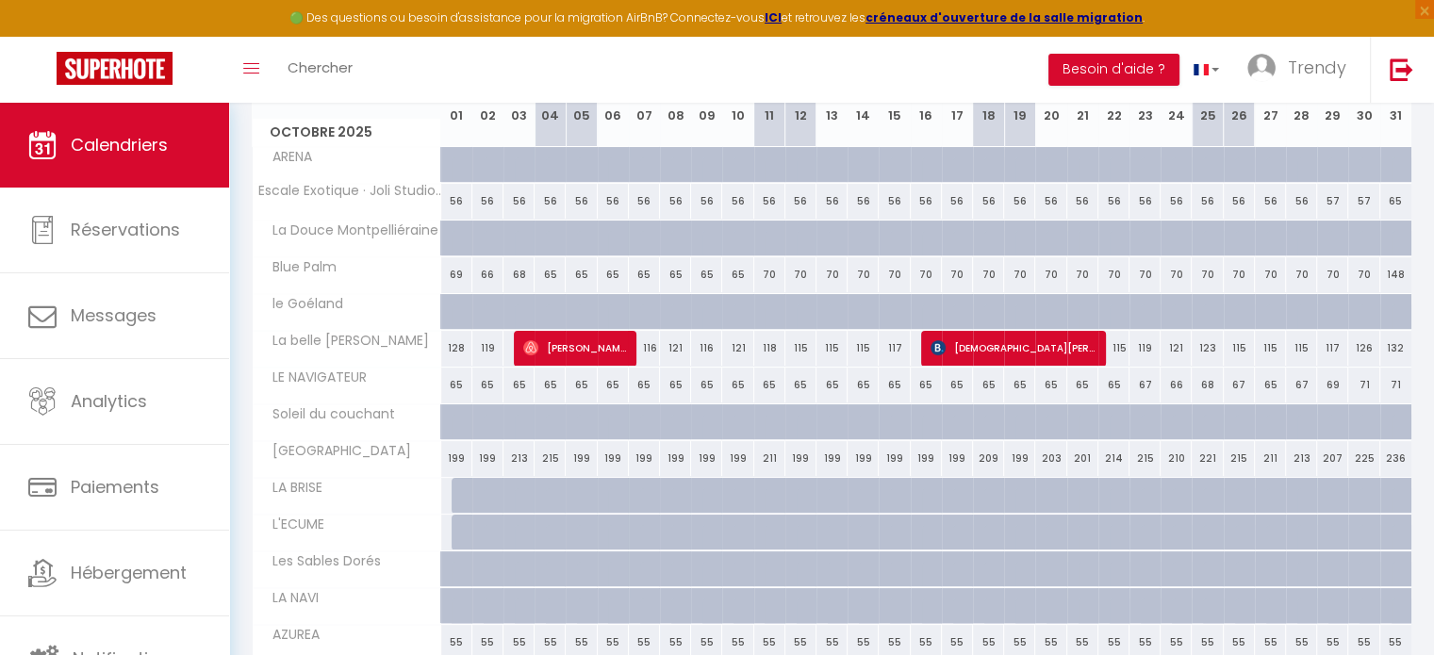
click at [649, 350] on div "116" at bounding box center [644, 348] width 31 height 35
select select "1"
type input "[DATE] Octobre 2025"
type input "Mer 08 Octobre 2025"
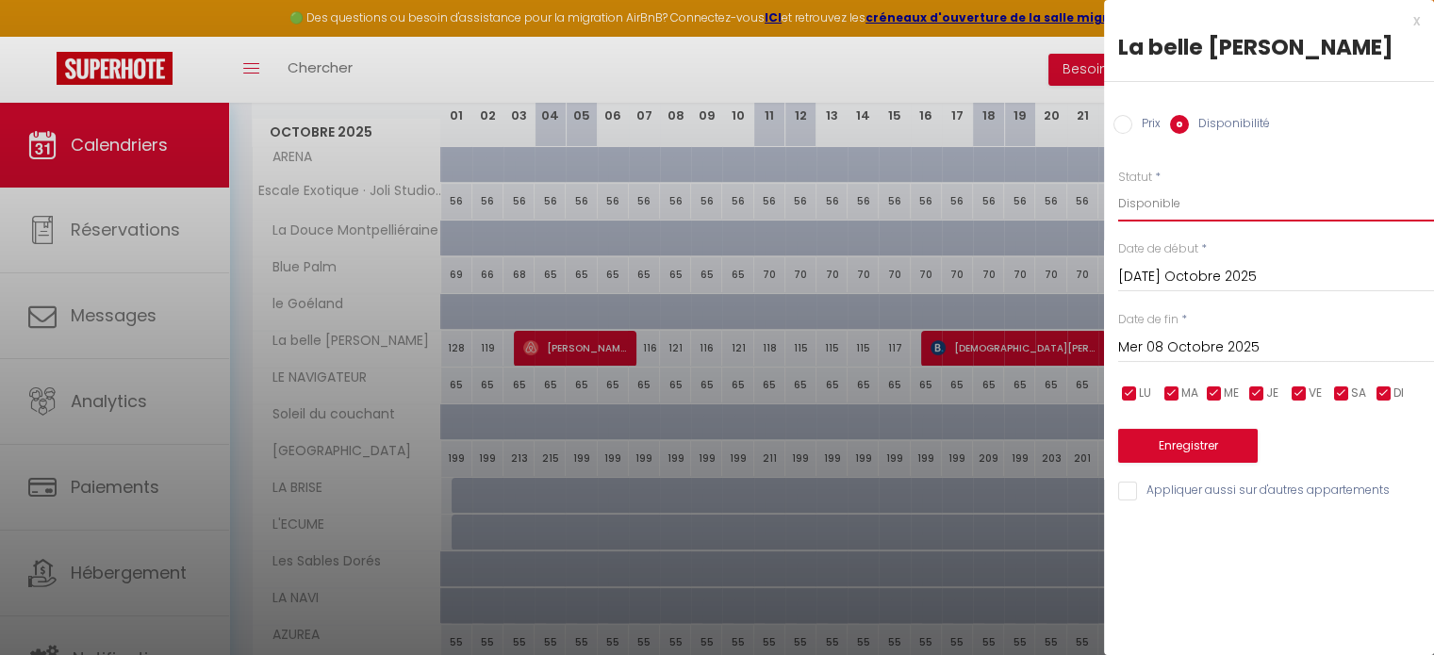
click at [1222, 209] on select "Disponible Indisponible" at bounding box center [1276, 204] width 316 height 36
select select "0"
click at [1118, 186] on select "Disponible Indisponible" at bounding box center [1276, 204] width 316 height 36
click at [1280, 341] on input "Mer 08 Octobre 2025" at bounding box center [1276, 348] width 316 height 25
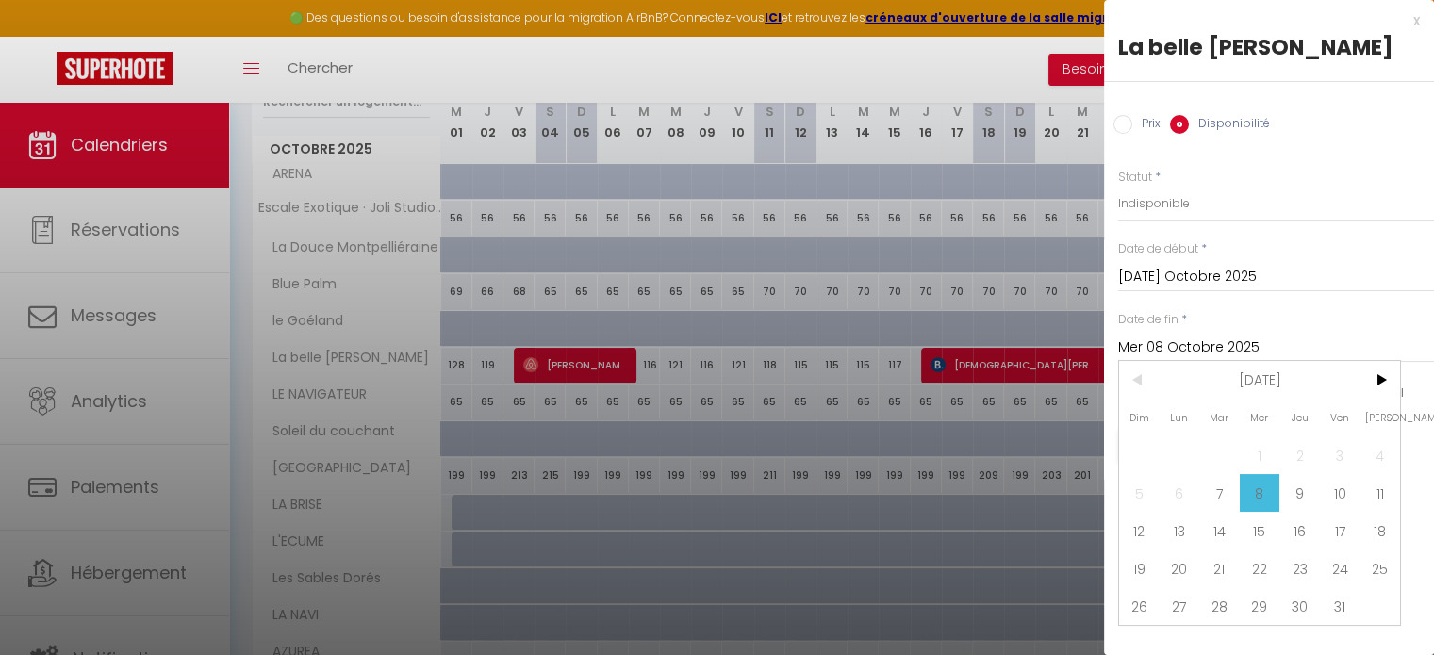
scroll to position [248, 0]
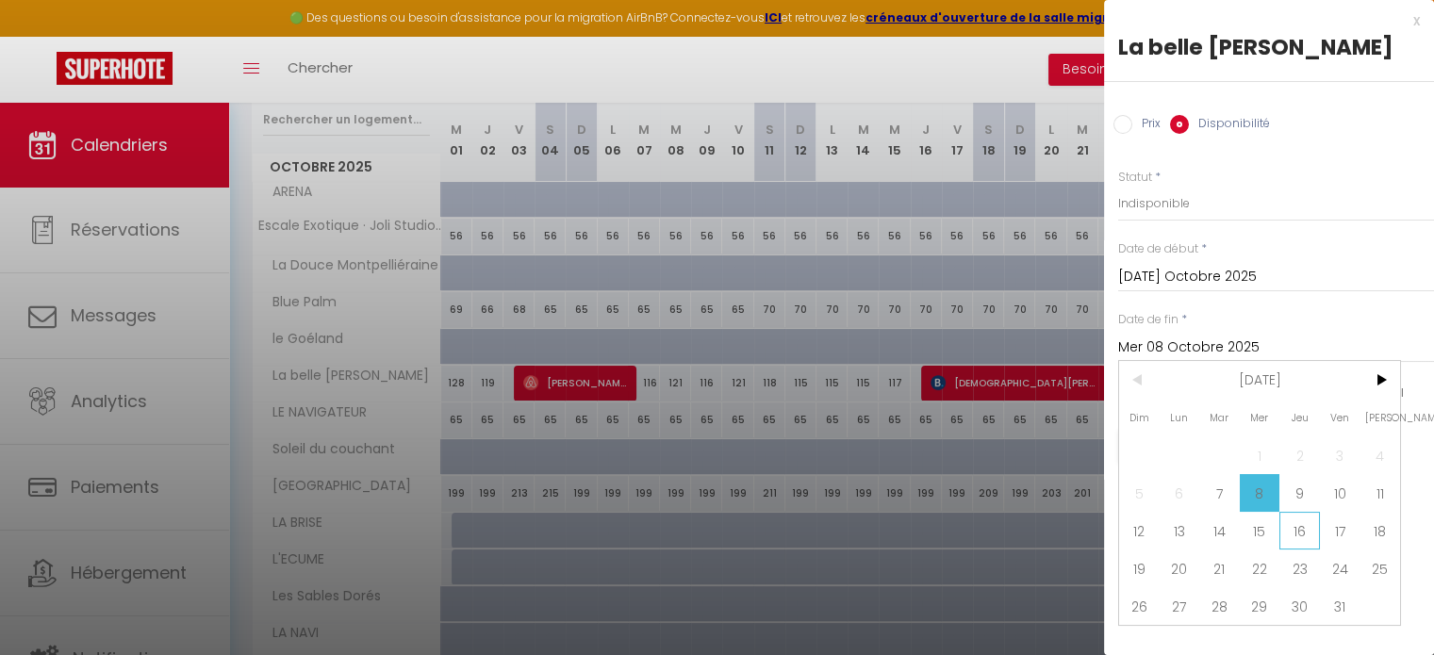
click at [1299, 529] on span "16" at bounding box center [1300, 531] width 41 height 38
type input "Jeu 16 Octobre 2025"
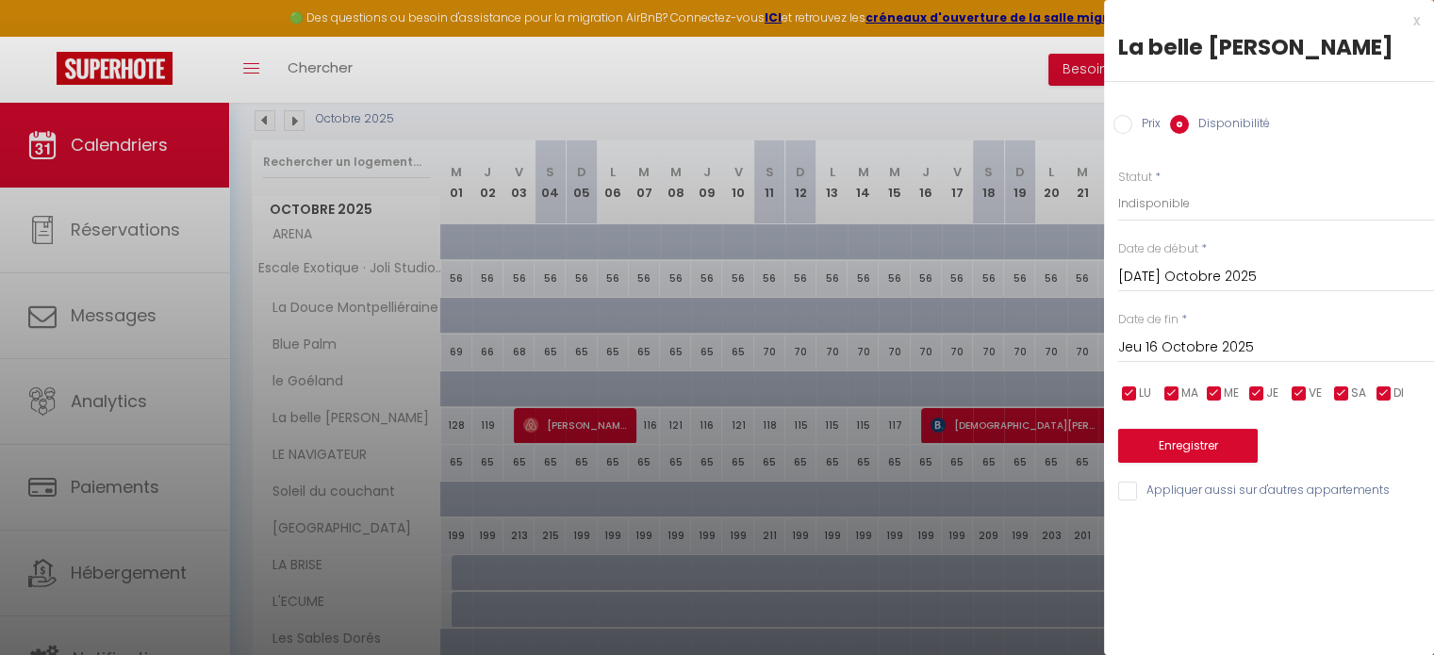
scroll to position [154, 0]
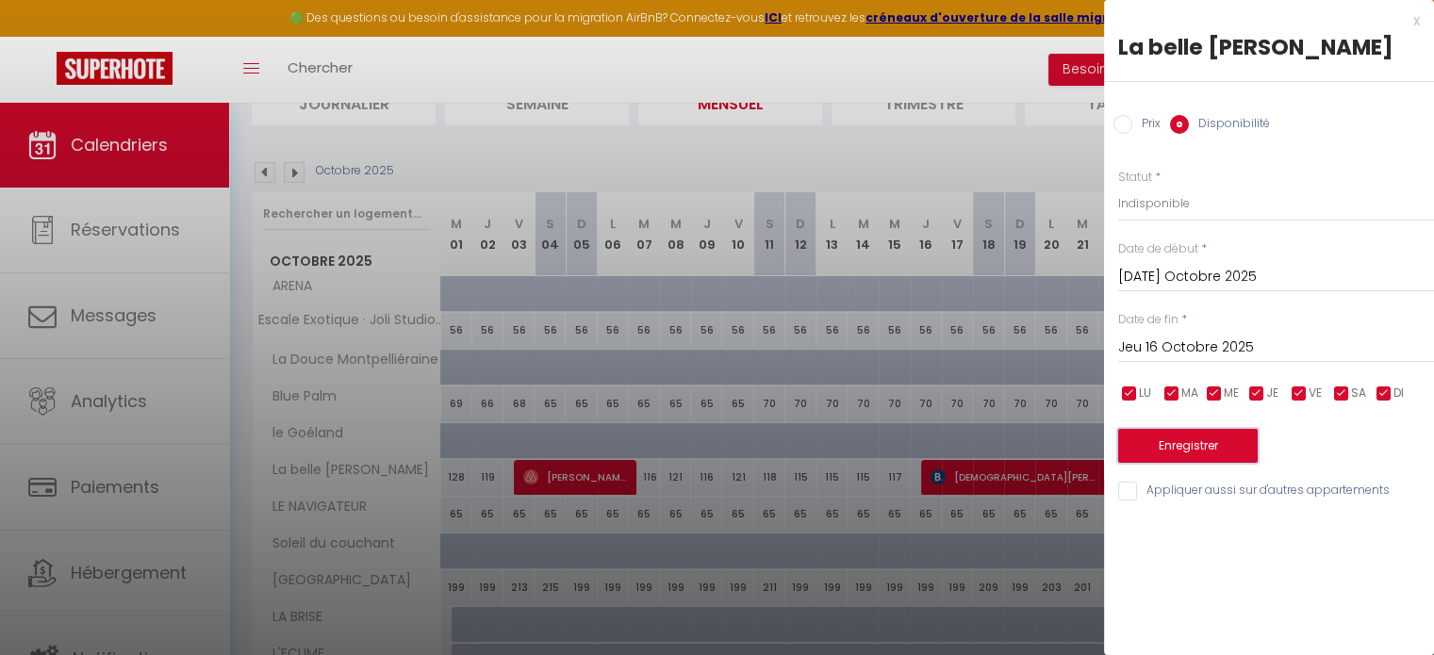
click at [1232, 441] on button "Enregistrer" at bounding box center [1188, 446] width 140 height 34
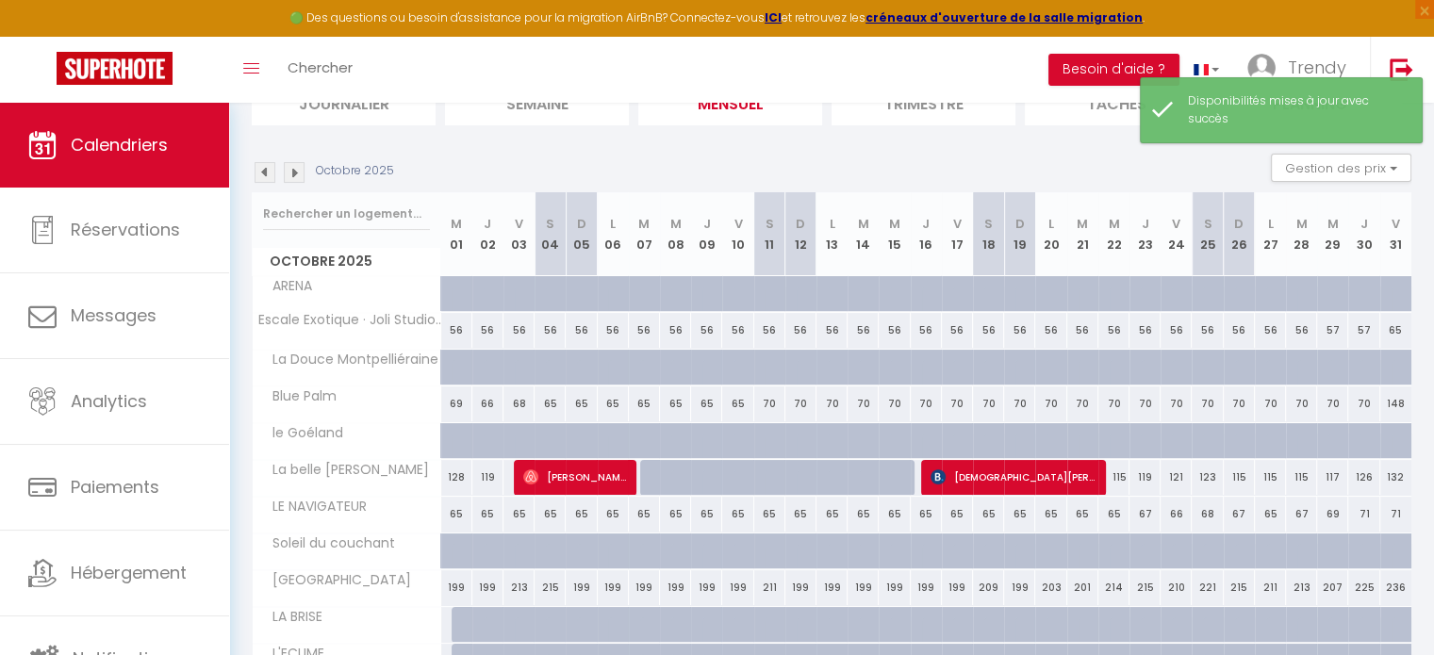
click at [1124, 474] on div "115" at bounding box center [1114, 477] width 31 height 35
select select "1"
type input "Mer 22 Octobre 2025"
type input "Jeu 23 Octobre 2025"
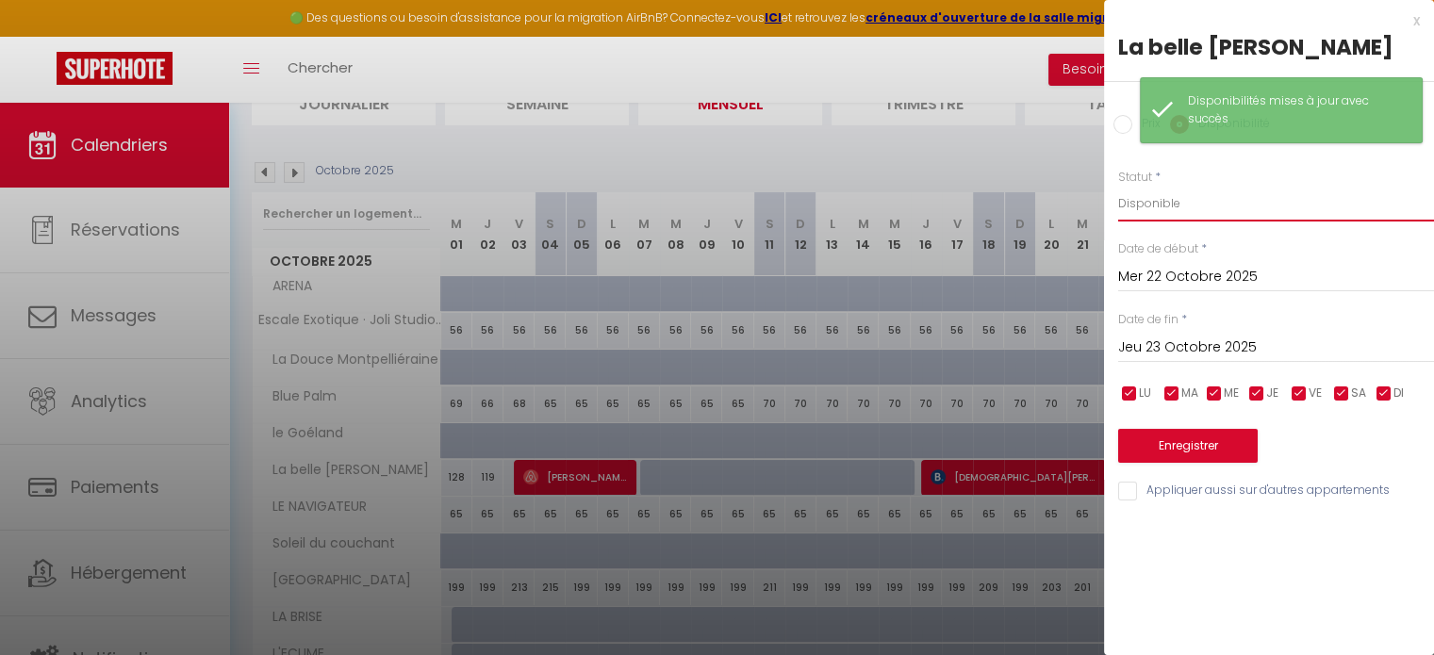
click at [1215, 211] on select "Disponible Indisponible" at bounding box center [1276, 204] width 316 height 36
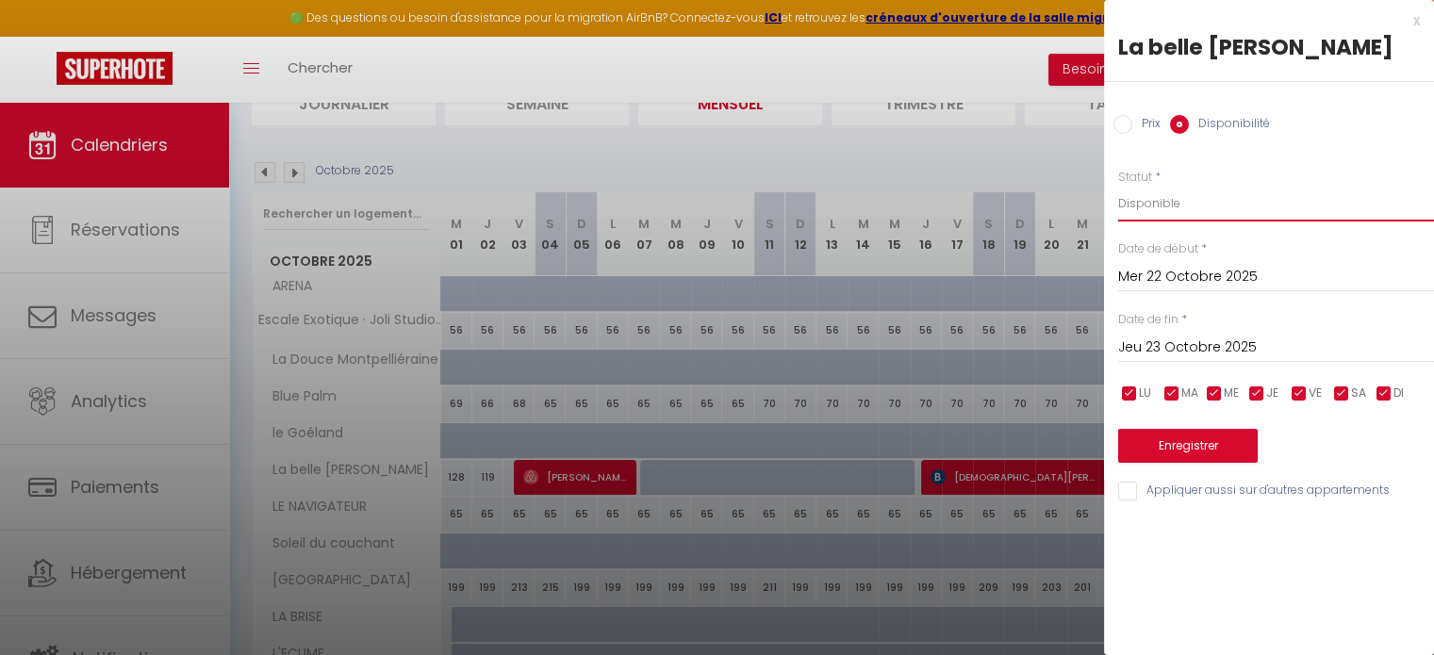
select select "0"
click at [1118, 186] on select "Disponible Indisponible" at bounding box center [1276, 204] width 316 height 36
click at [1291, 349] on input "Jeu 23 Octobre 2025" at bounding box center [1276, 348] width 316 height 25
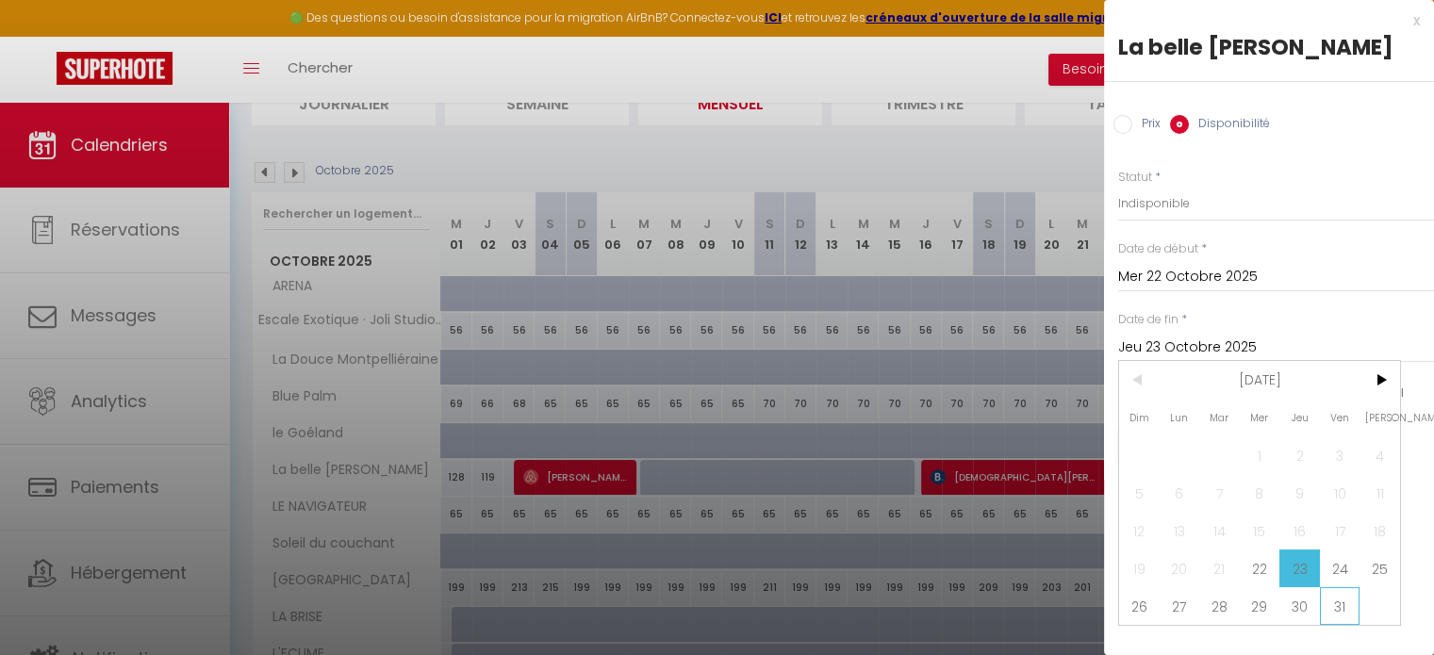
click at [1345, 614] on span "31" at bounding box center [1340, 607] width 41 height 38
type input "Ven 31 Octobre 2025"
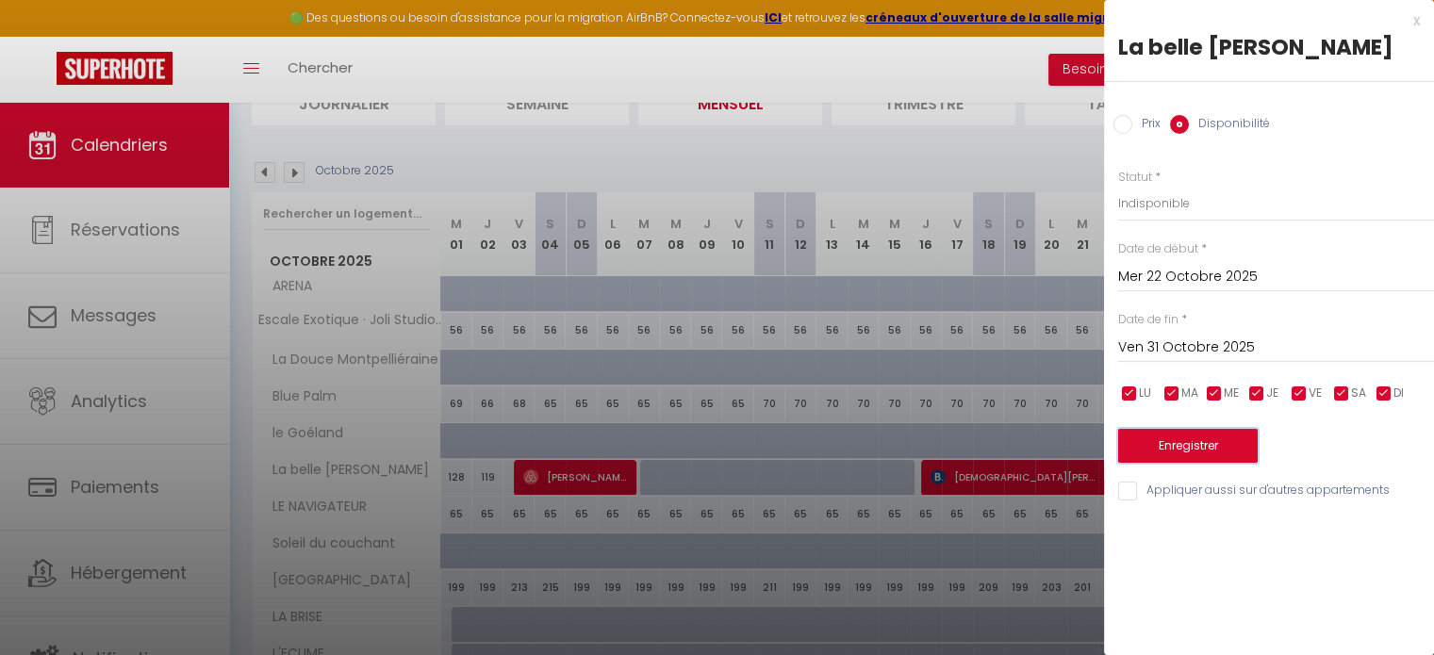
click at [1220, 447] on button "Enregistrer" at bounding box center [1188, 446] width 140 height 34
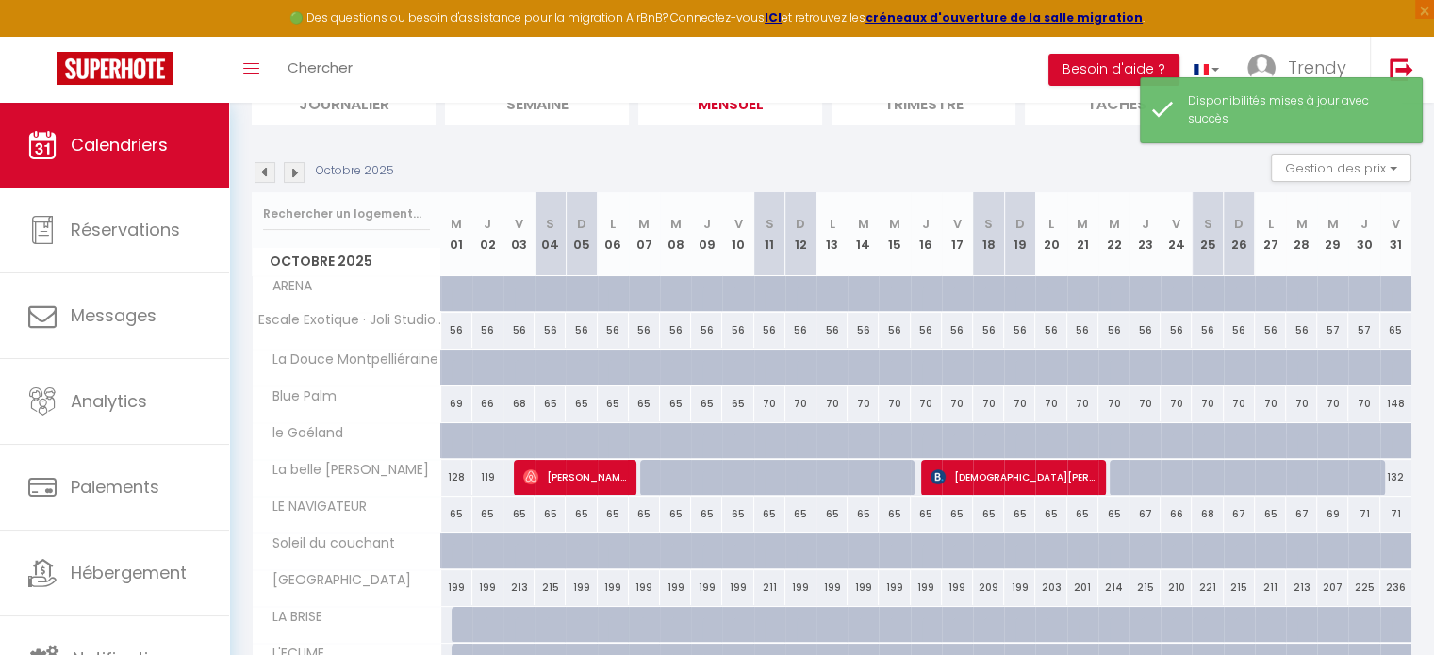
click at [1394, 477] on div "132" at bounding box center [1396, 477] width 31 height 35
select select "1"
type input "Ven 31 Octobre 2025"
type input "[PERSON_NAME] 01 Novembre 2025"
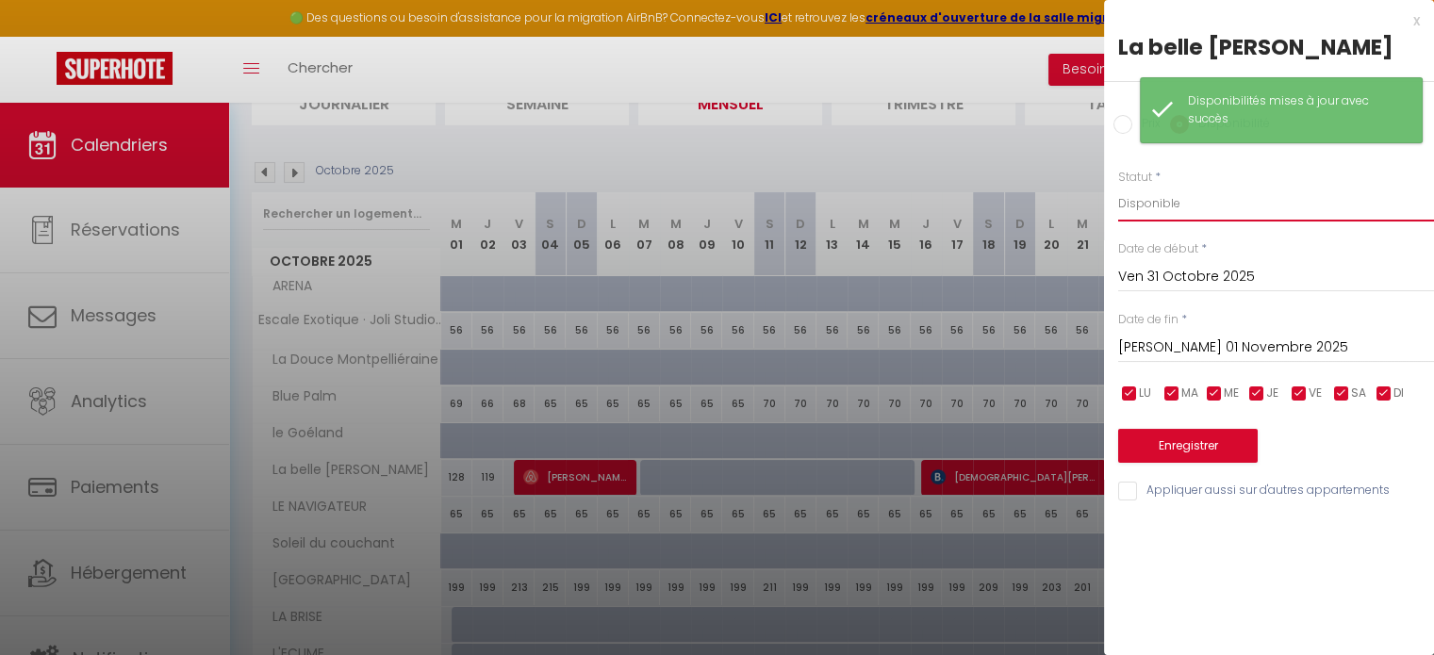
click at [1233, 204] on select "Disponible Indisponible" at bounding box center [1276, 204] width 316 height 36
select select "0"
click at [1118, 186] on select "Disponible Indisponible" at bounding box center [1276, 204] width 316 height 36
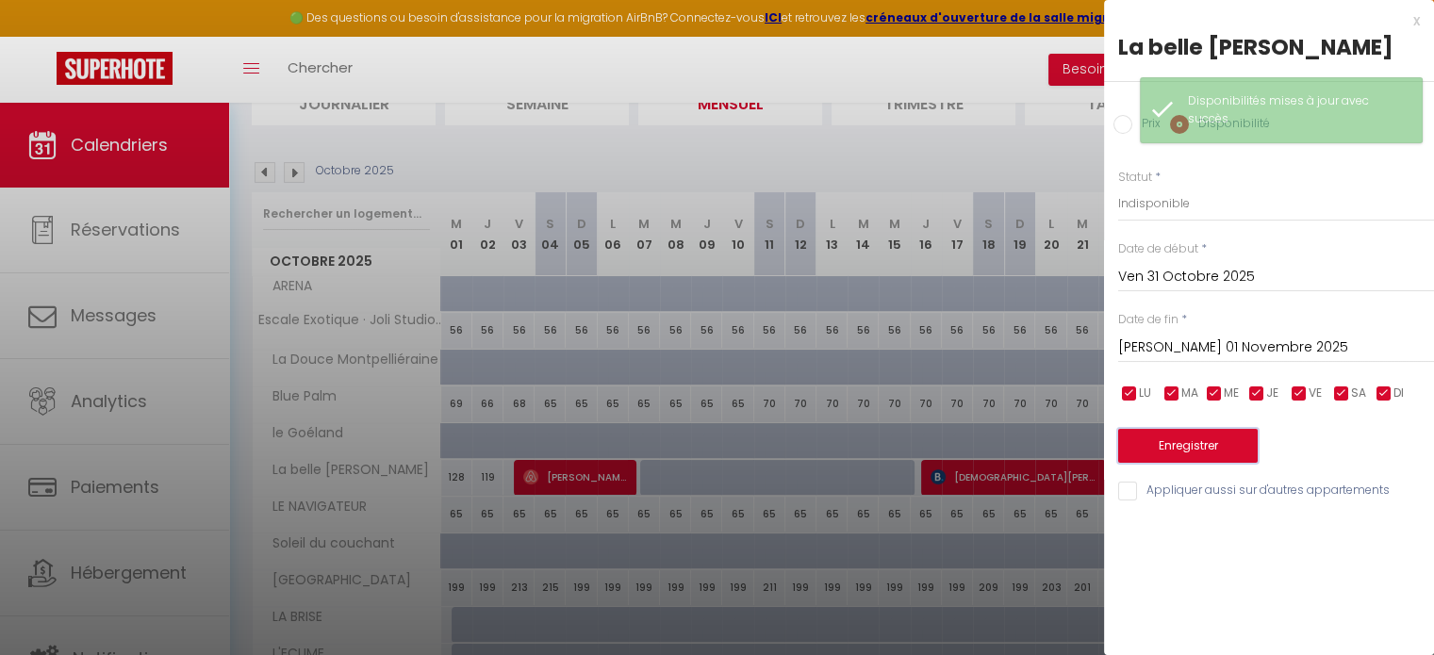
click at [1231, 442] on button "Enregistrer" at bounding box center [1188, 446] width 140 height 34
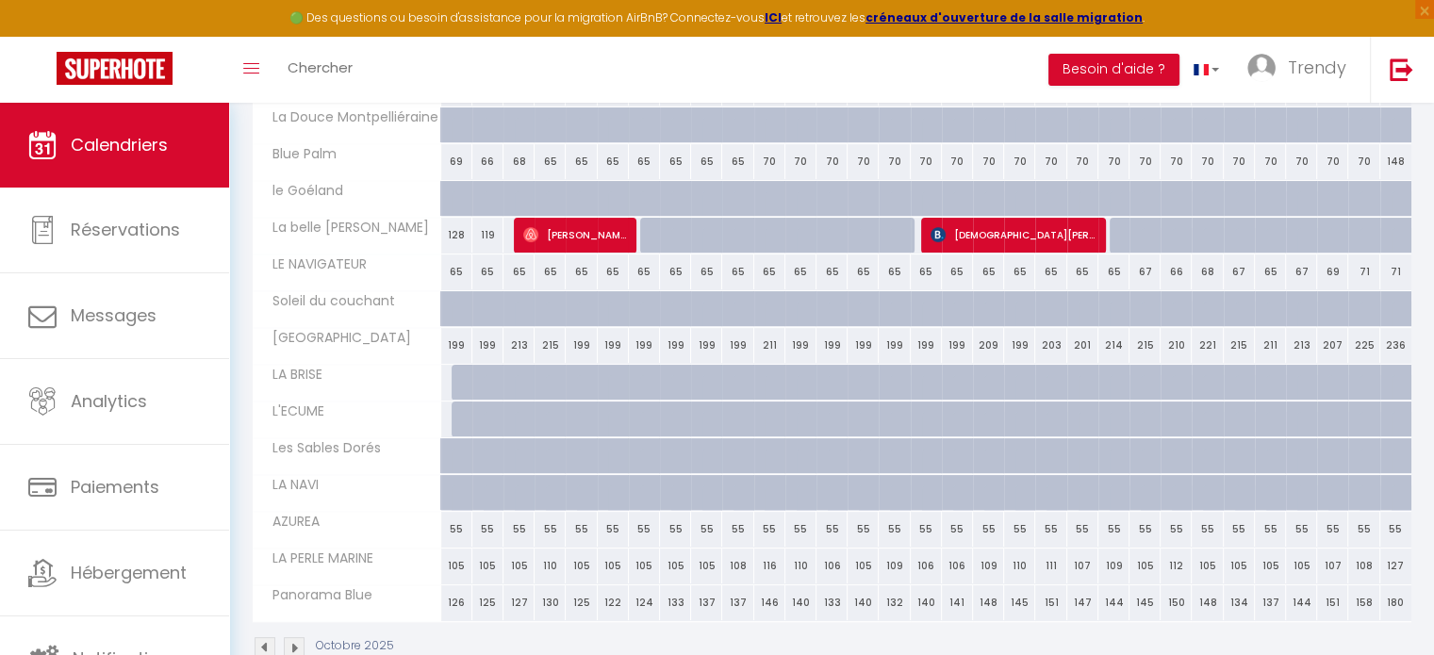
scroll to position [437, 0]
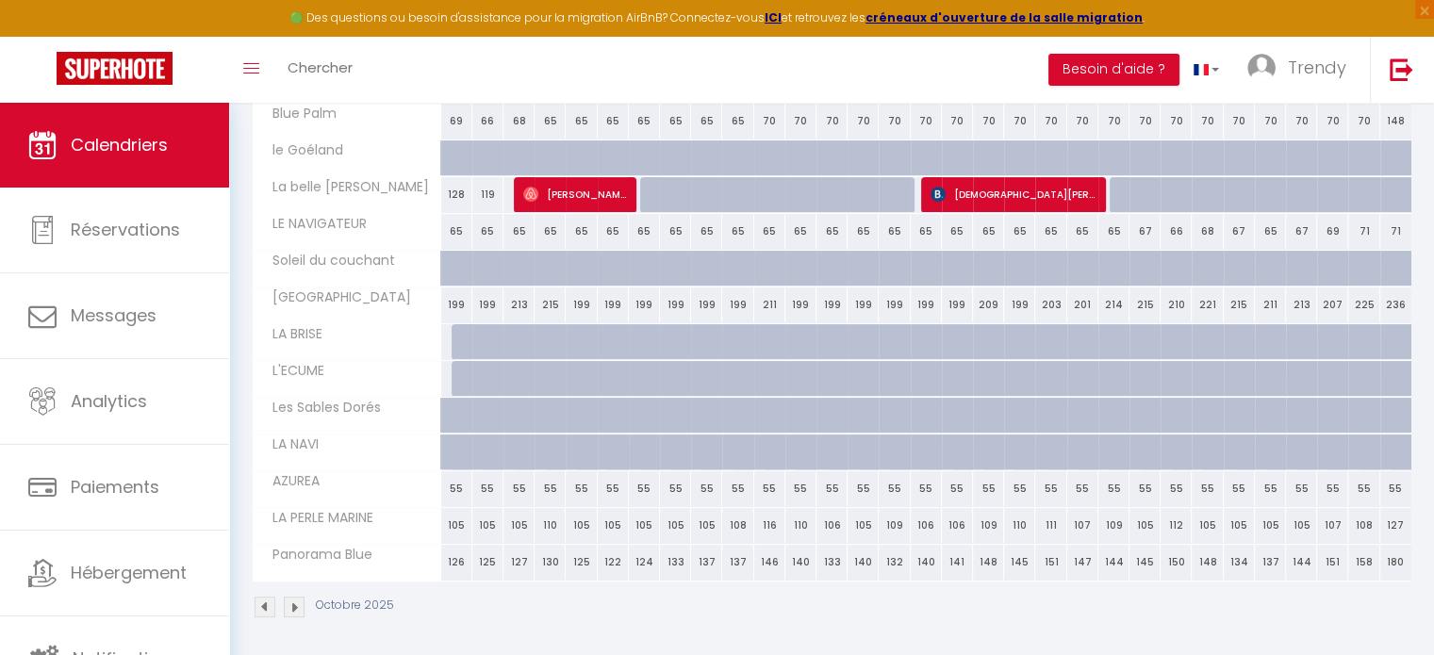
click at [265, 606] on img at bounding box center [265, 607] width 21 height 21
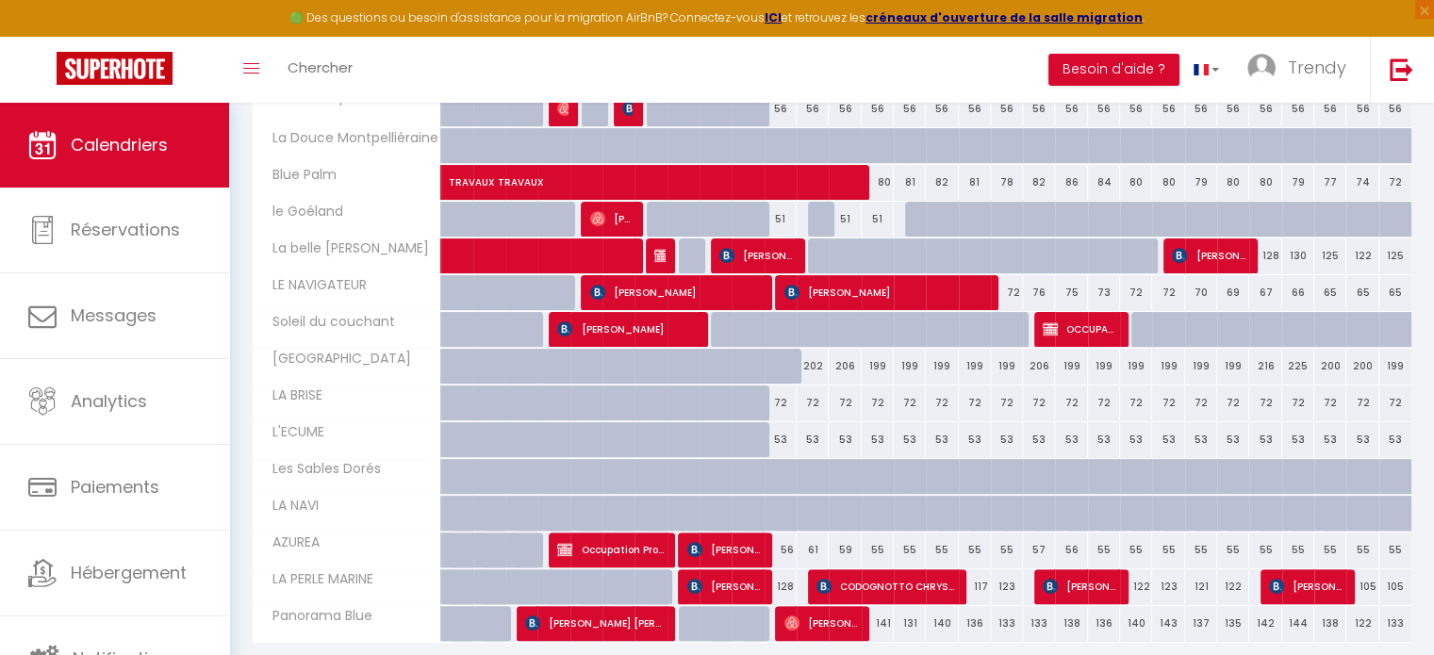
scroll to position [342, 0]
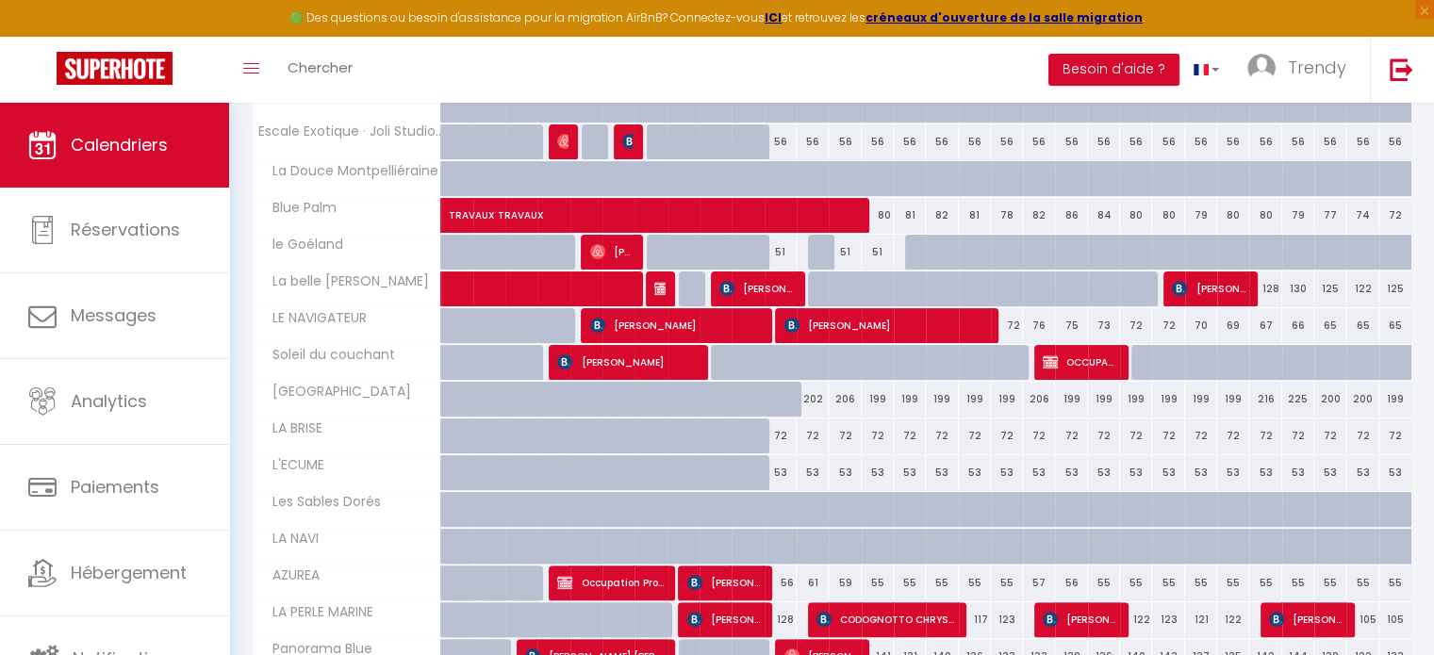
click at [1276, 291] on div "128" at bounding box center [1266, 289] width 32 height 35
select select "1"
type input "Ven 26 Septembre 2025"
type input "Sam 27 Septembre 2025"
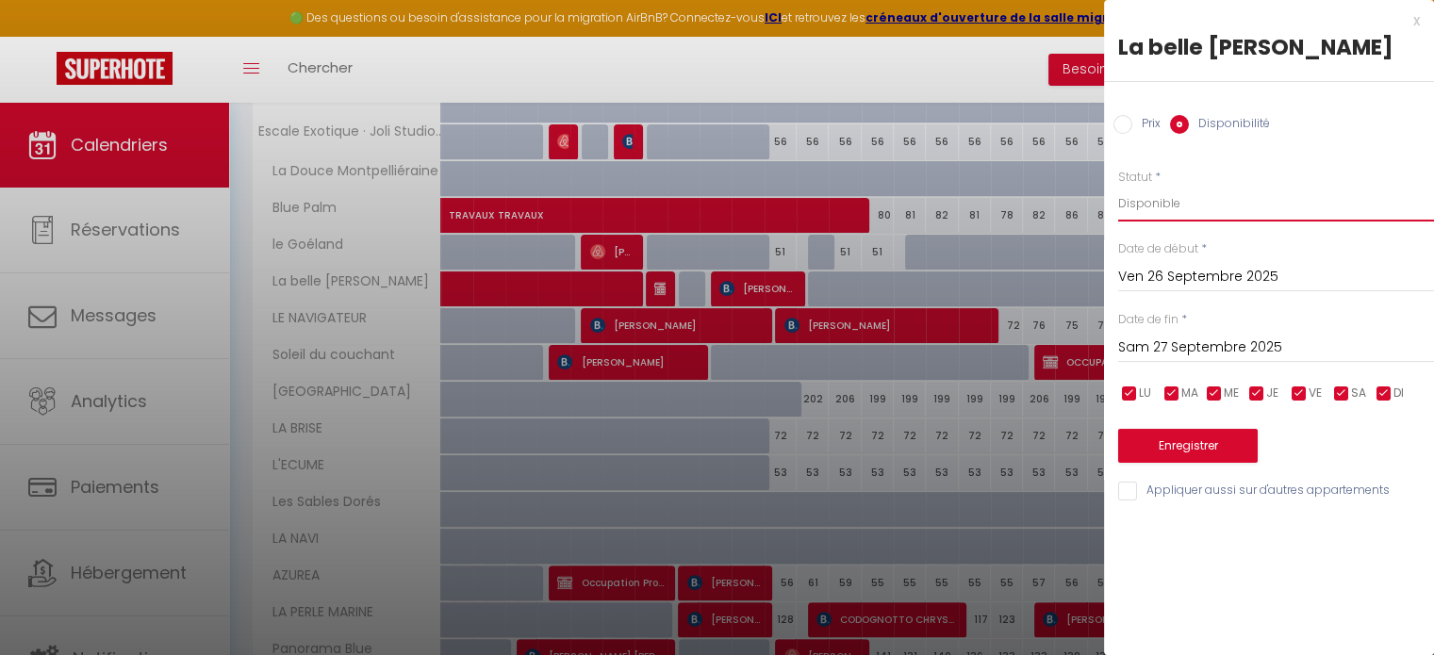
click at [1230, 192] on select "Disponible Indisponible" at bounding box center [1276, 204] width 316 height 36
select select "0"
click at [1118, 186] on select "Disponible Indisponible" at bounding box center [1276, 204] width 316 height 36
click at [1318, 352] on input "Sam 27 Septembre 2025" at bounding box center [1276, 348] width 316 height 25
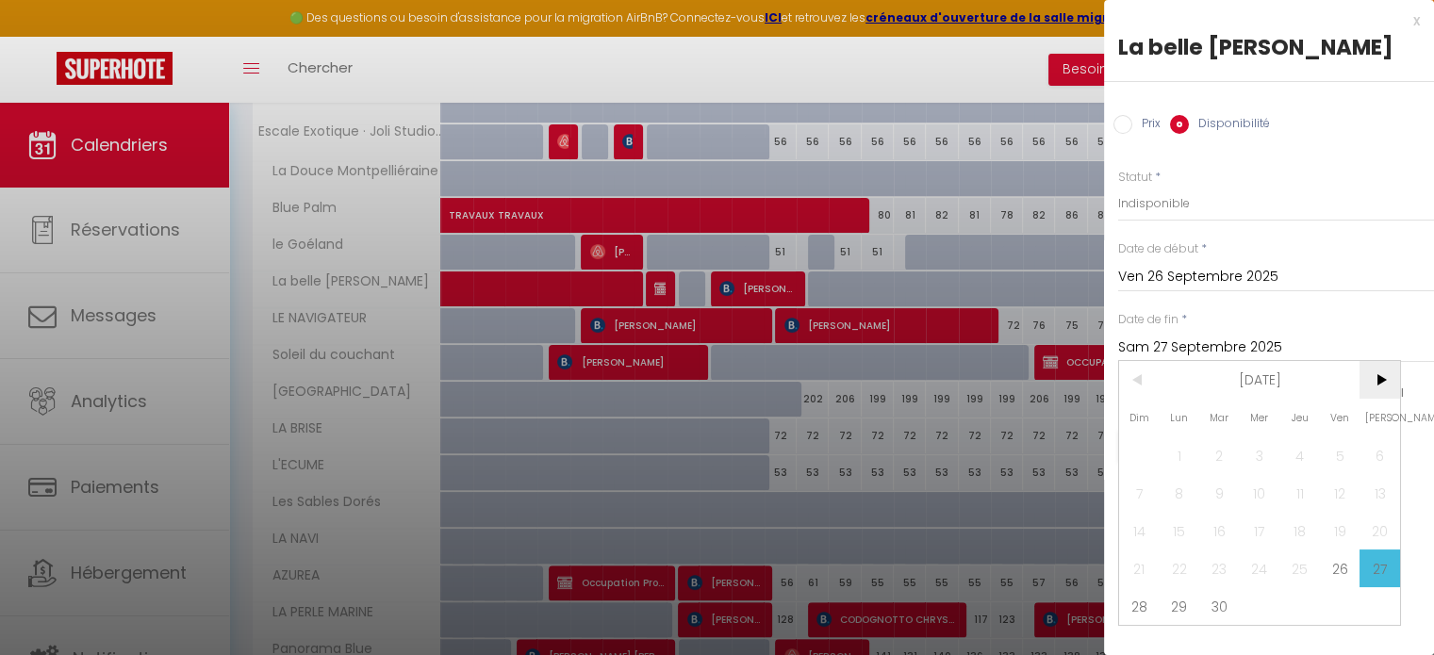
click at [1384, 389] on span ">" at bounding box center [1380, 380] width 41 height 38
click at [1347, 448] on span "3" at bounding box center [1340, 456] width 41 height 38
type input "Ven 03 Octobre 2025"
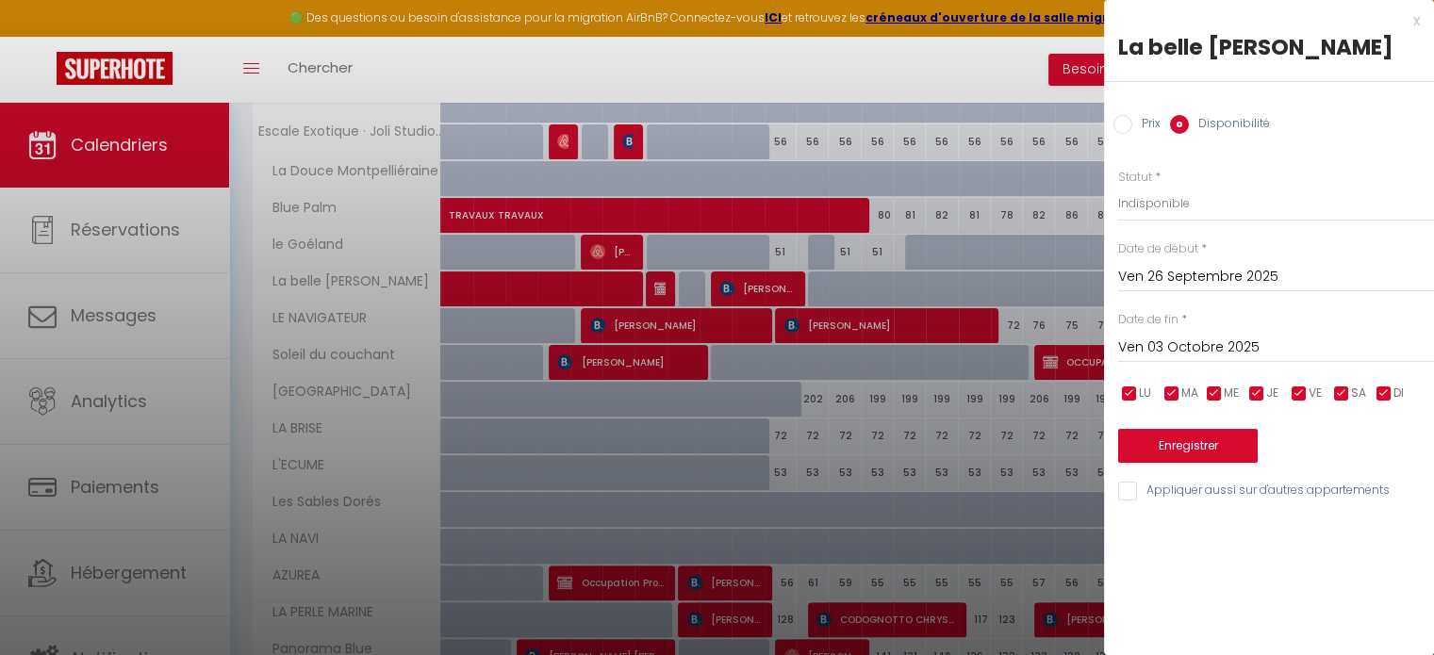
drag, startPoint x: 1222, startPoint y: 425, endPoint x: 1232, endPoint y: 439, distance: 17.0
click at [1222, 428] on div "Enregistrer" at bounding box center [1276, 435] width 316 height 58
click at [1236, 448] on button "Enregistrer" at bounding box center [1188, 446] width 140 height 34
